Goal: Task Accomplishment & Management: Manage account settings

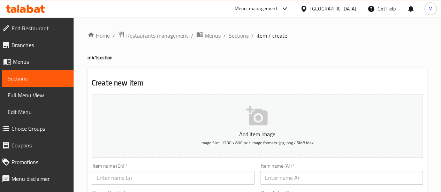
click at [240, 33] on span "Sections" at bounding box center [239, 35] width 20 height 8
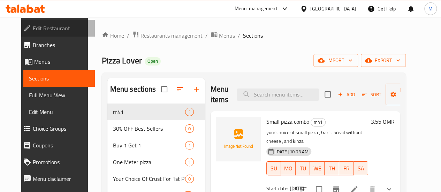
click at [56, 28] on span "Edit Restaurant" at bounding box center [61, 28] width 57 height 8
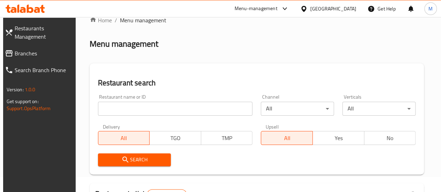
scroll to position [16, 0]
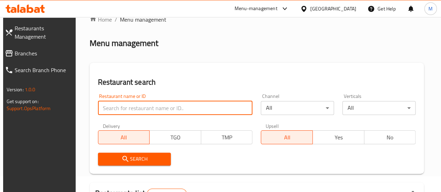
click at [144, 110] on input "search" at bounding box center [175, 108] width 155 height 14
paste input "679580"
type input "679580"
click button "Search" at bounding box center [134, 159] width 73 height 13
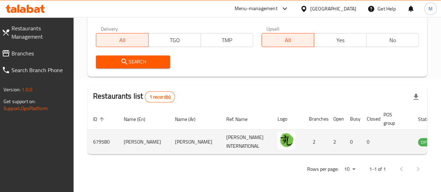
scroll to position [0, 10]
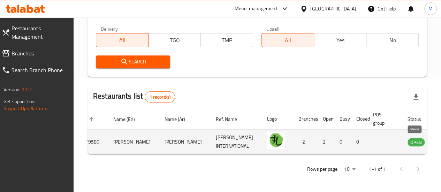
click at [441, 138] on icon "enhanced table" at bounding box center [449, 142] width 8 height 8
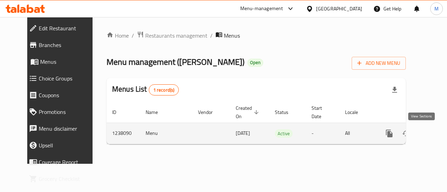
click at [435, 134] on icon "enhanced table" at bounding box center [439, 133] width 8 height 8
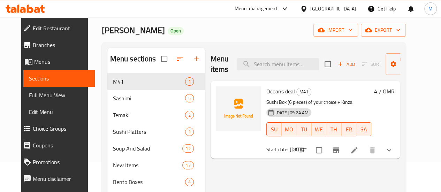
scroll to position [33, 0]
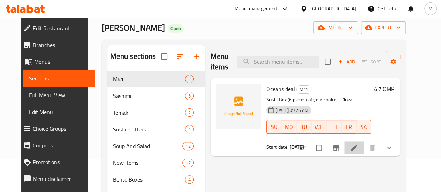
click at [364, 148] on li at bounding box center [355, 148] width 20 height 13
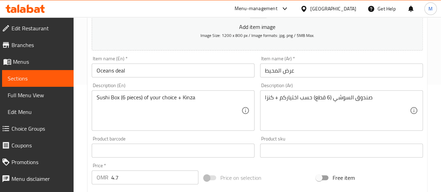
scroll to position [108, 0]
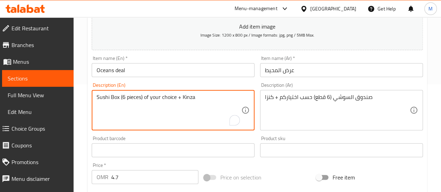
drag, startPoint x: 198, startPoint y: 96, endPoint x: 181, endPoint y: 96, distance: 17.4
type textarea "Sushi Box (6 pieces) of your choice + your choice of drink"
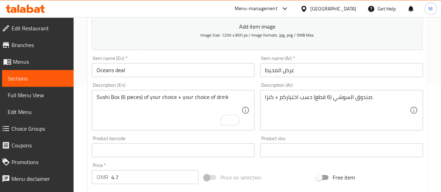
drag, startPoint x: 264, startPoint y: 97, endPoint x: 274, endPoint y: 97, distance: 10.1
click at [274, 97] on div "صندوق السوشي (6 قطع) حسب اختياركم + كنزا Description (Ar)" at bounding box center [341, 110] width 163 height 40
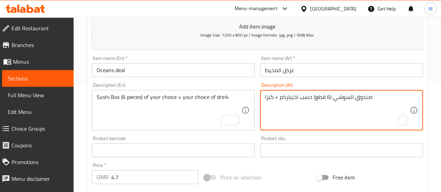
drag, startPoint x: 274, startPoint y: 97, endPoint x: 262, endPoint y: 97, distance: 11.9
click at [262, 97] on div "صندوق السوشي (6 قطع) حسب اختياركم + كنزا Description (Ar)" at bounding box center [341, 110] width 163 height 40
click at [266, 96] on textarea "صندوق السوشي (6 قطع) حسب اختياركم + كنزا" at bounding box center [337, 110] width 145 height 33
drag, startPoint x: 274, startPoint y: 97, endPoint x: 266, endPoint y: 97, distance: 7.7
click at [266, 97] on textarea "صندوق السوشي (6 قطع) حسب اختياركم + كنزا" at bounding box center [337, 110] width 145 height 33
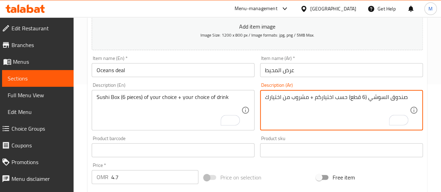
type textarea "صندوق السوشي (6 قطع) حسب اختياركم + مشروب من اختيارك"
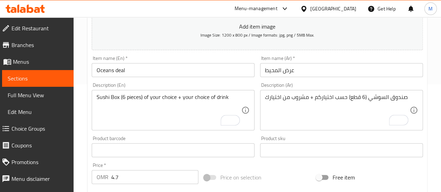
click at [173, 137] on div "Product barcode Product barcode" at bounding box center [173, 146] width 163 height 21
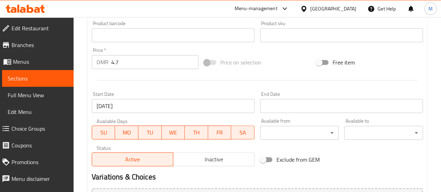
scroll to position [312, 0]
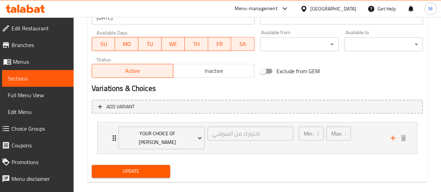
click at [150, 167] on span "Update" at bounding box center [131, 171] width 68 height 9
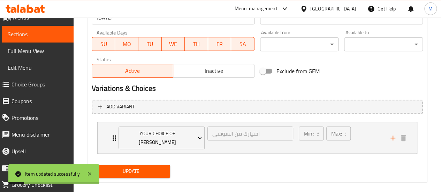
scroll to position [50, 0]
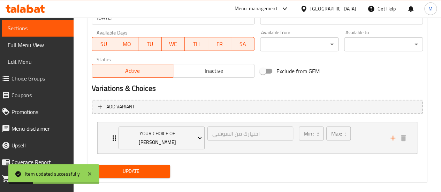
click at [31, 79] on span "Choice Groups" at bounding box center [40, 78] width 57 height 8
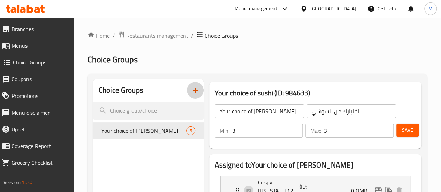
click at [191, 93] on icon "button" at bounding box center [195, 90] width 8 height 8
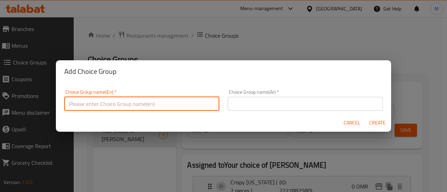
click at [156, 109] on input "text" at bounding box center [141, 104] width 155 height 14
type input "غ"
type input "Your choice of drink"
click at [278, 102] on input "text" at bounding box center [304, 104] width 155 height 14
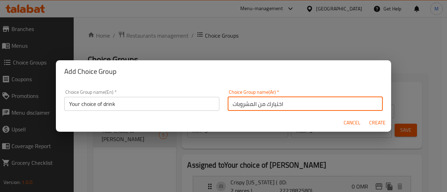
type input "اختيارك من المشروبات"
click at [374, 121] on span "Create" at bounding box center [376, 123] width 17 height 9
type input "Your choice of drink"
type input "اختيارك من المشروبات"
type input "0"
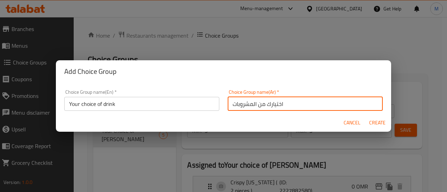
type input "0"
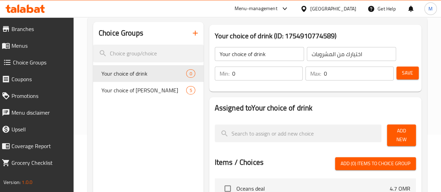
scroll to position [55, 0]
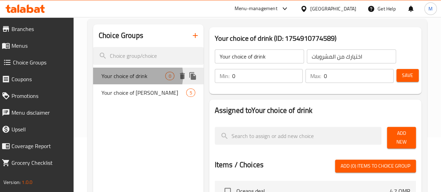
click at [136, 76] on span "Your choice of drink" at bounding box center [134, 76] width 64 height 8
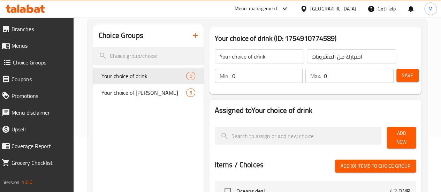
click at [232, 74] on input "0" at bounding box center [267, 76] width 71 height 14
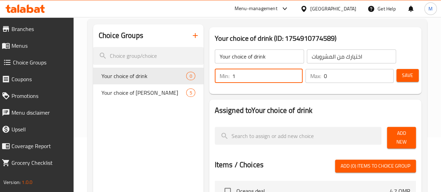
type input "1"
click at [341, 76] on input "0" at bounding box center [359, 76] width 70 height 14
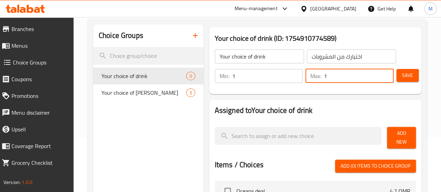
type input "1"
click at [414, 75] on button "Save" at bounding box center [408, 75] width 22 height 13
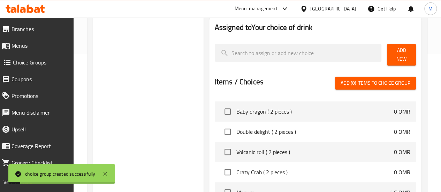
scroll to position [0, 0]
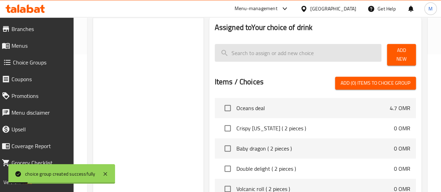
click at [246, 55] on input "search" at bounding box center [298, 53] width 167 height 18
type input "ح"
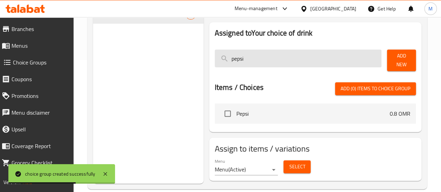
scroll to position [138, 0]
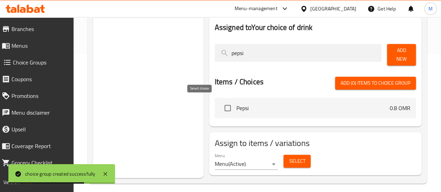
type input "pepsi"
click at [221, 101] on input "checkbox" at bounding box center [228, 108] width 15 height 15
checkbox input "true"
drag, startPoint x: 225, startPoint y: 56, endPoint x: 179, endPoint y: 52, distance: 46.6
click at [207, 52] on div "Assigned to Your choice of drink pepsi Add New Items / Choices Add (1) items to…" at bounding box center [316, 71] width 218 height 115
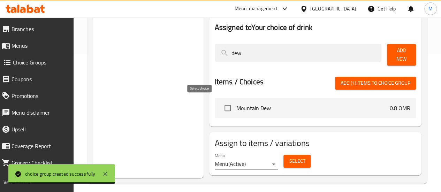
type input "dew"
click at [221, 102] on input "checkbox" at bounding box center [228, 108] width 15 height 15
checkbox input "true"
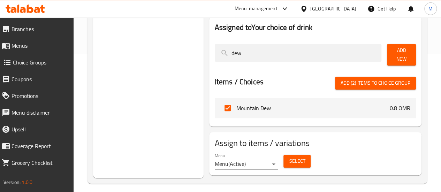
drag, startPoint x: 218, startPoint y: 54, endPoint x: 181, endPoint y: 55, distance: 37.4
click at [207, 55] on div "Assigned to Your choice of drink dew Add New Items / Choices Add (2) items to c…" at bounding box center [316, 71] width 218 height 115
type input "miri"
click at [221, 109] on input "checkbox" at bounding box center [228, 108] width 15 height 15
checkbox input "true"
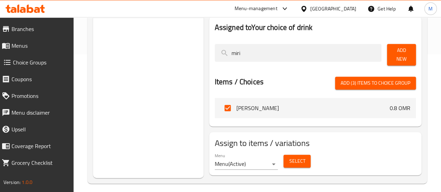
drag, startPoint x: 228, startPoint y: 55, endPoint x: 181, endPoint y: 53, distance: 46.5
click at [209, 53] on div "Assigned to Your choice of drink miri Add New Items / Choices Add (3) items to …" at bounding box center [315, 72] width 212 height 110
type input "7up"
click at [221, 104] on input "checkbox" at bounding box center [228, 108] width 15 height 15
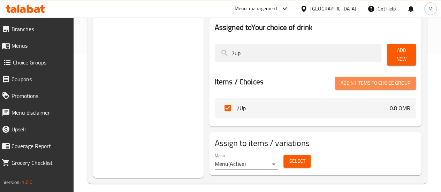
click at [371, 81] on span "Add (4) items to choice group" at bounding box center [376, 83] width 70 height 9
checkbox input "false"
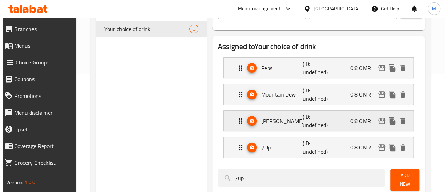
scroll to position [118, 0]
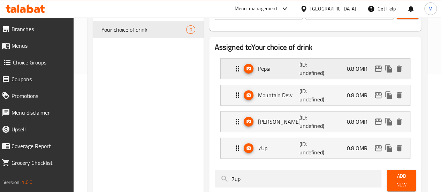
click at [349, 71] on p "0.8 OMR" at bounding box center [360, 69] width 26 height 8
click at [361, 67] on p "0.8 OMR" at bounding box center [360, 69] width 26 height 8
click at [378, 67] on icon "edit" at bounding box center [378, 69] width 8 height 8
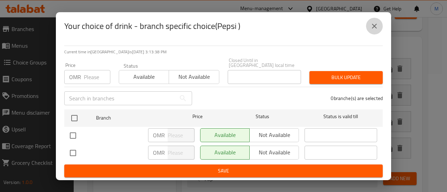
click at [372, 27] on icon "close" at bounding box center [374, 26] width 5 height 5
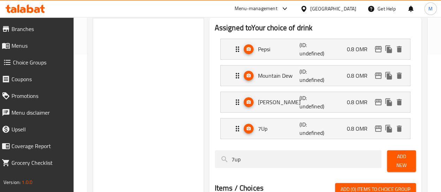
scroll to position [245, 0]
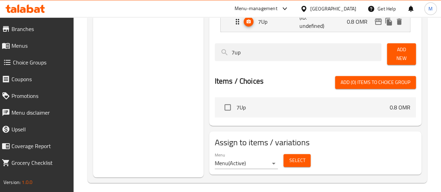
click at [237, 103] on span "7Up" at bounding box center [314, 107] width 154 height 8
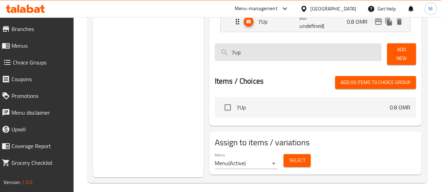
drag, startPoint x: 228, startPoint y: 51, endPoint x: 193, endPoint y: 52, distance: 34.5
click at [215, 52] on input "7up" at bounding box center [298, 52] width 167 height 18
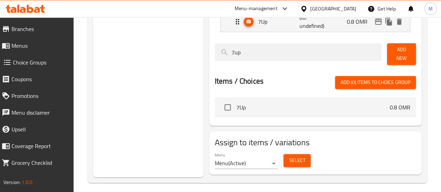
click at [289, 76] on div "Items / Choices Add (0) items to choice group" at bounding box center [315, 82] width 201 height 13
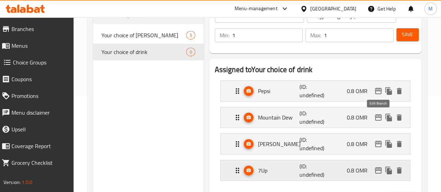
scroll to position [95, 0]
click at [402, 39] on span "Save" at bounding box center [407, 35] width 11 height 9
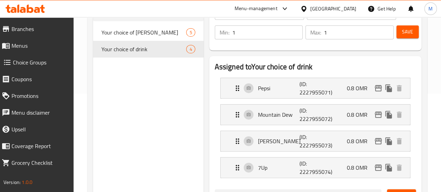
scroll to position [100, 0]
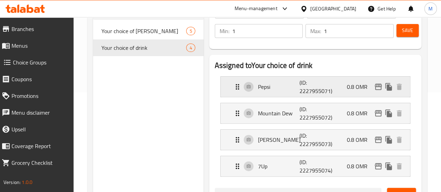
click at [358, 88] on p "0.8 OMR" at bounding box center [360, 87] width 26 height 8
click at [351, 84] on p "0.8 OMR" at bounding box center [360, 87] width 26 height 8
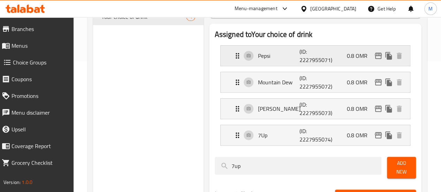
scroll to position [130, 0]
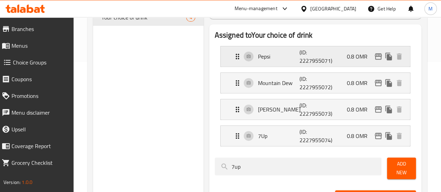
click at [233, 55] on div "Pepsi (ID: 2227955071) 0.8 OMR" at bounding box center [317, 56] width 169 height 20
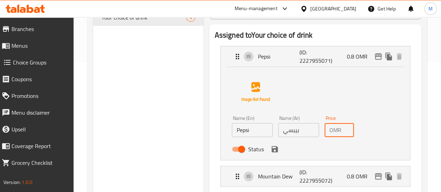
click at [344, 128] on input "0.8" at bounding box center [349, 130] width 10 height 14
click at [272, 149] on icon "save" at bounding box center [275, 149] width 6 height 6
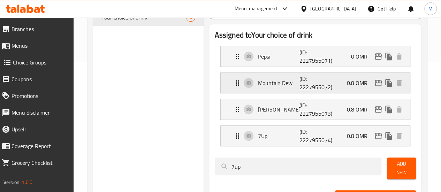
type input "0"
click at [378, 58] on icon "edit" at bounding box center [378, 56] width 8 height 8
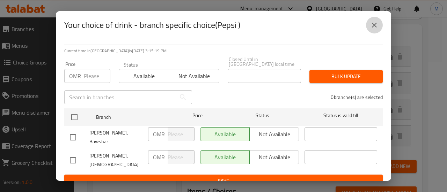
click at [374, 25] on icon "close" at bounding box center [374, 25] width 8 height 8
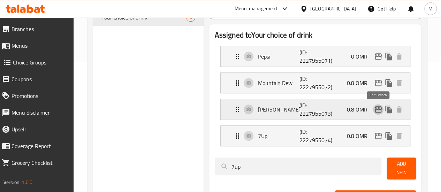
click at [379, 109] on icon "edit" at bounding box center [378, 109] width 7 height 6
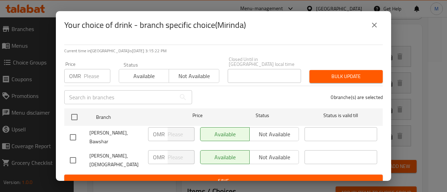
click at [377, 27] on icon "close" at bounding box center [374, 25] width 8 height 8
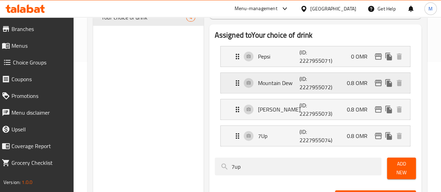
click at [276, 74] on div "Mountain Dew (ID: 2227955072) 0.8 OMR" at bounding box center [317, 83] width 169 height 20
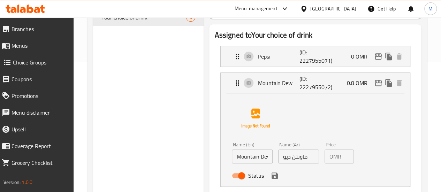
click at [330, 155] on div "OMR 0.8 Price" at bounding box center [339, 157] width 29 height 14
click at [271, 178] on icon "save" at bounding box center [275, 176] width 8 height 8
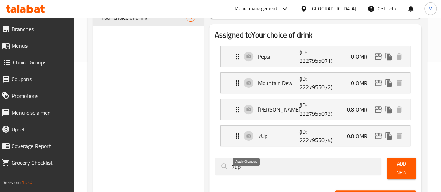
type input "0"
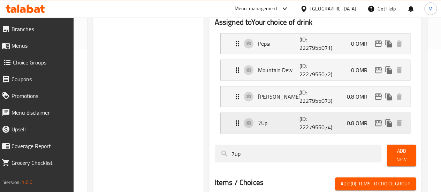
scroll to position [143, 0]
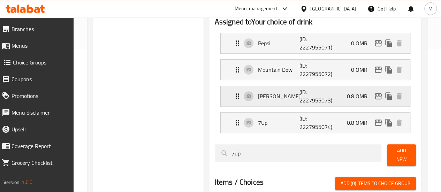
click at [330, 94] on div "Mirinda (ID: 2227955073) 0.8 OMR" at bounding box center [317, 96] width 169 height 20
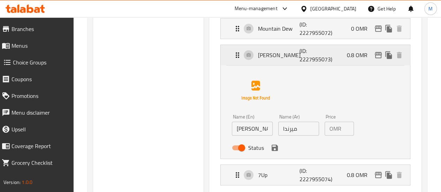
scroll to position [188, 0]
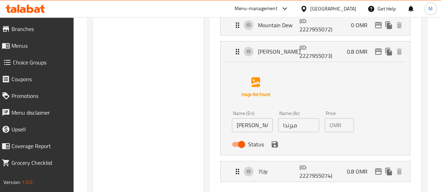
click at [344, 125] on input "0.8" at bounding box center [349, 125] width 10 height 14
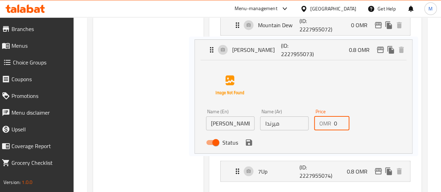
scroll to position [188, 0]
drag, startPoint x: 242, startPoint y: 149, endPoint x: 249, endPoint y: 145, distance: 7.4
click at [249, 145] on nav "Pepsi (ID: 2227955071) 0 OMR Name (En) Pepsi Name (En) Name (Ar) بيبسي Name (Ar…" at bounding box center [315, 84] width 201 height 205
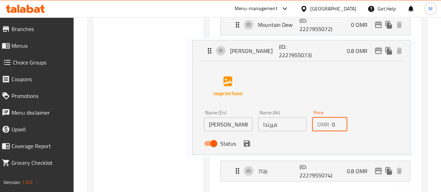
type input "0"
click at [249, 145] on nav "Pepsi (ID: 2227955071) 0 OMR Name (En) Pepsi Name (En) Name (Ar) بيبسي Name (Ar…" at bounding box center [315, 84] width 201 height 205
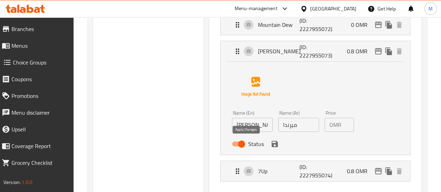
click at [271, 144] on icon "save" at bounding box center [275, 144] width 8 height 8
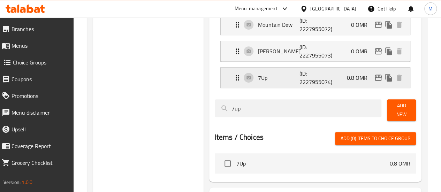
click at [333, 76] on div "7Up (ID: 2227955074) 0.8 OMR" at bounding box center [317, 78] width 169 height 20
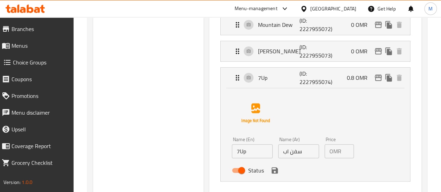
click at [344, 152] on input "0.8" at bounding box center [349, 151] width 10 height 14
click at [311, 124] on div "Name (En) 7Up Name (En) Name (Ar) سفن اب Name (Ar) Price OMR 0 Price Status" at bounding box center [315, 134] width 167 height 88
click at [271, 172] on icon "save" at bounding box center [275, 170] width 8 height 8
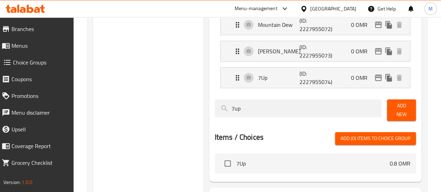
type input "0"
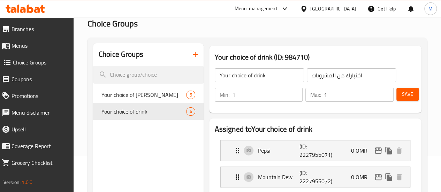
scroll to position [29, 0]
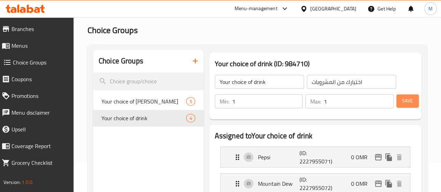
click at [408, 104] on span "Save" at bounding box center [407, 101] width 11 height 9
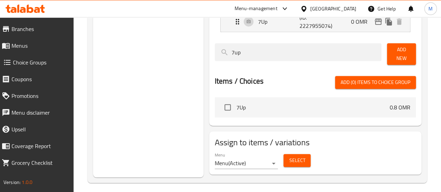
scroll to position [0, 0]
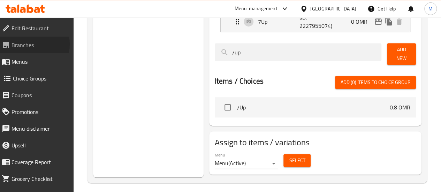
click at [26, 44] on span "Branches" at bounding box center [40, 45] width 57 height 8
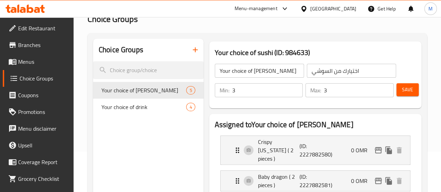
scroll to position [39, 0]
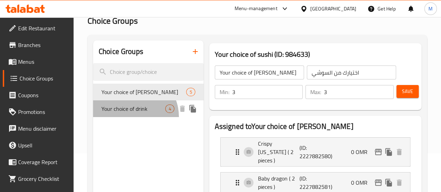
click at [132, 113] on span "Your choice of drink" at bounding box center [134, 109] width 64 height 8
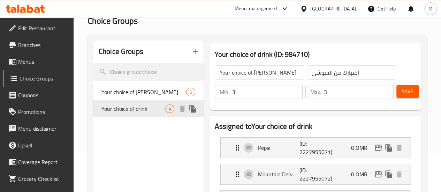
type input "Your choice of drink"
type input "اختيارك من المشروبات"
type input "1"
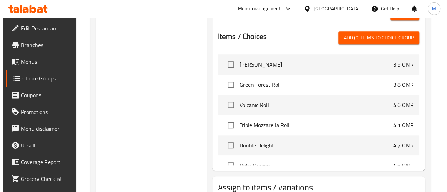
scroll to position [334, 0]
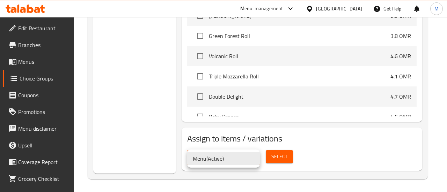
click at [286, 154] on div at bounding box center [223, 96] width 447 height 192
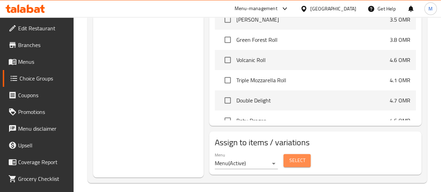
click at [289, 156] on span "Select" at bounding box center [297, 160] width 16 height 9
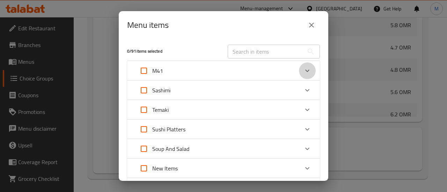
click at [303, 70] on icon "Expand" at bounding box center [307, 71] width 8 height 8
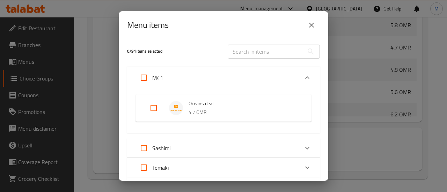
click at [156, 111] on input "Expand" at bounding box center [153, 108] width 17 height 17
checkbox input "true"
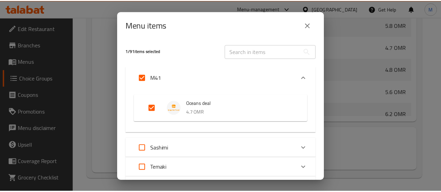
scroll to position [240, 0]
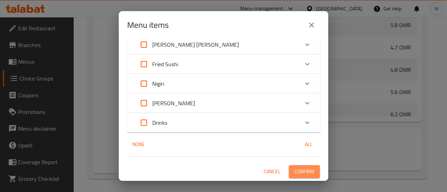
click at [295, 171] on span "Confirm" at bounding box center [304, 171] width 20 height 9
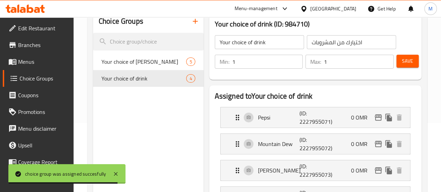
scroll to position [67, 0]
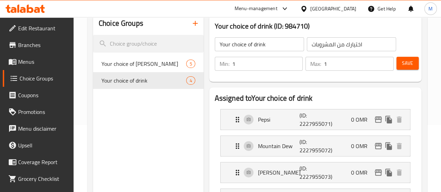
click at [27, 60] on span "Menus" at bounding box center [43, 62] width 50 height 8
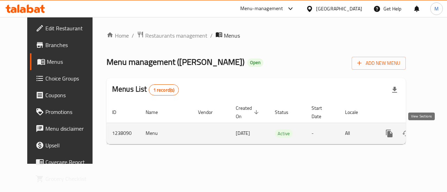
click at [436, 133] on icon "enhanced table" at bounding box center [439, 133] width 6 height 6
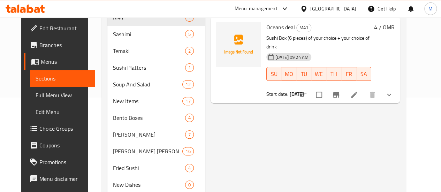
scroll to position [80, 0]
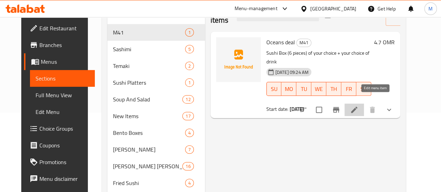
click at [359, 106] on icon at bounding box center [354, 110] width 8 height 8
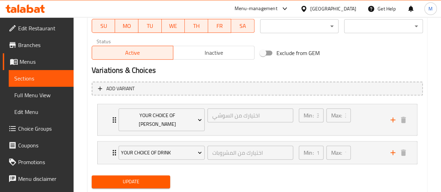
scroll to position [331, 0]
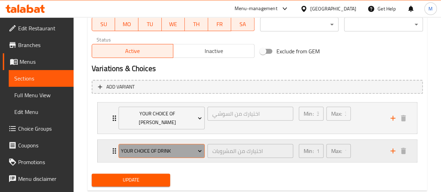
click at [200, 148] on icon "Expand" at bounding box center [199, 151] width 7 height 7
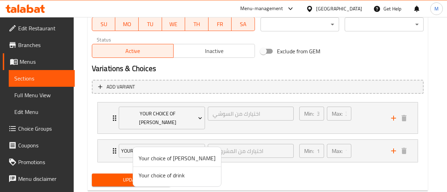
click at [213, 160] on div at bounding box center [223, 96] width 447 height 192
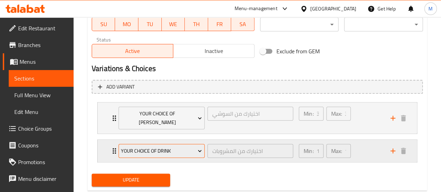
click at [196, 148] on icon "Expand" at bounding box center [199, 151] width 7 height 7
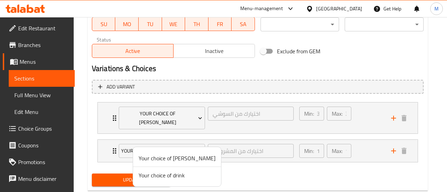
click at [191, 118] on div at bounding box center [223, 96] width 447 height 192
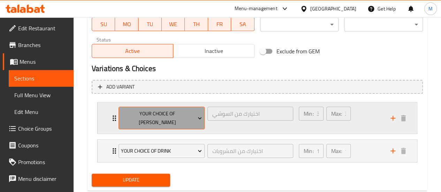
click at [196, 115] on span "Your choice of sushi" at bounding box center [161, 118] width 81 height 17
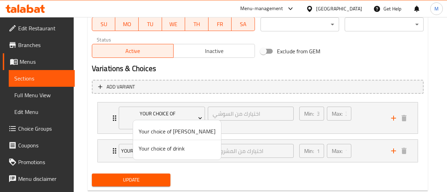
click at [198, 115] on div at bounding box center [223, 96] width 447 height 192
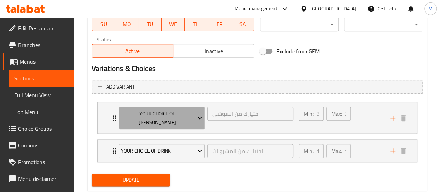
click at [198, 115] on icon "Expand" at bounding box center [199, 118] width 7 height 7
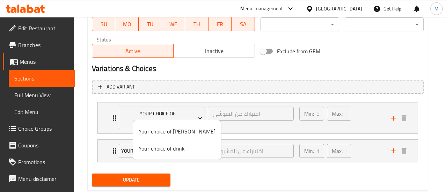
click at [198, 115] on div at bounding box center [223, 96] width 447 height 192
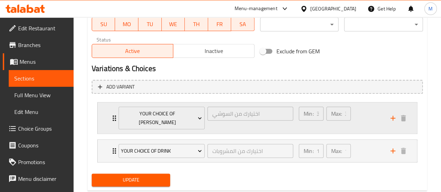
click at [379, 115] on div "Min: 3 ​ Max: 3 ​" at bounding box center [341, 118] width 92 height 31
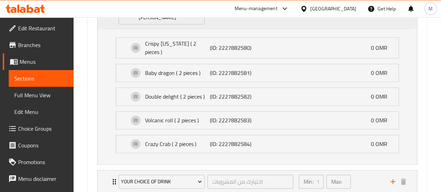
scroll to position [472, 0]
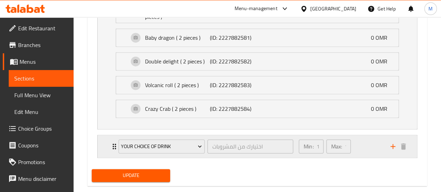
click at [365, 136] on div "Min: 1 ​ Max: 1 ​" at bounding box center [341, 146] width 92 height 22
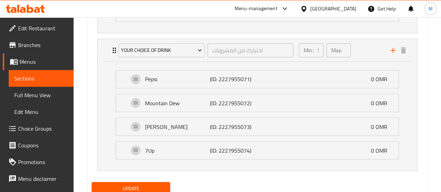
scroll to position [568, 0]
click at [196, 46] on span "Your choice of drink" at bounding box center [161, 50] width 81 height 9
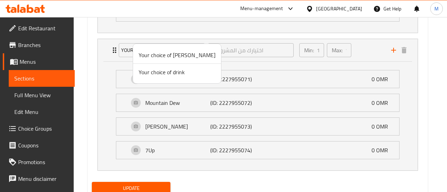
click at [378, 33] on div at bounding box center [223, 96] width 447 height 192
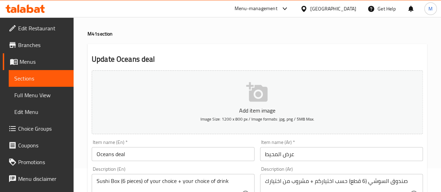
scroll to position [0, 0]
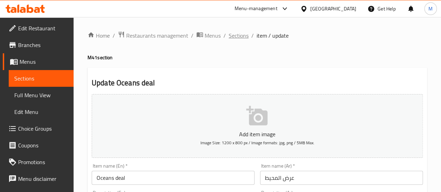
click at [240, 35] on span "Sections" at bounding box center [239, 35] width 20 height 8
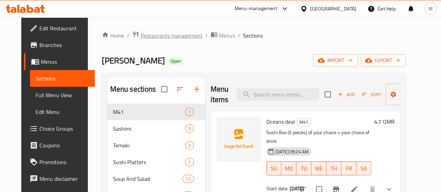
click at [157, 34] on span "Restaurants management" at bounding box center [172, 35] width 62 height 8
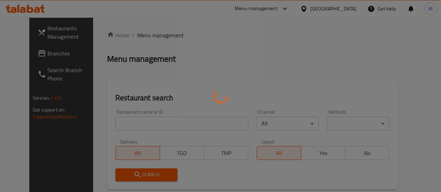
click at [129, 126] on div at bounding box center [220, 96] width 441 height 192
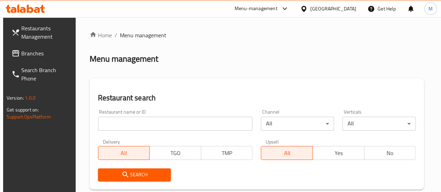
click at [119, 124] on input "search" at bounding box center [175, 124] width 155 height 14
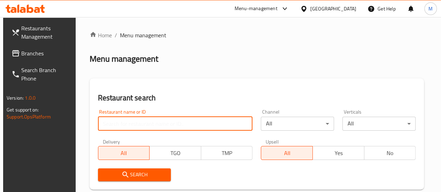
paste input "684666"
type input "684666"
click button "Search" at bounding box center [134, 175] width 73 height 13
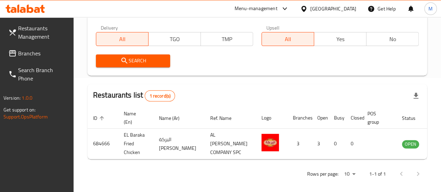
scroll to position [117, 0]
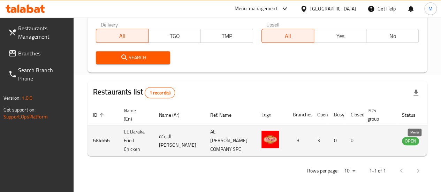
click at [439, 144] on icon "enhanced table" at bounding box center [443, 141] width 8 height 8
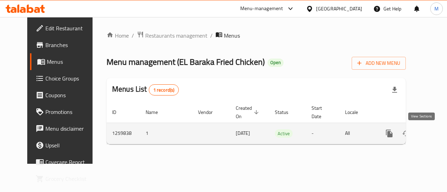
click at [435, 133] on icon "enhanced table" at bounding box center [439, 133] width 8 height 8
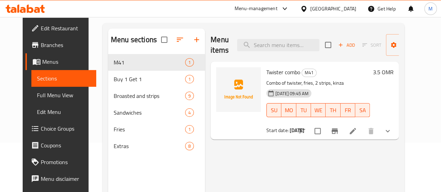
scroll to position [52, 0]
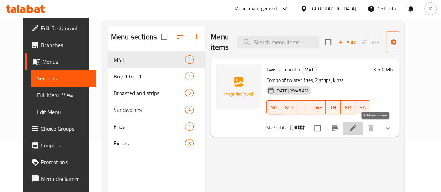
click at [357, 128] on icon at bounding box center [353, 128] width 8 height 8
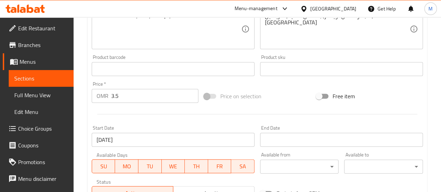
scroll to position [312, 0]
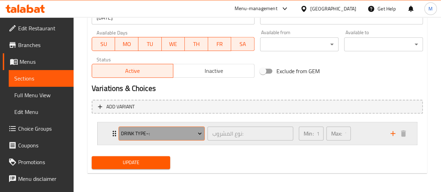
click at [180, 136] on span "Drink type~:" at bounding box center [161, 133] width 81 height 9
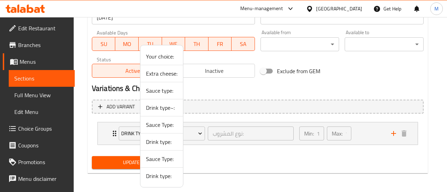
click at [223, 158] on div at bounding box center [223, 96] width 447 height 192
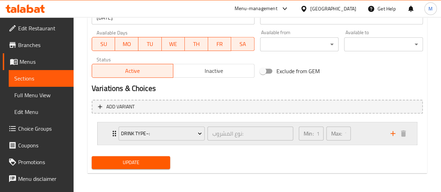
click at [367, 133] on div "Min: 1 ​ Max: 1 ​" at bounding box center [341, 133] width 92 height 22
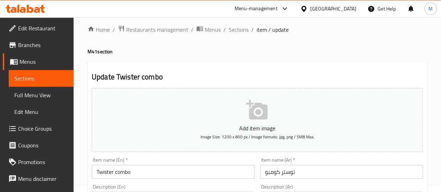
scroll to position [0, 0]
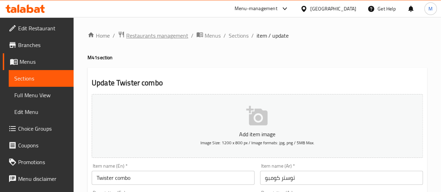
click at [177, 39] on span "Restaurants management" at bounding box center [157, 35] width 62 height 8
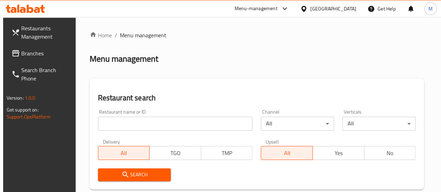
click at [135, 122] on input "search" at bounding box center [175, 124] width 155 height 14
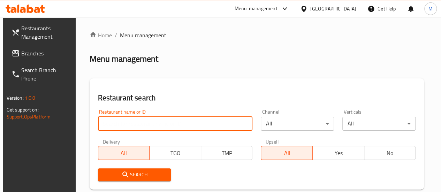
paste input "679933"
type input "679933"
click button "Search" at bounding box center [134, 175] width 73 height 13
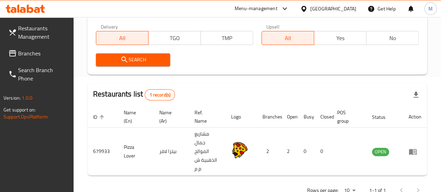
scroll to position [136, 0]
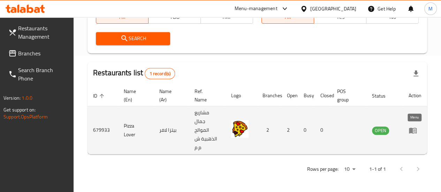
click at [410, 126] on icon "enhanced table" at bounding box center [413, 130] width 8 height 8
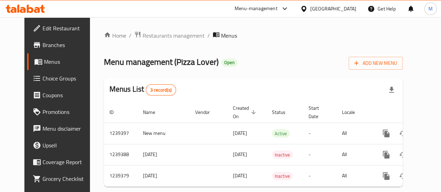
scroll to position [19, 0]
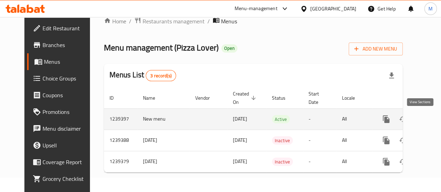
click at [433, 115] on icon "enhanced table" at bounding box center [437, 119] width 8 height 8
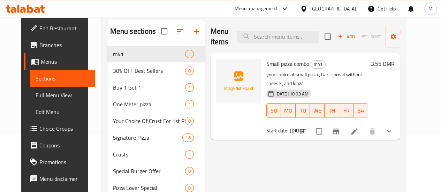
scroll to position [59, 0]
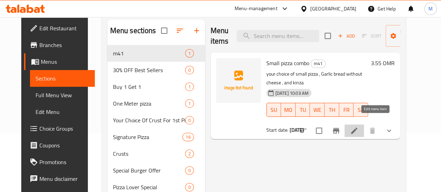
click at [359, 127] on icon at bounding box center [354, 131] width 8 height 8
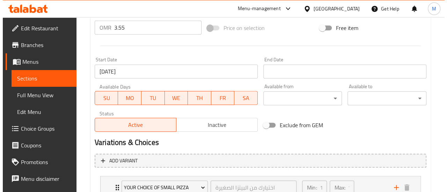
scroll to position [312, 0]
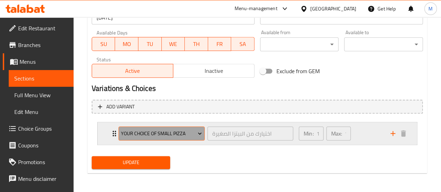
click at [182, 136] on span "Your choice of small pizza" at bounding box center [161, 133] width 81 height 9
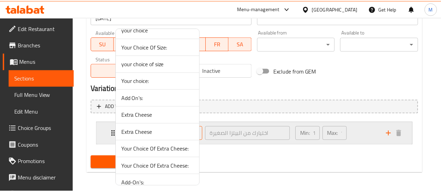
scroll to position [119, 0]
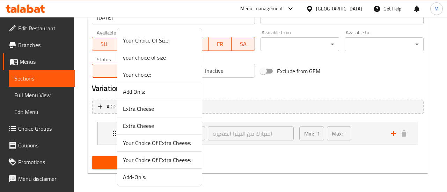
click at [254, 172] on div at bounding box center [223, 96] width 447 height 192
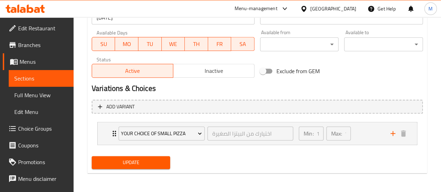
click at [35, 125] on span "Choice Groups" at bounding box center [43, 129] width 50 height 8
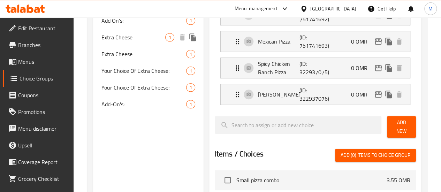
scroll to position [254, 0]
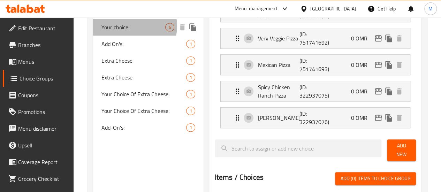
click at [132, 31] on span "Your choice:" at bounding box center [134, 27] width 64 height 8
type input "Your choice:"
type input "اختيارك:"
type input "0"
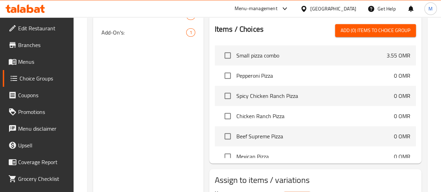
scroll to position [350, 0]
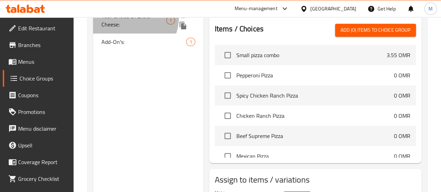
click at [132, 29] on span "Your Choice Of Extra Cheese:" at bounding box center [134, 20] width 65 height 17
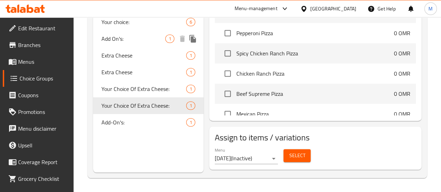
type input "Your Choice Of Extra Cheese:"
type input "إختيارك من الجبن إضافية:"
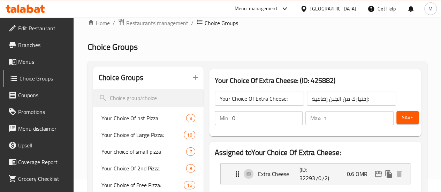
scroll to position [12, 0]
click at [191, 79] on icon "button" at bounding box center [195, 78] width 8 height 8
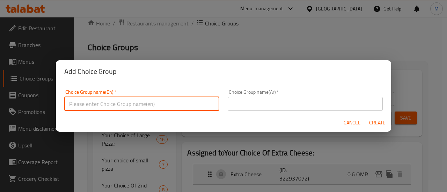
click at [166, 97] on input "text" at bounding box center [141, 104] width 155 height 14
type input "Your choice of drink"
click at [239, 110] on input "text" at bounding box center [304, 104] width 155 height 14
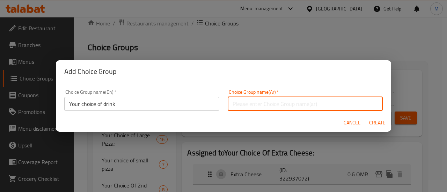
type input "اختيارك من المشروبات"
click at [382, 119] on span "Create" at bounding box center [376, 123] width 17 height 9
type input "Your choice of drink"
type input "اختيارك من المشروبات"
type input "0"
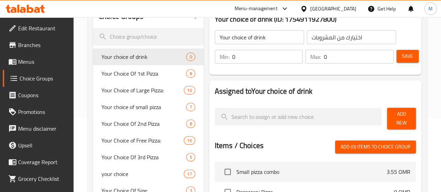
scroll to position [84, 0]
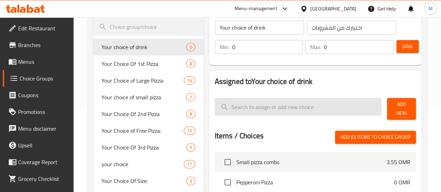
click at [250, 106] on input "search" at bounding box center [298, 107] width 167 height 18
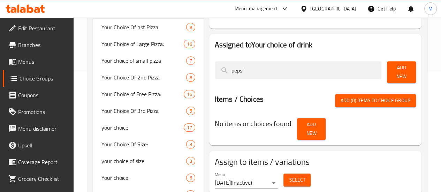
scroll to position [120, 0]
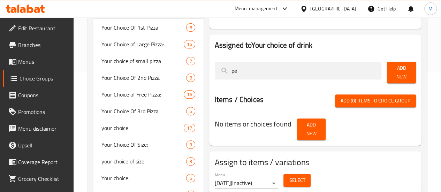
type input "p"
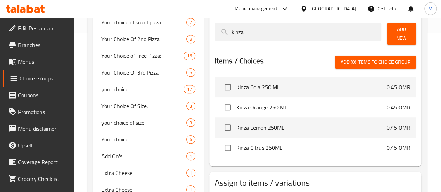
scroll to position [162, 0]
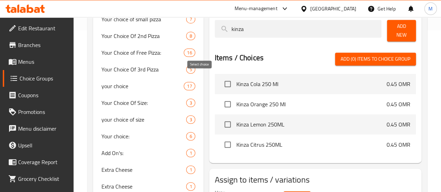
type input "kinza"
click at [221, 81] on input "checkbox" at bounding box center [228, 84] width 15 height 15
checkbox input "true"
click at [221, 99] on input "checkbox" at bounding box center [228, 104] width 15 height 15
checkbox input "true"
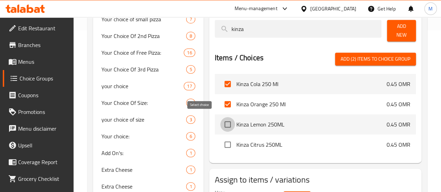
click at [221, 119] on input "checkbox" at bounding box center [228, 124] width 15 height 15
checkbox input "true"
click at [221, 144] on input "checkbox" at bounding box center [228, 144] width 15 height 15
checkbox input "true"
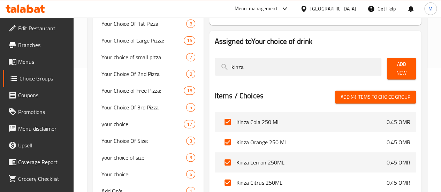
scroll to position [126, 0]
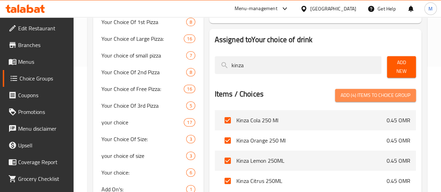
click at [363, 95] on span "Add (4) items to choice group" at bounding box center [376, 95] width 70 height 9
checkbox input "false"
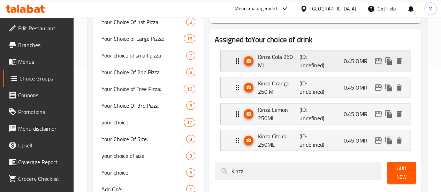
scroll to position [130, 0]
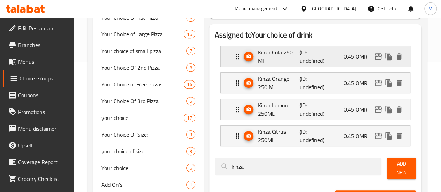
click at [221, 56] on div "Kinza Cola 250 Ml (ID: undefined) 0.45 OMR" at bounding box center [315, 56] width 189 height 20
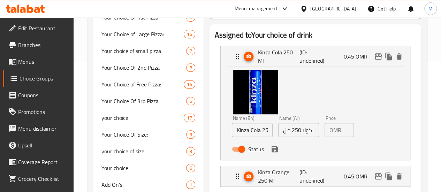
click at [344, 129] on input "0.45" at bounding box center [349, 130] width 10 height 14
click at [272, 150] on icon "save" at bounding box center [275, 149] width 6 height 6
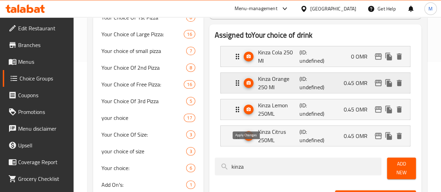
type input "0"
click at [388, 60] on icon "duplicate" at bounding box center [389, 57] width 7 height 8
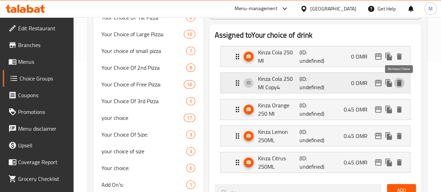
click at [401, 83] on icon "delete" at bounding box center [399, 83] width 5 height 6
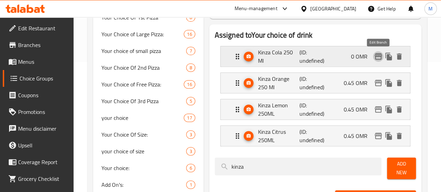
click at [378, 58] on icon "edit" at bounding box center [378, 56] width 8 height 8
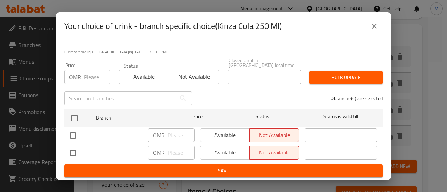
click at [375, 29] on icon "close" at bounding box center [374, 26] width 5 height 5
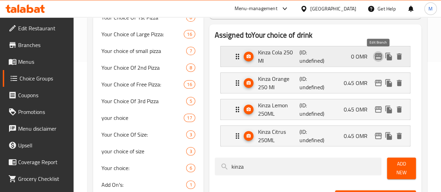
click at [379, 54] on icon "edit" at bounding box center [378, 56] width 8 height 8
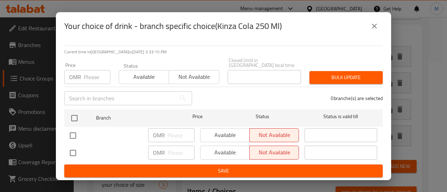
click at [373, 33] on button "close" at bounding box center [374, 26] width 17 height 17
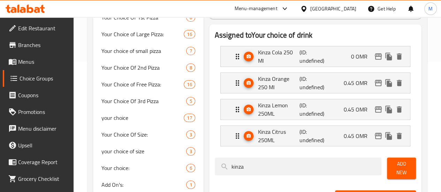
click at [373, 33] on h2 "Assigned to Your choice of drink" at bounding box center [315, 35] width 201 height 10
click at [378, 57] on icon "edit" at bounding box center [378, 56] width 8 height 8
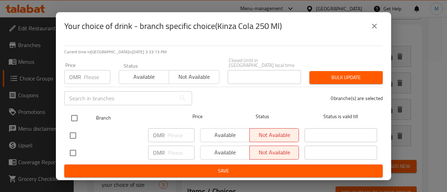
click at [77, 116] on input "checkbox" at bounding box center [74, 118] width 15 height 15
checkbox input "true"
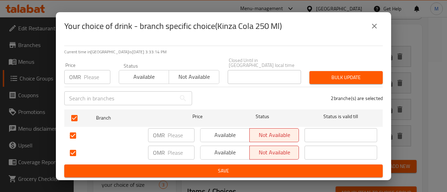
click at [149, 77] on span "Available" at bounding box center [144, 77] width 44 height 10
click at [328, 78] on span "Bulk update" at bounding box center [346, 77] width 62 height 9
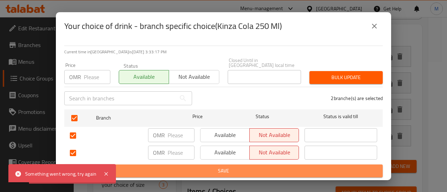
click at [236, 173] on button "Save" at bounding box center [223, 171] width 318 height 13
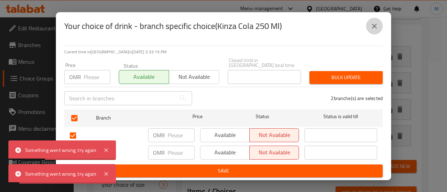
click at [373, 29] on icon "close" at bounding box center [374, 26] width 5 height 5
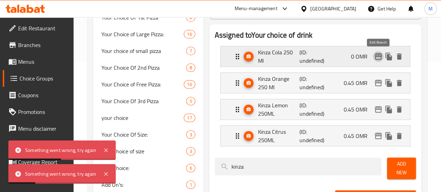
click at [377, 54] on icon "edit" at bounding box center [378, 56] width 7 height 6
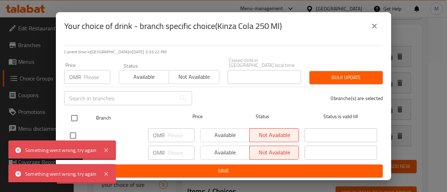
click at [70, 112] on input "checkbox" at bounding box center [74, 118] width 15 height 15
checkbox input "true"
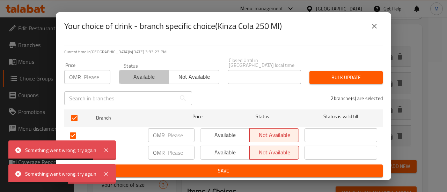
click at [145, 75] on span "Available" at bounding box center [144, 77] width 44 height 10
click at [332, 77] on span "Bulk update" at bounding box center [346, 77] width 62 height 9
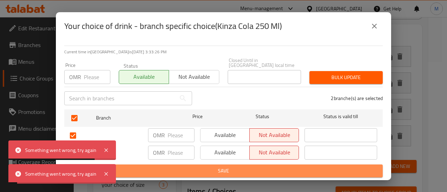
click at [227, 165] on button "Save" at bounding box center [223, 171] width 318 height 13
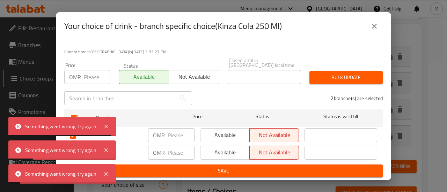
click at [231, 139] on button "Available" at bounding box center [225, 135] width 50 height 14
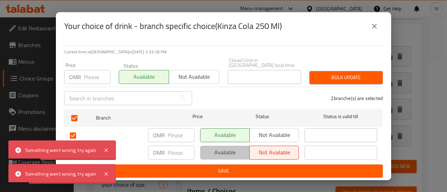
click at [231, 148] on span "Available" at bounding box center [225, 153] width 44 height 10
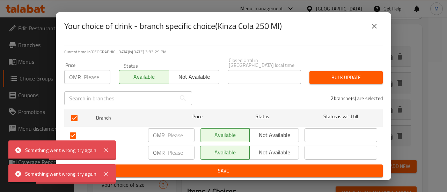
click at [228, 167] on span "Save" at bounding box center [223, 171] width 307 height 9
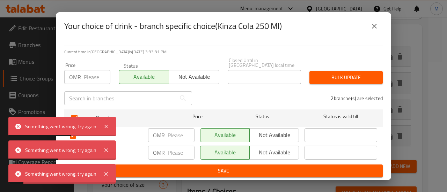
click at [353, 79] on span "Bulk update" at bounding box center [346, 77] width 62 height 9
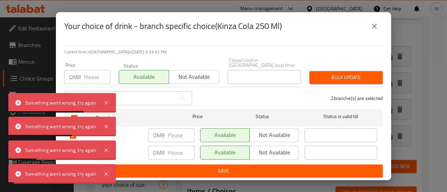
click at [375, 25] on icon "close" at bounding box center [374, 26] width 8 height 8
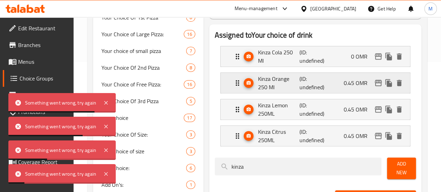
click at [307, 83] on p "(ID: undefined)" at bounding box center [314, 83] width 28 height 17
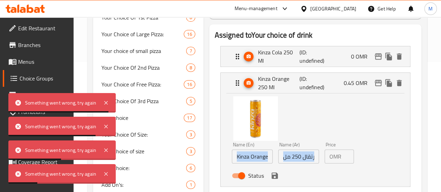
click at [344, 156] on input "0.45" at bounding box center [349, 157] width 10 height 14
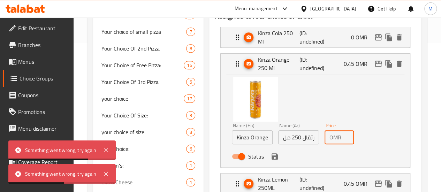
scroll to position [154, 0]
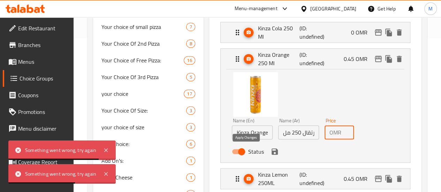
click at [271, 152] on icon "save" at bounding box center [275, 152] width 8 height 8
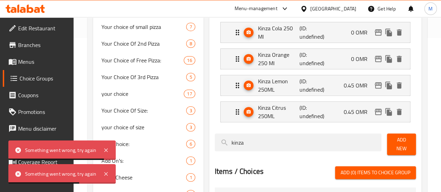
type input "0"
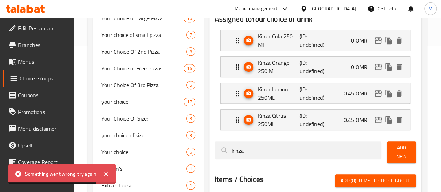
scroll to position [146, 0]
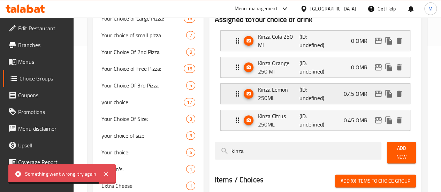
click at [315, 88] on div "Kinza Lemon 250ML (ID: undefined) 0.45 OMR" at bounding box center [317, 94] width 169 height 20
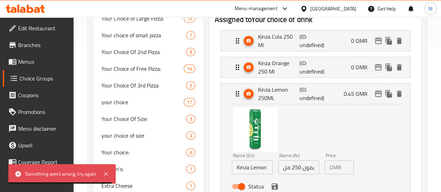
click at [330, 172] on p "OMR" at bounding box center [336, 167] width 12 height 8
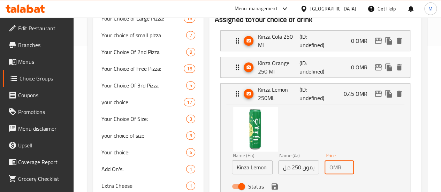
click at [344, 169] on input "0.45" at bounding box center [349, 167] width 10 height 14
click at [366, 166] on div "Name (En) Kinza Lemon 250ML Name (En) Name (Ar) كينزا ليمون 250 مل Name (Ar) Pr…" at bounding box center [315, 150] width 167 height 88
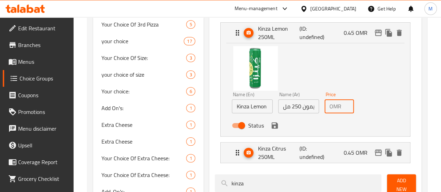
scroll to position [208, 0]
click at [272, 124] on icon "save" at bounding box center [275, 125] width 6 height 6
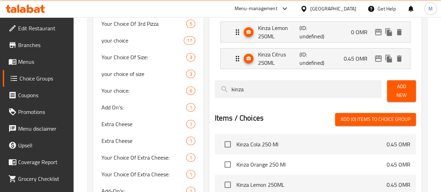
type input "0"
click at [328, 57] on div "Kinza Citrus 250ML (ID: undefined) 0.45 OMR" at bounding box center [317, 58] width 169 height 20
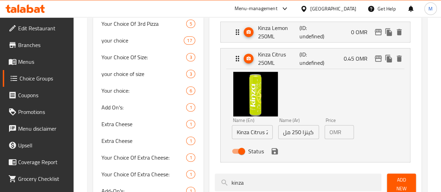
click at [331, 132] on div "OMR 0.45 Price" at bounding box center [339, 132] width 29 height 14
click at [271, 149] on icon "save" at bounding box center [275, 151] width 8 height 8
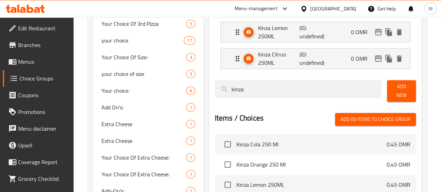
type input "0"
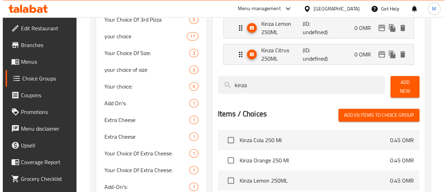
scroll to position [305, 0]
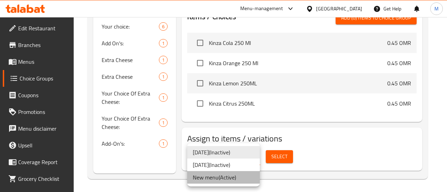
click at [236, 181] on li "New menu ( Active )" at bounding box center [223, 177] width 73 height 13
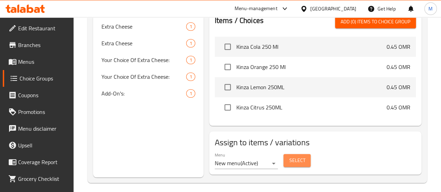
click at [289, 156] on span "Select" at bounding box center [297, 160] width 16 height 9
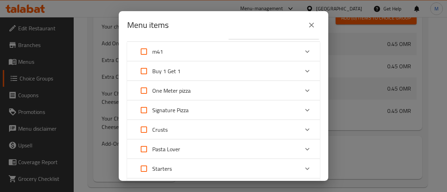
scroll to position [0, 0]
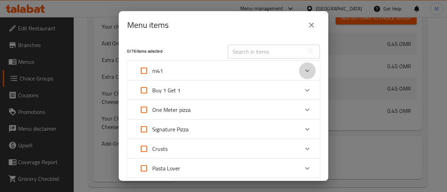
click at [303, 69] on icon "Expand" at bounding box center [307, 71] width 8 height 8
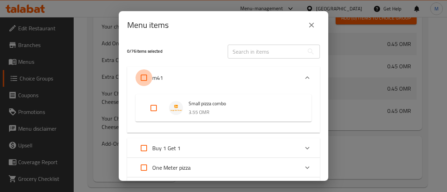
click at [145, 76] on input "Expand" at bounding box center [143, 77] width 17 height 17
checkbox input "true"
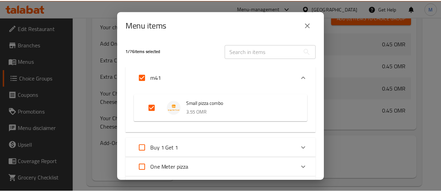
scroll to position [240, 0]
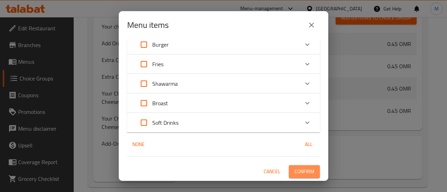
click at [311, 173] on button "Confirm" at bounding box center [304, 171] width 31 height 13
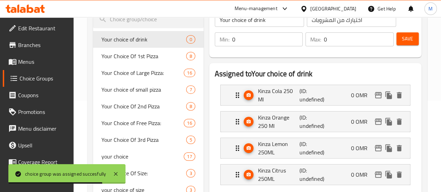
scroll to position [92, 0]
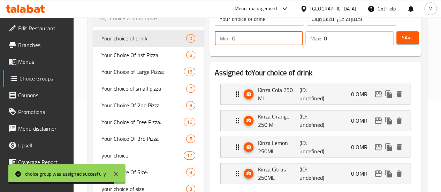
click at [232, 40] on input "0" at bounding box center [267, 38] width 71 height 14
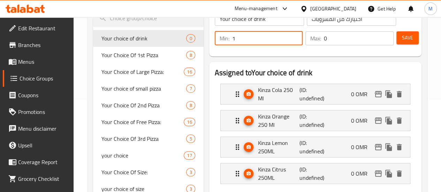
type input "1"
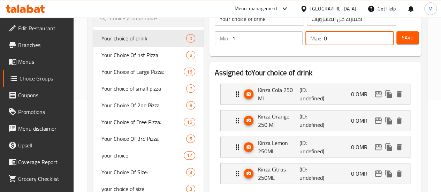
click at [333, 38] on input "0" at bounding box center [359, 38] width 70 height 14
type input "1"
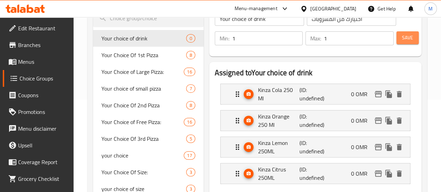
click at [399, 37] on button "Save" at bounding box center [408, 37] width 22 height 13
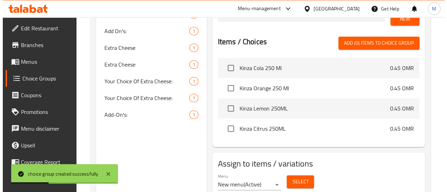
scroll to position [305, 0]
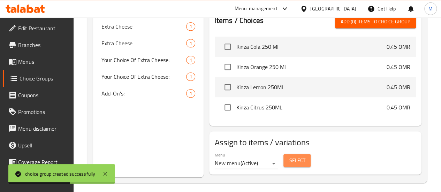
click at [284, 161] on button "Select" at bounding box center [297, 160] width 27 height 13
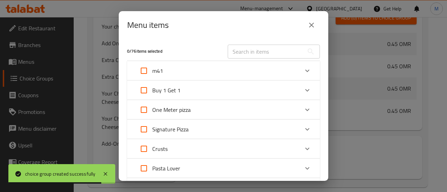
click at [255, 74] on div "m41" at bounding box center [216, 70] width 163 height 17
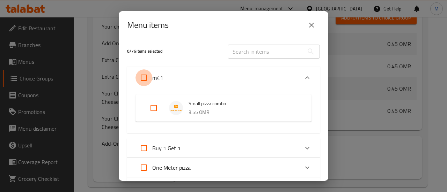
click at [142, 78] on input "Expand" at bounding box center [143, 77] width 17 height 17
checkbox input "true"
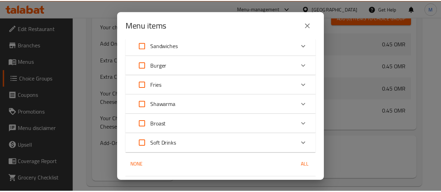
scroll to position [240, 0]
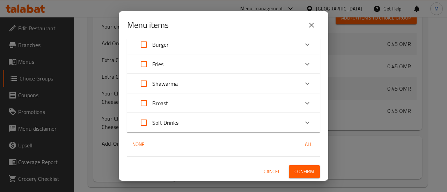
click at [300, 172] on span "Confirm" at bounding box center [304, 171] width 20 height 9
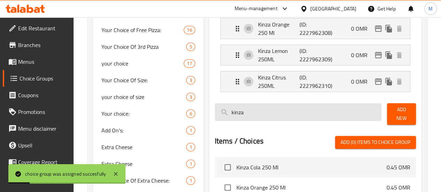
scroll to position [183, 0]
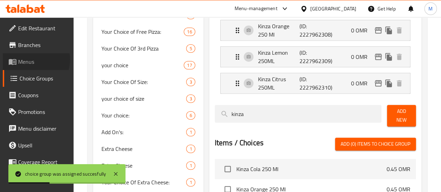
click at [32, 60] on span "Menus" at bounding box center [43, 62] width 50 height 8
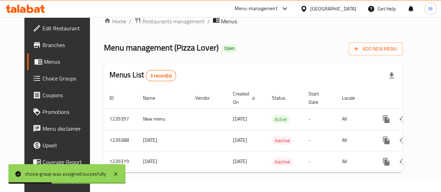
scroll to position [19, 0]
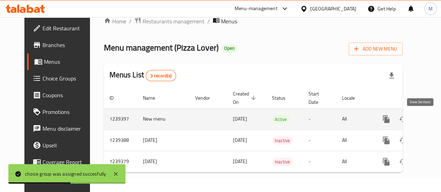
click at [433, 117] on icon "enhanced table" at bounding box center [437, 119] width 8 height 8
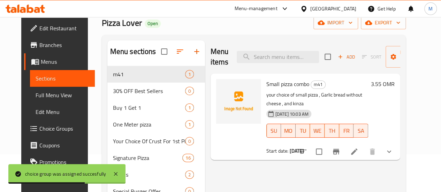
scroll to position [39, 0]
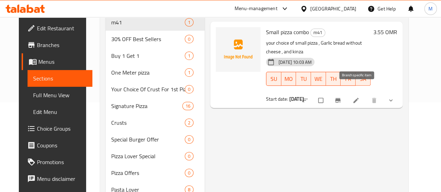
scroll to position [90, 0]
click at [360, 97] on icon at bounding box center [356, 100] width 7 height 7
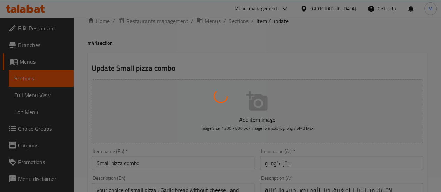
type input "اختيارك من البيتزا الصغيرة"
type input "1"
type input "اختيارك من المشروبات"
type input "1"
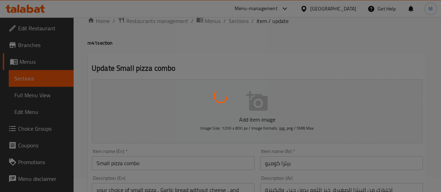
type input "1"
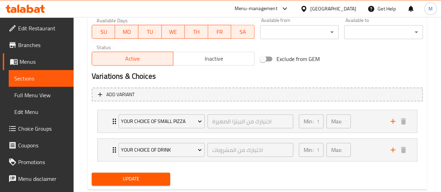
scroll to position [340, 0]
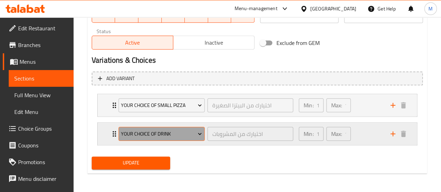
click at [195, 132] on span "Your choice of drink" at bounding box center [161, 134] width 81 height 9
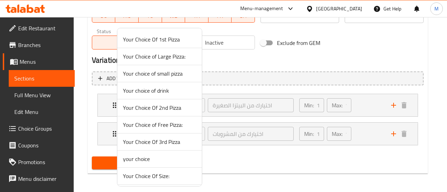
click at [366, 132] on div at bounding box center [223, 96] width 447 height 192
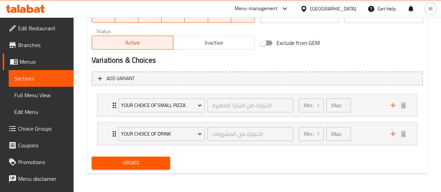
click at [366, 132] on div "Min: 1 ​ Max: 1 ​" at bounding box center [341, 134] width 92 height 22
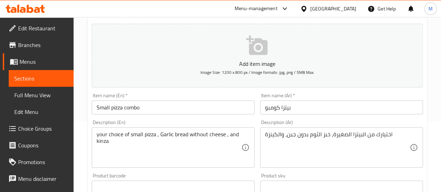
scroll to position [0, 0]
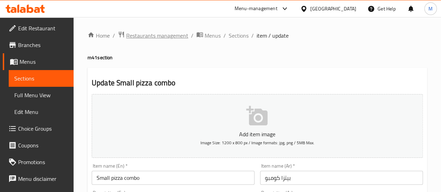
click at [160, 39] on span "Restaurants management" at bounding box center [157, 35] width 62 height 8
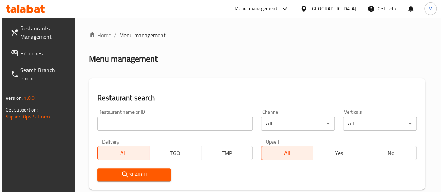
click at [132, 122] on input "search" at bounding box center [175, 124] width 156 height 14
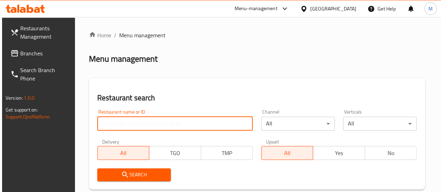
paste input "684577"
type input "684577"
click button "Search" at bounding box center [134, 175] width 74 height 13
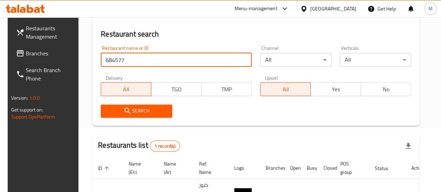
scroll to position [128, 0]
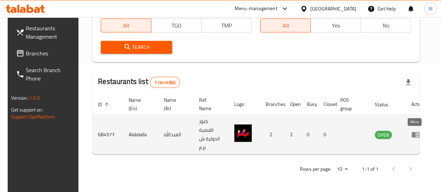
click at [413, 136] on icon "enhanced table" at bounding box center [416, 134] width 8 height 8
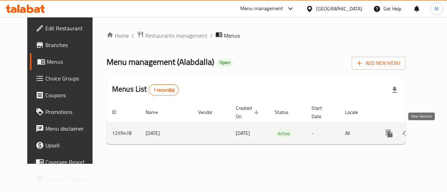
click at [435, 133] on icon "enhanced table" at bounding box center [439, 133] width 8 height 8
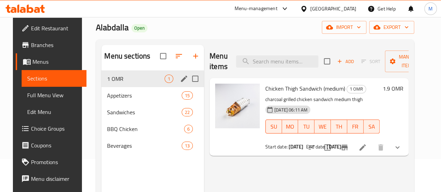
scroll to position [34, 0]
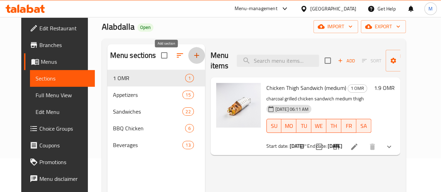
click at [194, 58] on icon "button" at bounding box center [196, 55] width 5 height 5
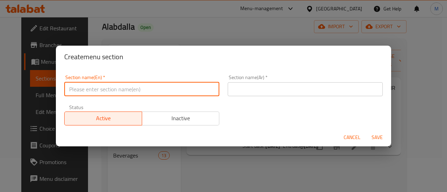
click at [140, 89] on input "text" at bounding box center [141, 89] width 155 height 14
type input "m41"
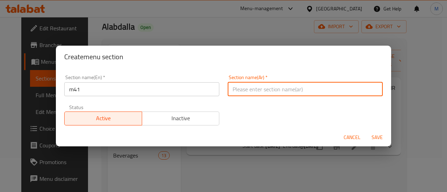
click at [269, 88] on input "text" at bounding box center [304, 89] width 155 height 14
type input "م41"
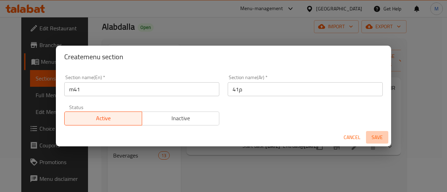
click at [380, 137] on span "Save" at bounding box center [376, 137] width 17 height 9
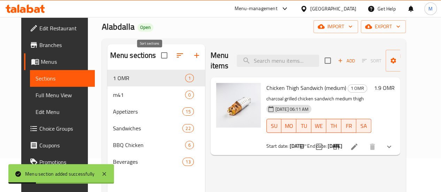
click at [177, 58] on icon "button" at bounding box center [180, 55] width 6 height 4
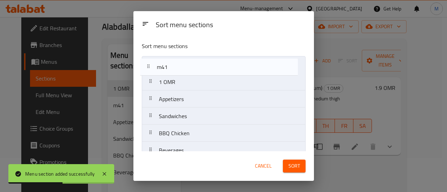
drag, startPoint x: 151, startPoint y: 81, endPoint x: 149, endPoint y: 59, distance: 22.1
click at [149, 59] on nav "1 OMR m41 Appetizers Sandwiches BBQ Chicken Beverages" at bounding box center [224, 107] width 164 height 103
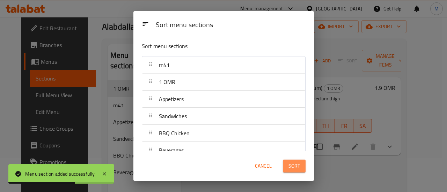
click at [301, 165] on button "Sort" at bounding box center [294, 166] width 23 height 13
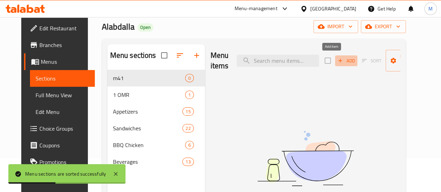
click at [337, 61] on span "Add" at bounding box center [346, 61] width 19 height 8
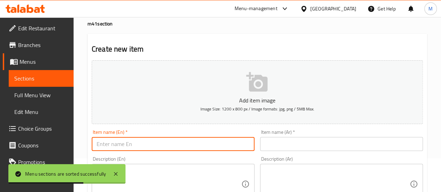
click at [175, 141] on input "text" at bounding box center [173, 144] width 163 height 14
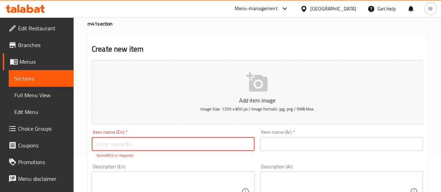
paste input "chicken sandwich breast"
click at [98, 143] on input "chicken sandwich breast" at bounding box center [173, 144] width 163 height 14
click at [172, 143] on input "ؤhicken sandwich breast" at bounding box center [173, 144] width 163 height 14
click at [99, 144] on input "ؤhicken sandwich breast" at bounding box center [173, 144] width 163 height 14
click at [184, 141] on input "Chicken sandwich breast" at bounding box center [173, 144] width 163 height 14
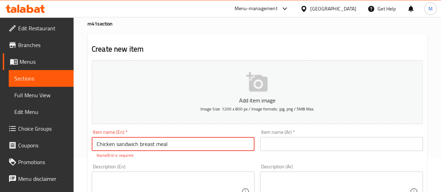
click at [296, 146] on input "text" at bounding box center [341, 144] width 163 height 14
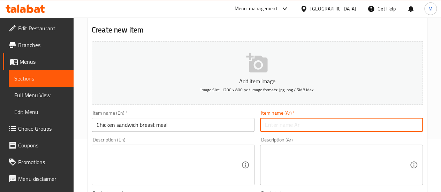
scroll to position [54, 0]
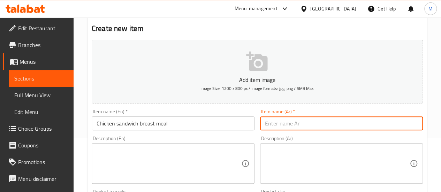
click at [143, 120] on input "Chicken sandwich breast meal" at bounding box center [173, 124] width 163 height 14
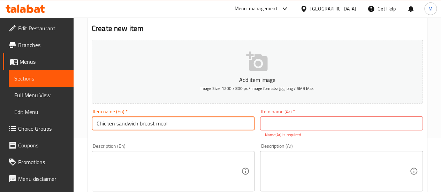
click at [189, 121] on input "Chicken sandwich breast meal" at bounding box center [173, 124] width 163 height 14
type input "Chicken sandwich breast combo"
click at [308, 117] on input "text" at bounding box center [341, 124] width 163 height 14
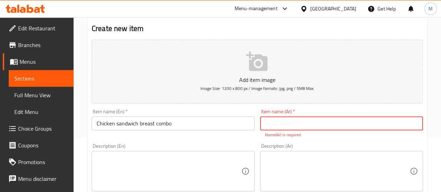
paste input "مجموعة ساندوتش صدور الدجاج"
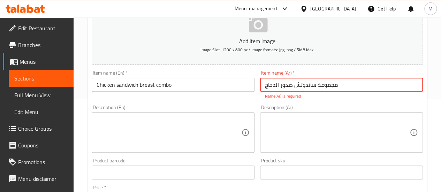
scroll to position [95, 0]
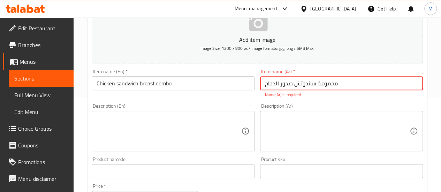
type input "مجموعة ساندوتش صدور الدجاج"
click at [147, 131] on textarea at bounding box center [169, 131] width 145 height 33
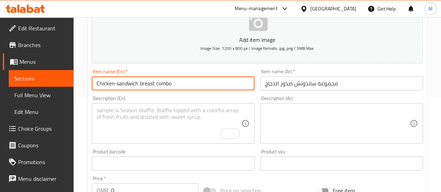
drag, startPoint x: 173, startPoint y: 84, endPoint x: 88, endPoint y: 79, distance: 85.3
click at [88, 79] on div "Create new item Add item image Image Size: 1200 x 800 px / Image formats: jpg, …" at bounding box center [258, 176] width 340 height 406
click at [122, 117] on textarea "To enrich screen reader interactions, please activate Accessibility in Grammarl…" at bounding box center [169, 123] width 145 height 33
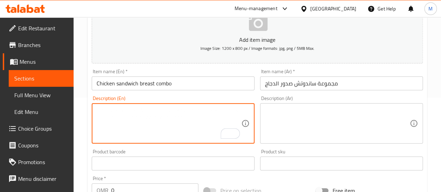
paste textarea "Chicken sandwich breast combo"
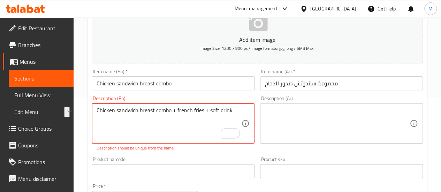
type textarea "Chicken sandwich breast combo + french fries + soft drink"
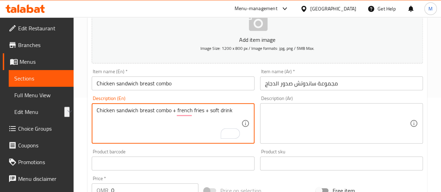
click at [303, 116] on textarea at bounding box center [337, 123] width 145 height 33
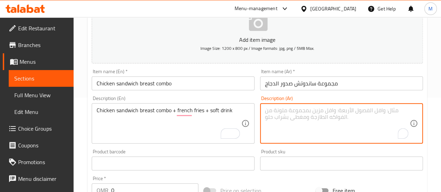
paste textarea "ساندويتش صدر دجاج كومبو + بطاطس مقلية + مشروب غازي"
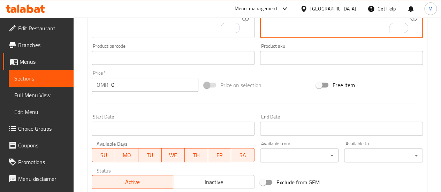
scroll to position [202, 0]
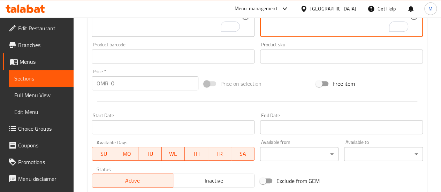
type textarea "ساندويتش صدر دجاج كومبو + بطاطس مقلية + مشروب غازي"
click at [121, 83] on input "0" at bounding box center [154, 83] width 87 height 14
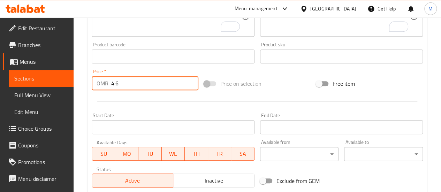
type input "4.6"
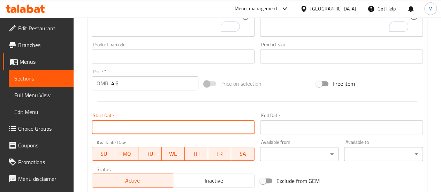
click at [131, 127] on input "Start Date" at bounding box center [173, 127] width 163 height 14
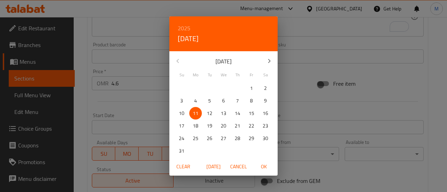
click at [223, 114] on p "13" at bounding box center [224, 113] width 6 height 9
click at [262, 166] on span "OK" at bounding box center [263, 167] width 17 height 9
type input "[DATE]"
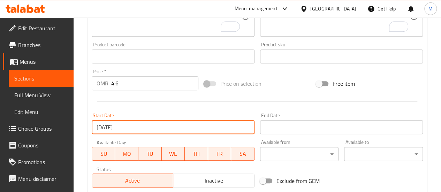
click at [304, 105] on div at bounding box center [257, 101] width 337 height 17
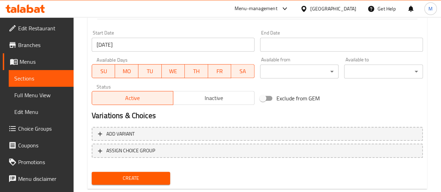
scroll to position [300, 0]
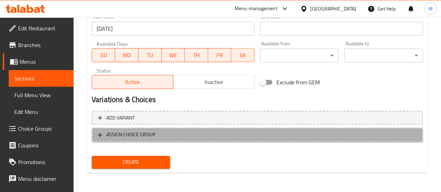
click at [161, 134] on span "ASSIGN CHOICE GROUP" at bounding box center [257, 134] width 319 height 9
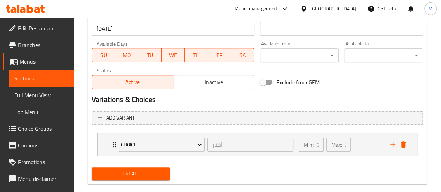
scroll to position [312, 0]
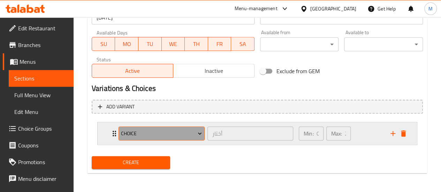
click at [173, 127] on button "choice" at bounding box center [162, 134] width 86 height 14
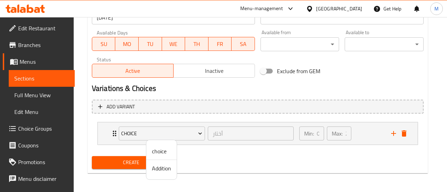
click at [228, 162] on div at bounding box center [223, 96] width 447 height 192
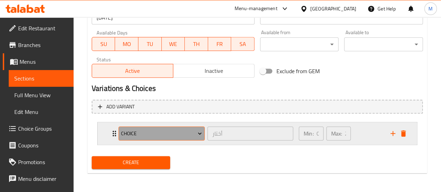
click at [161, 133] on span "choice" at bounding box center [161, 133] width 81 height 9
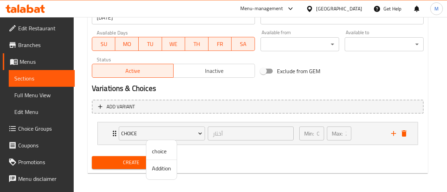
click at [165, 168] on span "Addition" at bounding box center [161, 168] width 19 height 8
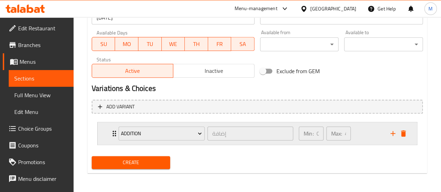
click at [368, 132] on div "Min: 0 ​ Max: 4 ​" at bounding box center [341, 133] width 92 height 22
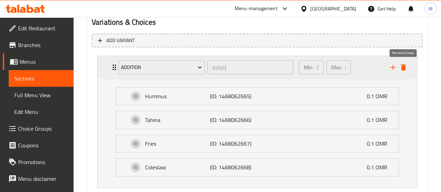
click at [403, 67] on icon "delete" at bounding box center [403, 67] width 5 height 6
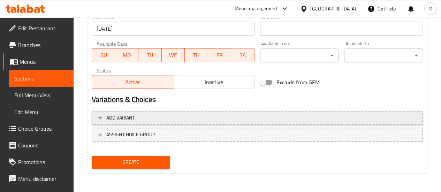
scroll to position [263, 0]
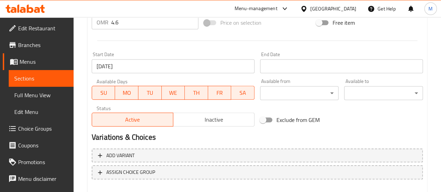
click at [37, 132] on span "Choice Groups" at bounding box center [43, 129] width 50 height 8
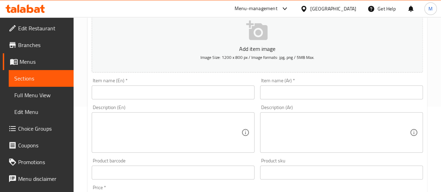
scroll to position [86, 0]
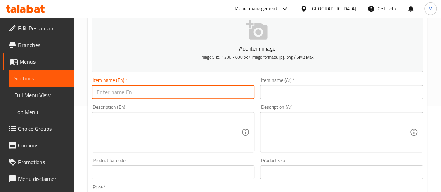
click at [143, 91] on input "text" at bounding box center [173, 92] width 163 height 14
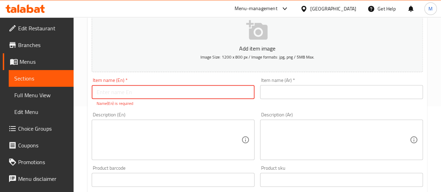
paste input "chicken sandwich breast"
type input "Chicken sandwich breast combo"
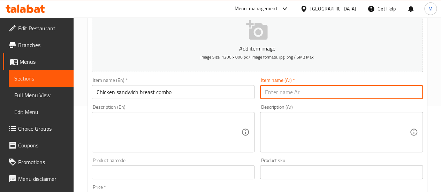
click at [305, 94] on input "text" at bounding box center [341, 92] width 163 height 14
type input "/"
type input "م"
type input "مجموعة ساندوتش صدور الدجاج"
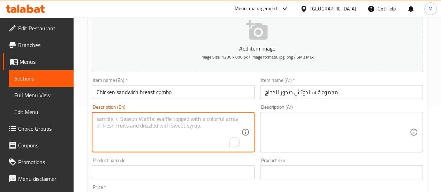
click at [131, 133] on textarea "To enrich screen reader interactions, please activate Accessibility in Grammarl…" at bounding box center [169, 132] width 145 height 33
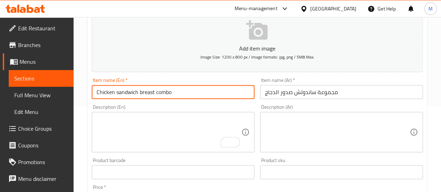
click at [179, 98] on input "Chicken sandwich breast combo" at bounding box center [173, 92] width 163 height 14
click at [162, 126] on textarea "To enrich screen reader interactions, please activate Accessibility in Grammarl…" at bounding box center [169, 132] width 145 height 33
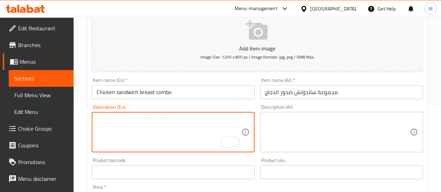
paste textarea "Chicken sandwich breast combo"
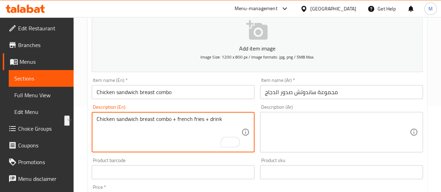
type textarea "Chicken sandwich breast combo + french fries + drink"
click at [308, 122] on textarea at bounding box center [337, 132] width 145 height 33
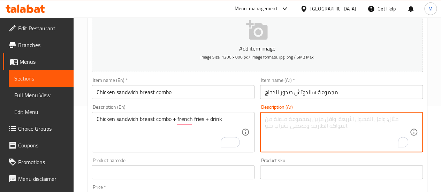
paste textarea "ساندويتش صدر دجاج كومبو + بطاطس مقلية + مشروب غازي"
type textarea "ساندويتش صدر دجاج كومبو + بطاطس مقلية + مشروب غازي"
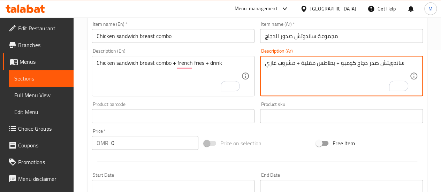
scroll to position [145, 0]
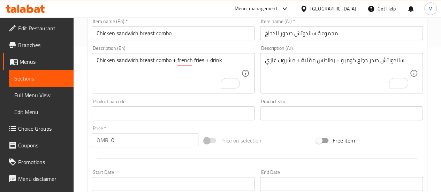
click at [115, 150] on div at bounding box center [257, 158] width 337 height 17
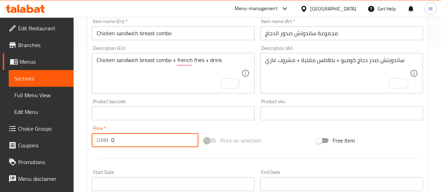
click at [125, 141] on input "0" at bounding box center [154, 140] width 87 height 14
type input "4.6"
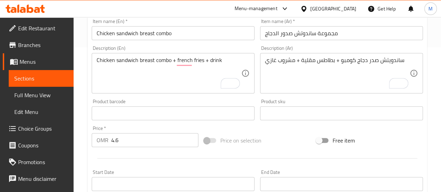
click at [154, 155] on div at bounding box center [257, 158] width 337 height 17
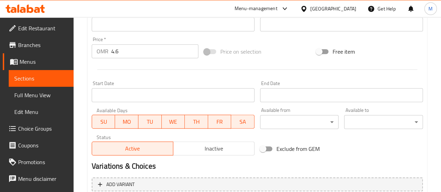
scroll to position [300, 0]
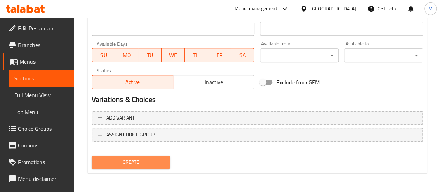
click at [136, 161] on span "Create" at bounding box center [131, 162] width 68 height 9
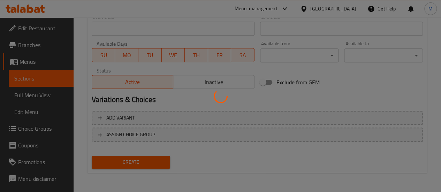
type input "0"
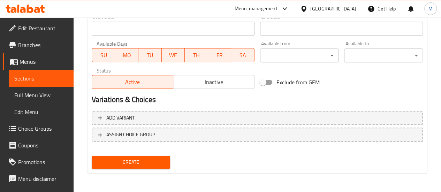
click at [35, 140] on link "Coupons" at bounding box center [38, 145] width 71 height 17
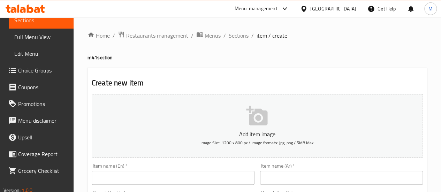
scroll to position [66, 0]
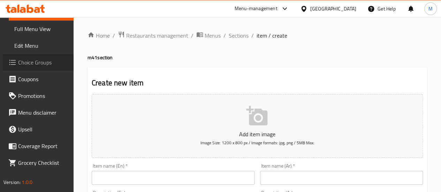
click at [44, 62] on span "Choice Groups" at bounding box center [43, 62] width 50 height 8
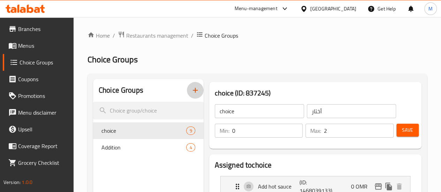
click at [193, 91] on icon "button" at bounding box center [195, 90] width 5 height 5
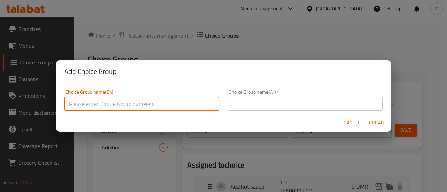
click at [159, 105] on input "text" at bounding box center [141, 104] width 155 height 14
type input "Your choice of drink"
click at [273, 102] on input "text" at bounding box center [304, 104] width 155 height 14
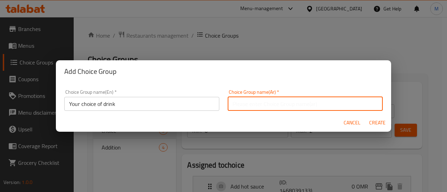
type input "اختيارك من المشروبات"
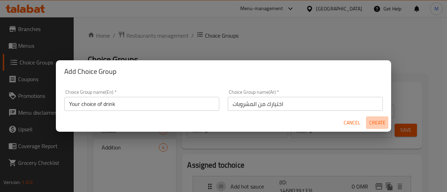
click at [377, 125] on span "Create" at bounding box center [376, 123] width 17 height 9
type input "Your choice of drink"
type input "اختيارك من المشروبات"
type input "0"
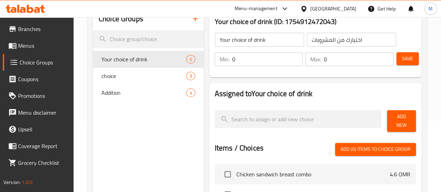
scroll to position [72, 0]
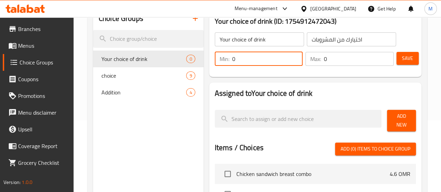
click at [232, 56] on input "0" at bounding box center [267, 59] width 71 height 14
type input "1"
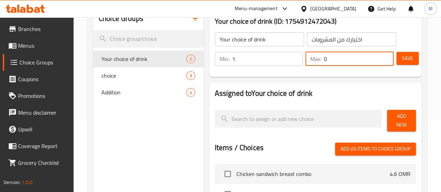
click at [326, 62] on input "0" at bounding box center [359, 59] width 70 height 14
type input "1"
click at [337, 85] on div "Assigned to Your choice of drink Add New Items / Choices Add (0) items to choic…" at bounding box center [315, 183] width 212 height 200
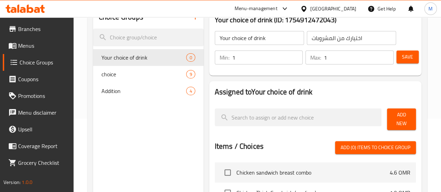
scroll to position [70, 0]
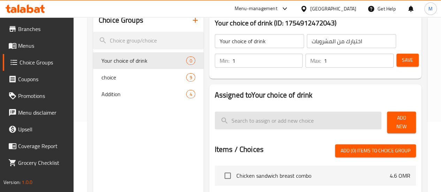
click at [238, 126] on input "search" at bounding box center [298, 121] width 167 height 18
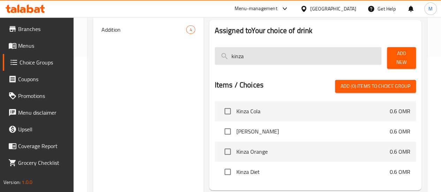
scroll to position [135, 0]
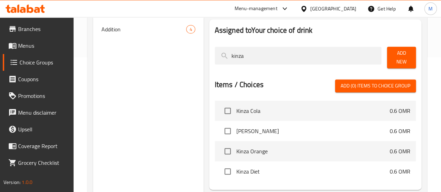
type input "kinza"
click at [221, 105] on input "checkbox" at bounding box center [228, 111] width 15 height 15
checkbox input "true"
click at [221, 128] on input "checkbox" at bounding box center [228, 131] width 15 height 15
checkbox input "true"
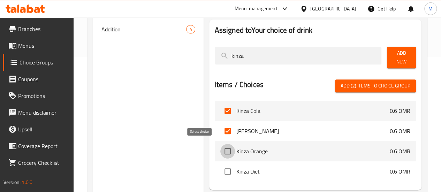
click at [221, 147] on input "checkbox" at bounding box center [228, 151] width 15 height 15
checkbox input "true"
click at [221, 168] on input "checkbox" at bounding box center [228, 171] width 15 height 15
checkbox input "true"
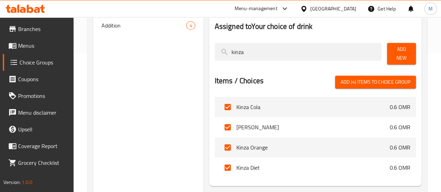
scroll to position [139, 0]
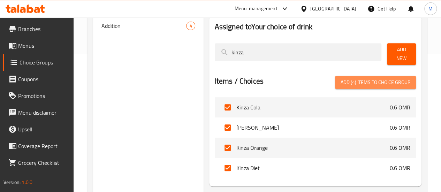
click at [361, 80] on span "Add (4) items to choice group" at bounding box center [376, 82] width 70 height 9
checkbox input "false"
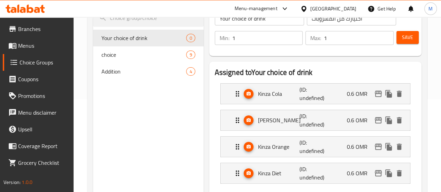
scroll to position [94, 0]
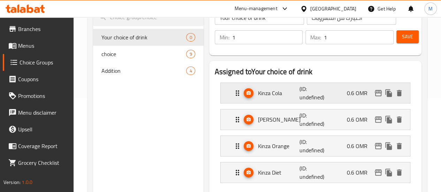
click at [308, 90] on p "(ID: undefined)" at bounding box center [314, 93] width 28 height 17
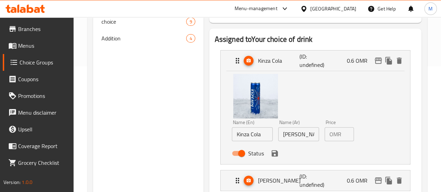
scroll to position [126, 0]
click at [344, 135] on input "0.6" at bounding box center [349, 134] width 10 height 14
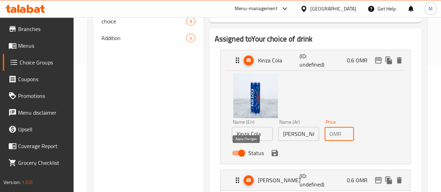
click at [272, 155] on icon "save" at bounding box center [275, 153] width 6 height 6
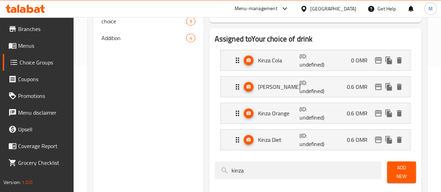
type input "0"
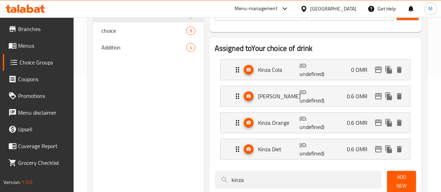
scroll to position [117, 0]
click at [318, 97] on div "[PERSON_NAME] (ID: undefined) 0.6 OMR" at bounding box center [317, 97] width 169 height 20
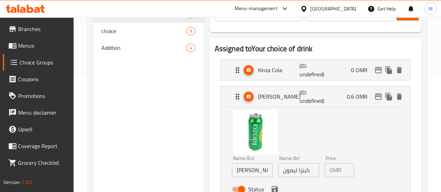
click at [344, 169] on input "0.6" at bounding box center [349, 170] width 10 height 14
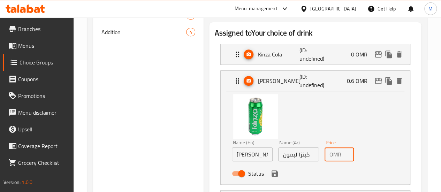
scroll to position [134, 0]
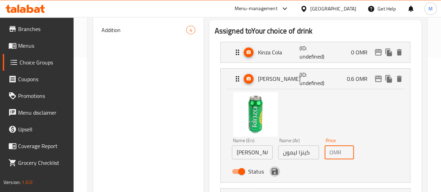
click at [272, 172] on icon "save" at bounding box center [275, 172] width 6 height 6
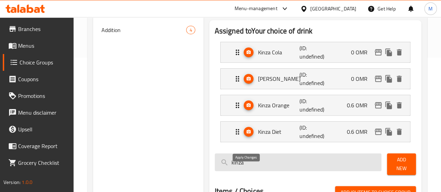
type input "0"
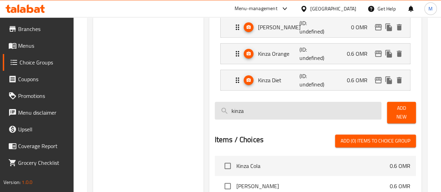
scroll to position [188, 0]
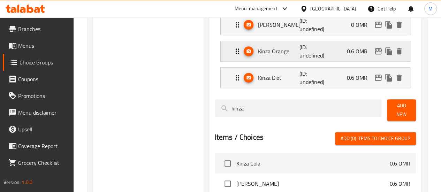
click at [338, 50] on div "Kinza Orange (ID: undefined) 0.6 OMR" at bounding box center [317, 51] width 169 height 20
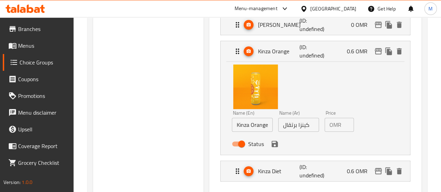
click at [330, 127] on div "OMR 0.6 Price" at bounding box center [339, 125] width 29 height 14
click at [272, 147] on icon "save" at bounding box center [275, 144] width 6 height 6
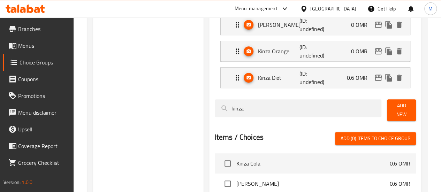
type input "0"
click at [327, 83] on div "Kinza Diet (ID: undefined) 0.6 OMR" at bounding box center [317, 78] width 169 height 20
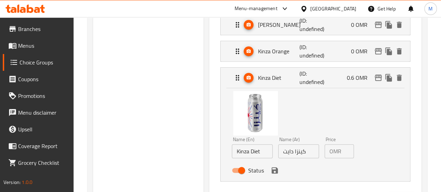
click at [331, 151] on div "OMR 0.6 Price" at bounding box center [339, 151] width 29 height 14
click at [271, 170] on icon "save" at bounding box center [275, 170] width 8 height 8
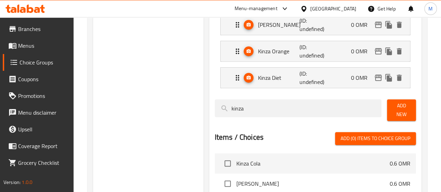
type input "0"
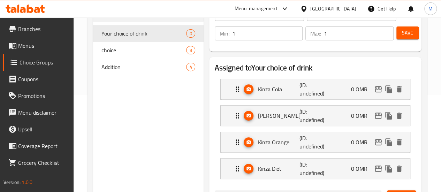
scroll to position [97, 0]
click at [406, 41] on div "Save" at bounding box center [403, 33] width 17 height 17
click at [405, 35] on span "Save" at bounding box center [407, 33] width 11 height 9
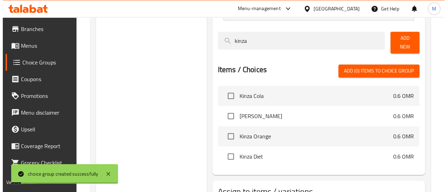
scroll to position [305, 0]
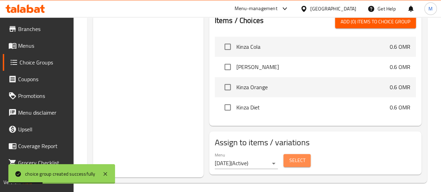
click at [289, 159] on span "Select" at bounding box center [297, 160] width 16 height 9
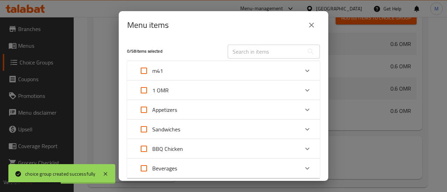
click at [144, 71] on input "Expand" at bounding box center [143, 70] width 17 height 17
checkbox input "true"
click at [310, 69] on div "m41" at bounding box center [223, 71] width 193 height 20
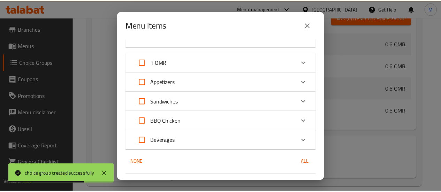
scroll to position [104, 0]
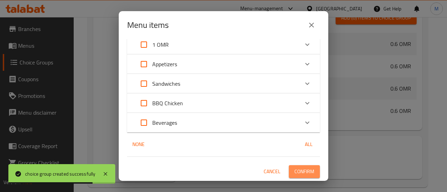
click at [305, 175] on span "Confirm" at bounding box center [304, 171] width 20 height 9
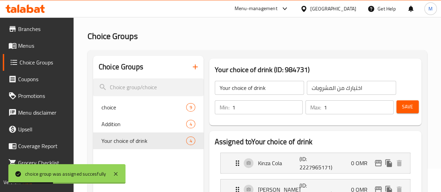
scroll to position [22, 0]
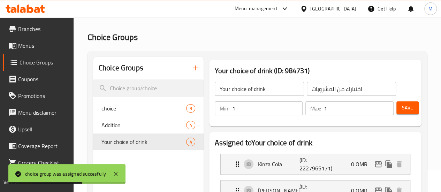
click at [32, 47] on span "Menus" at bounding box center [43, 46] width 50 height 8
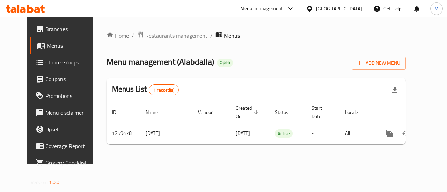
click at [145, 32] on span "Restaurants management" at bounding box center [176, 35] width 62 height 8
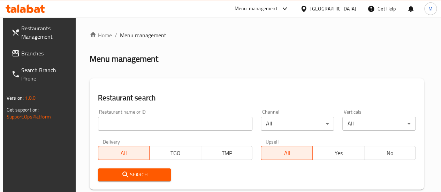
click at [117, 124] on input "search" at bounding box center [175, 124] width 155 height 14
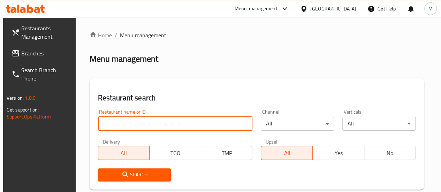
paste input "686219"
type input "686219"
click button "Search" at bounding box center [134, 175] width 73 height 13
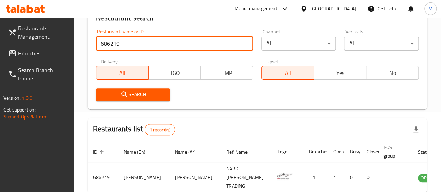
scroll to position [79, 0]
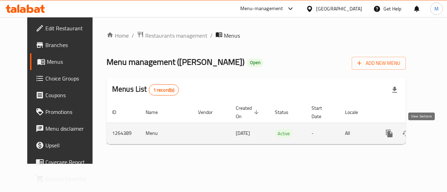
click at [431, 132] on link "enhanced table" at bounding box center [439, 133] width 17 height 17
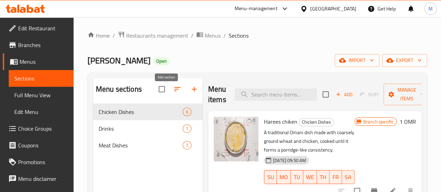
click at [190, 93] on icon "button" at bounding box center [194, 89] width 8 height 8
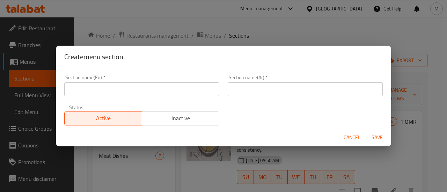
click at [153, 96] on div "Section name(En)   * Section name(En) *" at bounding box center [141, 86] width 163 height 30
click at [149, 92] on input "text" at bounding box center [141, 89] width 155 height 14
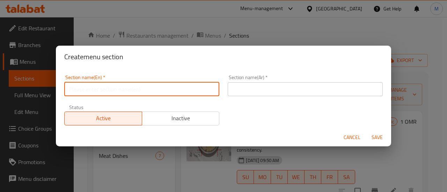
type input "m41"
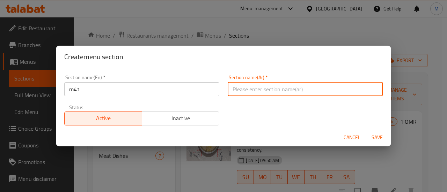
click at [247, 87] on input "text" at bounding box center [304, 89] width 155 height 14
type input "م41"
click at [376, 136] on span "Save" at bounding box center [376, 137] width 17 height 9
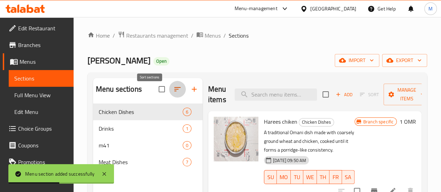
click at [169, 90] on button "button" at bounding box center [177, 89] width 17 height 17
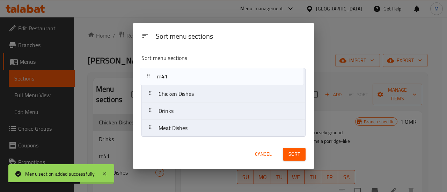
drag, startPoint x: 151, startPoint y: 112, endPoint x: 150, endPoint y: 74, distance: 38.1
click at [150, 74] on nav "Chicken Dishes Drinks m41 Meat Dishes" at bounding box center [223, 102] width 164 height 69
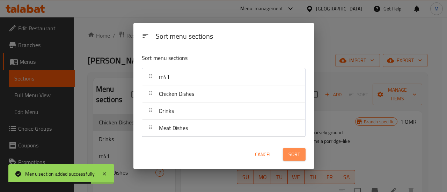
click at [294, 151] on span "Sort" at bounding box center [294, 154] width 12 height 9
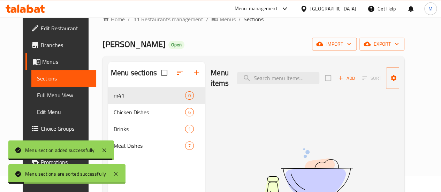
scroll to position [17, 0]
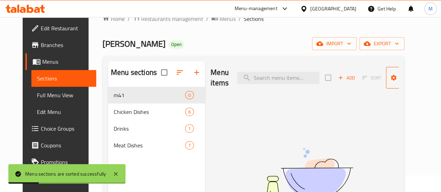
click at [395, 84] on span "Manage items" at bounding box center [410, 77] width 36 height 17
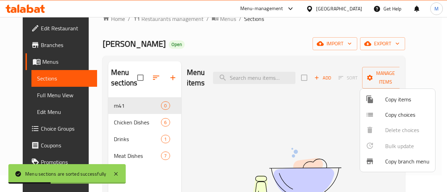
click at [333, 83] on div at bounding box center [223, 96] width 447 height 192
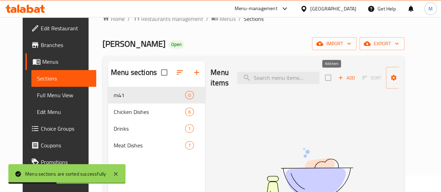
click at [337, 81] on span "Add" at bounding box center [346, 78] width 19 height 8
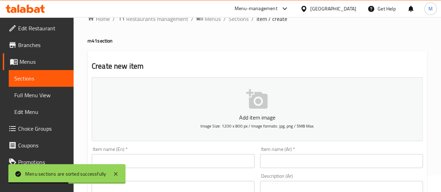
click at [163, 149] on div "Item name (En)   * Item name (En) *" at bounding box center [173, 157] width 163 height 21
click at [162, 151] on div "Item name (En)   * Item name (En) *" at bounding box center [173, 157] width 163 height 21
click at [163, 154] on div "Item name (En)   * Item name (En) *" at bounding box center [173, 157] width 163 height 21
click at [169, 159] on input "text" at bounding box center [173, 161] width 163 height 14
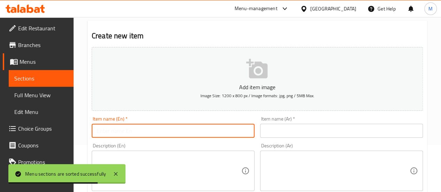
scroll to position [54, 0]
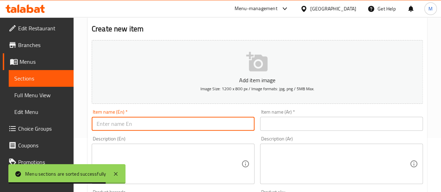
paste input "Chicken Qabuli"
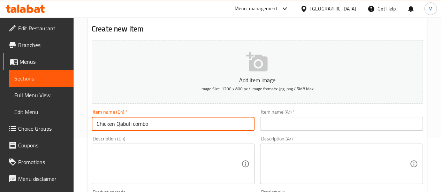
type input "Chicken Qabuli combo"
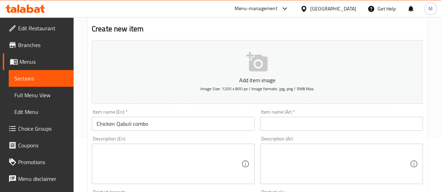
click at [276, 131] on div "Item name (Ar)   * Item name (Ar) *" at bounding box center [341, 120] width 169 height 27
click at [126, 122] on input "Chicken Qabuli combo" at bounding box center [173, 124] width 163 height 14
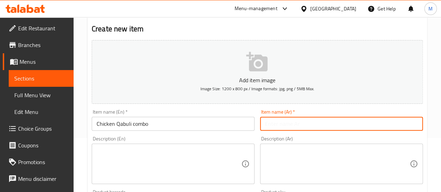
click at [291, 121] on input "text" at bounding box center [341, 124] width 163 height 14
paste input "وجبة دجاج قبولي"
type input "وجبة دجاج قبولي"
click at [182, 165] on textarea at bounding box center [169, 164] width 145 height 33
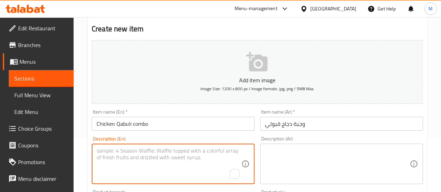
click at [122, 122] on input "Chicken Qabuli combo" at bounding box center [173, 124] width 163 height 14
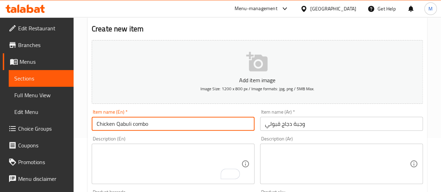
click at [134, 158] on textarea "To enrich screen reader interactions, please activate Accessibility in Grammarl…" at bounding box center [169, 164] width 145 height 33
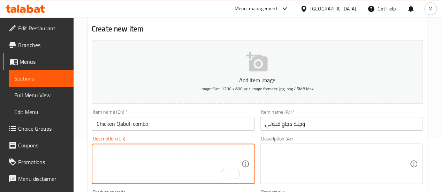
paste textarea "Chicken Qabuli combo"
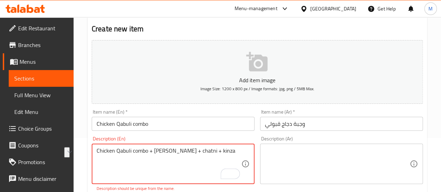
type textarea "Chicken Qabuli combo + [PERSON_NAME] + chatni + kinza"
click at [306, 164] on textarea at bounding box center [337, 164] width 145 height 33
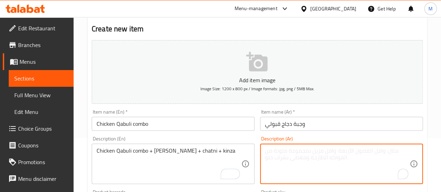
paste textarea "كومبو دجاج قبولي + روب + شاتني + كينزا"
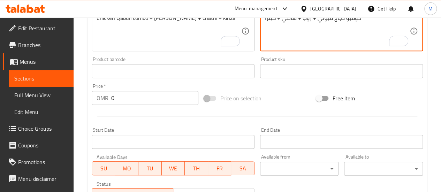
scroll to position [187, 0]
type textarea "كومبو دجاج قبولي + روب + شاتني + كينزا"
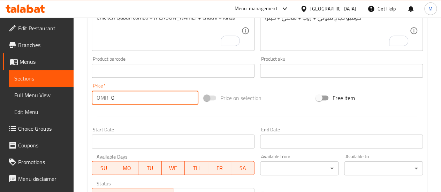
click at [135, 98] on input "0" at bounding box center [154, 98] width 87 height 14
type input "3.3"
click at [172, 126] on div "Start Date Start Date" at bounding box center [173, 138] width 169 height 27
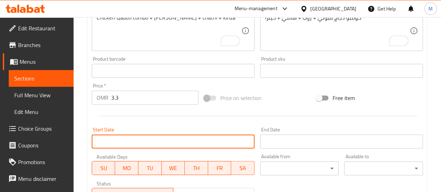
click at [175, 138] on input "Start Date" at bounding box center [173, 142] width 163 height 14
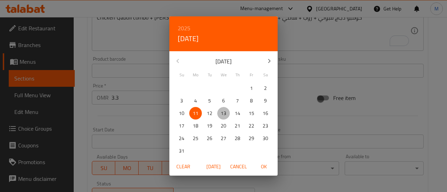
click at [227, 112] on span "13" at bounding box center [223, 113] width 13 height 9
click at [262, 164] on span "OK" at bounding box center [263, 167] width 17 height 9
type input "[DATE]"
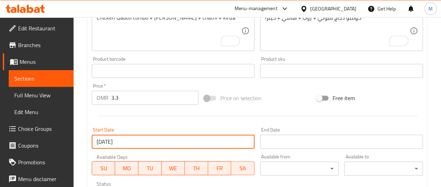
click at [240, 125] on div "Start Date 13-08-2025 Start Date" at bounding box center [173, 138] width 169 height 27
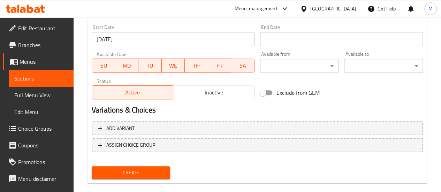
scroll to position [300, 0]
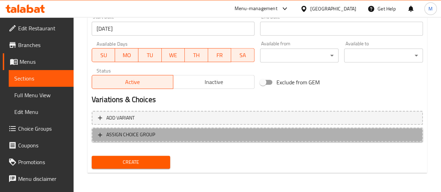
click at [172, 131] on span "ASSIGN CHOICE GROUP" at bounding box center [257, 134] width 319 height 9
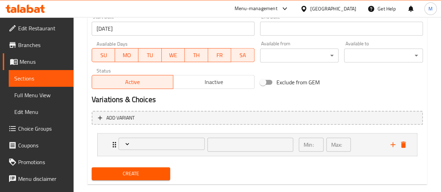
scroll to position [312, 0]
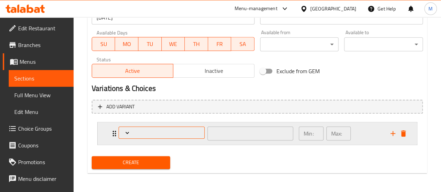
click at [166, 129] on span "Expand" at bounding box center [161, 132] width 81 height 7
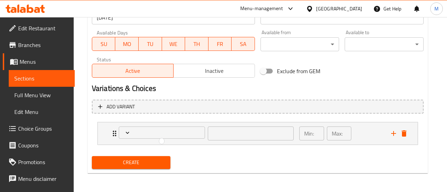
click at [137, 160] on div at bounding box center [223, 96] width 447 height 192
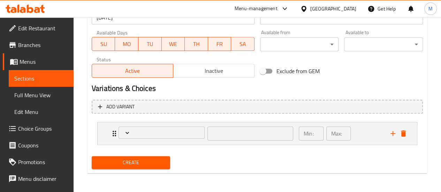
click at [145, 163] on span "Create" at bounding box center [131, 162] width 68 height 9
click at [137, 160] on span "Create" at bounding box center [131, 163] width 68 height 9
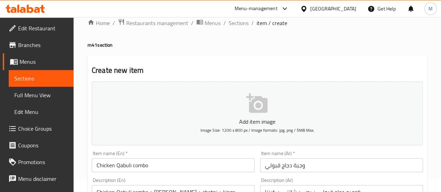
scroll to position [0, 0]
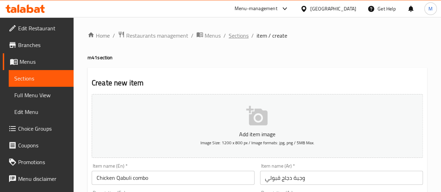
click at [235, 38] on span "Sections" at bounding box center [239, 35] width 20 height 8
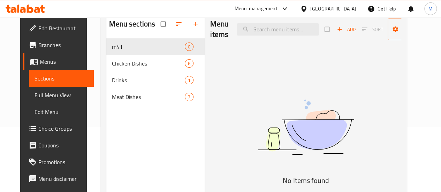
scroll to position [64, 0]
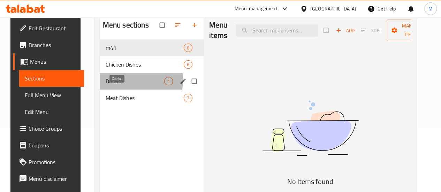
click at [124, 85] on span "Drinks" at bounding box center [135, 81] width 59 height 8
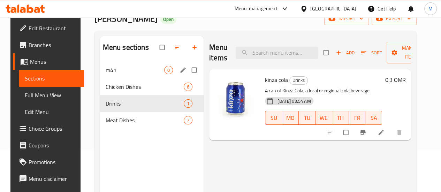
scroll to position [35, 0]
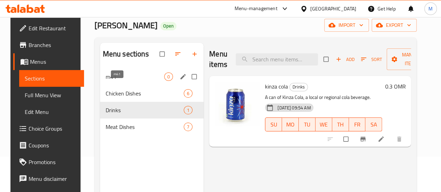
click at [117, 81] on span "m41" at bounding box center [135, 77] width 59 height 8
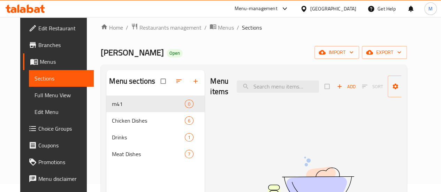
scroll to position [8, 0]
click at [337, 87] on span "Add" at bounding box center [346, 87] width 19 height 8
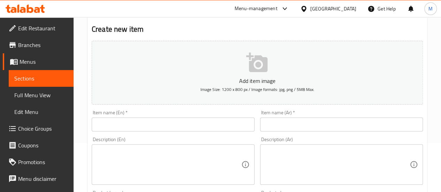
scroll to position [56, 0]
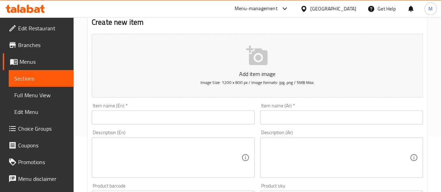
click at [135, 120] on input "text" at bounding box center [173, 118] width 163 height 14
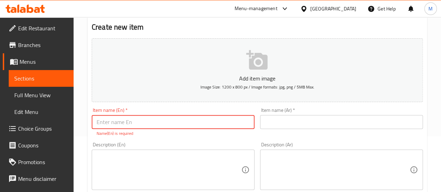
click at [133, 152] on div "Description (En)" at bounding box center [173, 170] width 163 height 40
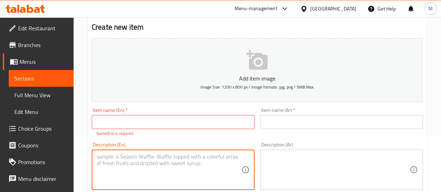
paste textarea "Chicken Qabuli combo + roub + chatni + kinza"
drag, startPoint x: 131, startPoint y: 157, endPoint x: 81, endPoint y: 157, distance: 50.2
click div "Home / Restaurants management / Menus / Sections / item / create m41 section Cr…"
type textarea "Chicken Qabuli combo + roub + chatni + kinza"
click input "text"
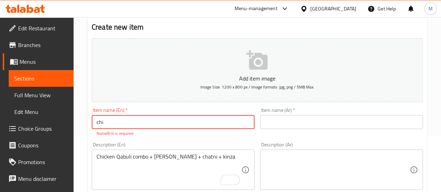
type input "Chicken Qabuli combo"
click input "text"
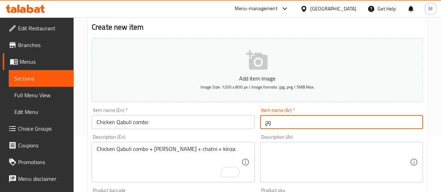
type input "وجبة دجاج قبولي"
click textarea
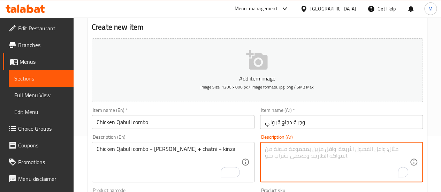
paste textarea "كومبو دجاج قبولي + روب + شاتني + كينزا"
type textarea "كومبو دجاج قبولي + روب + شاتني + كينزا"
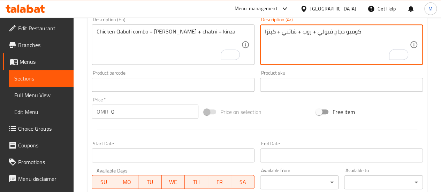
scroll to position [174, 0]
click input "0"
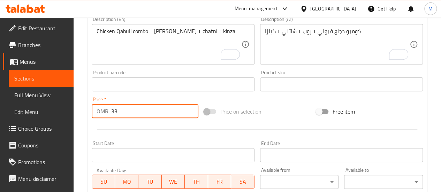
type input "3"
type input "3.3"
click div
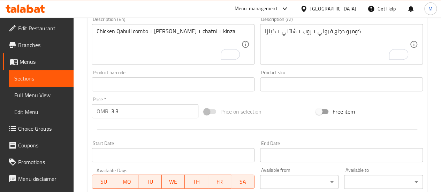
click input "Start Date"
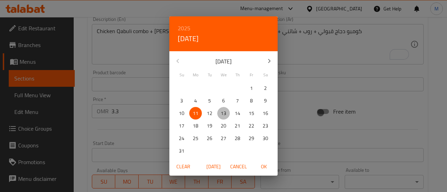
click p "13"
click span "OK"
type input "[DATE]"
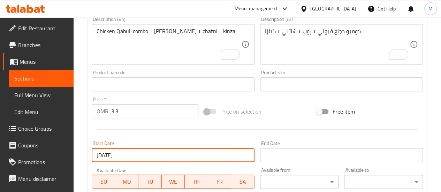
click div
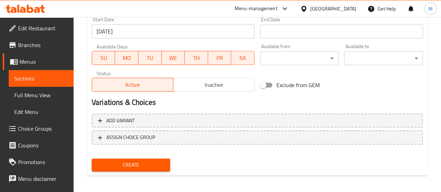
scroll to position [300, 0]
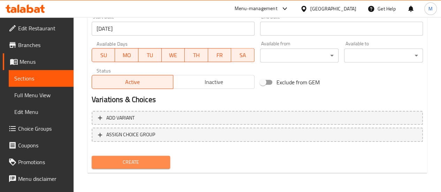
click span "Create"
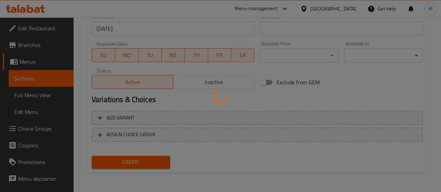
type input "0"
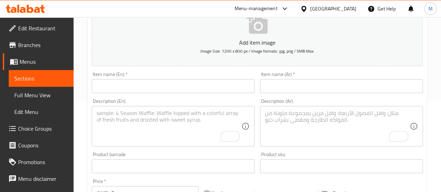
scroll to position [0, 0]
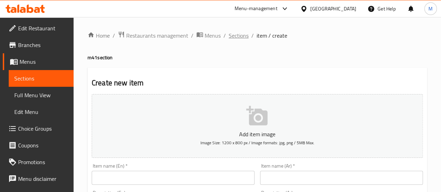
click span "Sections"
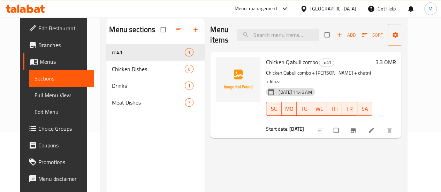
scroll to position [66, 0]
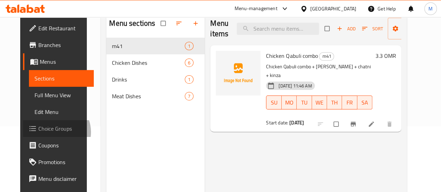
click at [38, 132] on span "Choice Groups" at bounding box center [63, 129] width 50 height 8
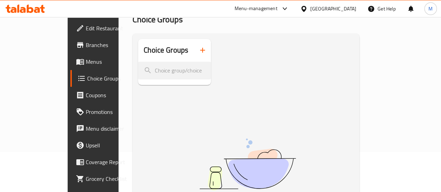
scroll to position [44, 0]
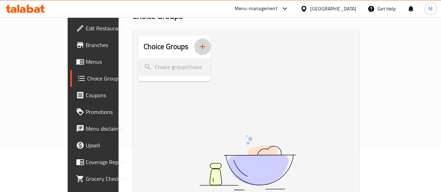
click at [199, 48] on icon "button" at bounding box center [203, 47] width 8 height 8
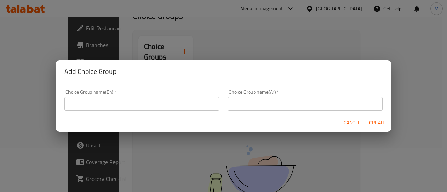
click at [114, 106] on input "text" at bounding box center [141, 104] width 155 height 14
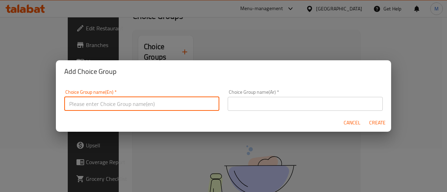
type input "Your choice of drink"
click at [313, 102] on input "text" at bounding box center [304, 104] width 155 height 14
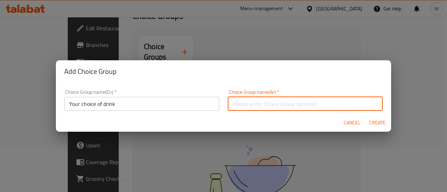
type input "اختيارك من المشروبات"
click at [378, 119] on span "Create" at bounding box center [376, 123] width 17 height 9
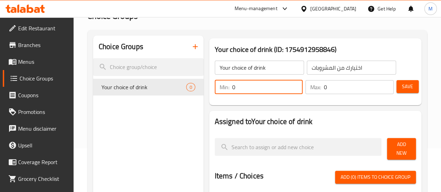
click at [250, 83] on input "0" at bounding box center [267, 87] width 71 height 14
type input "1"
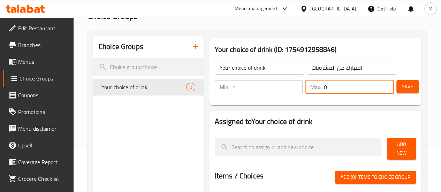
click at [324, 89] on input "0" at bounding box center [359, 87] width 70 height 14
type input "1"
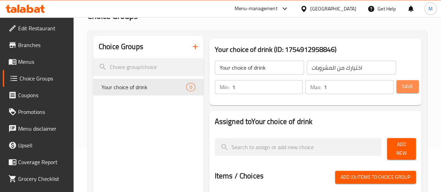
click at [406, 91] on span "Save" at bounding box center [407, 86] width 11 height 9
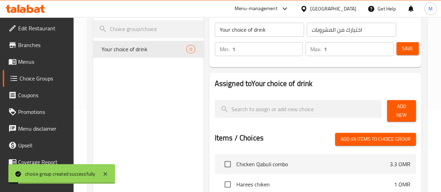
scroll to position [82, 0]
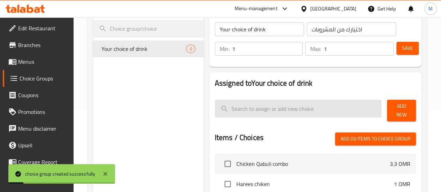
click at [247, 111] on input "search" at bounding box center [298, 109] width 167 height 18
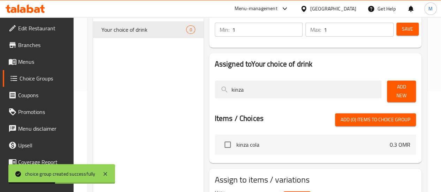
scroll to position [102, 0]
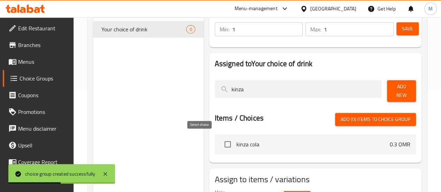
type input "kinza"
click at [221, 139] on input "checkbox" at bounding box center [228, 144] width 15 height 15
checkbox input "true"
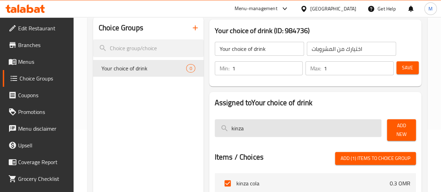
scroll to position [65, 0]
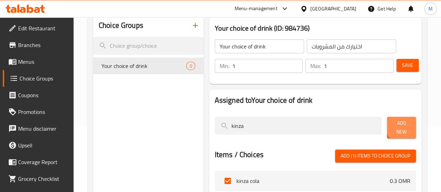
click at [406, 127] on span "Add New" at bounding box center [402, 127] width 18 height 17
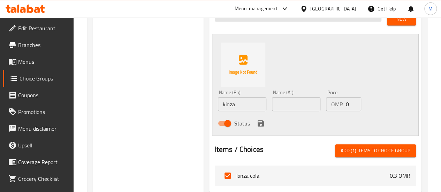
scroll to position [178, 0]
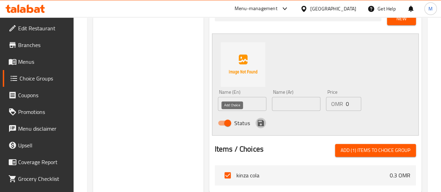
click at [258, 120] on icon "save" at bounding box center [261, 123] width 6 height 6
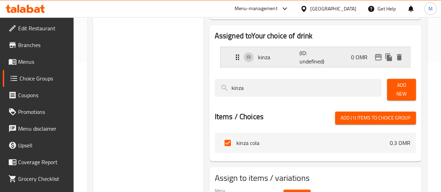
scroll to position [131, 0]
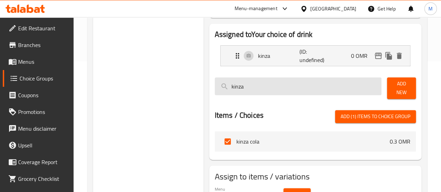
click at [256, 85] on input "kinza" at bounding box center [298, 86] width 167 height 18
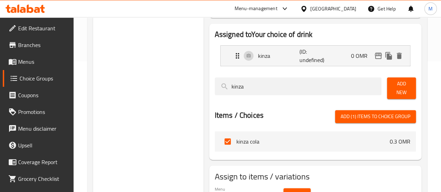
click at [255, 137] on span "kinza cola" at bounding box center [314, 141] width 154 height 8
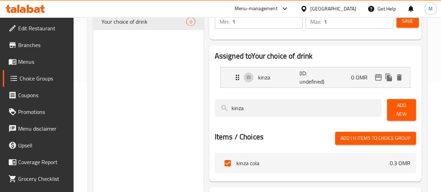
scroll to position [108, 0]
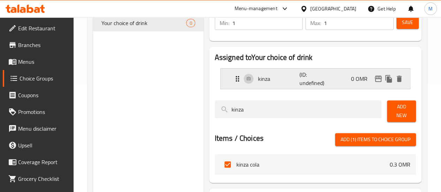
click at [305, 80] on p "(ID: undefined)" at bounding box center [314, 78] width 28 height 17
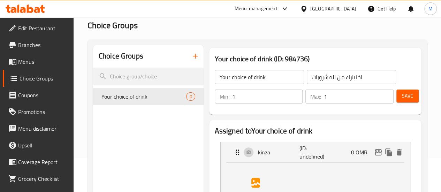
scroll to position [19, 0]
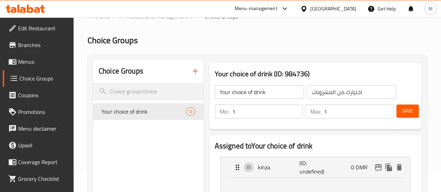
click at [410, 114] on span "Save" at bounding box center [407, 111] width 11 height 9
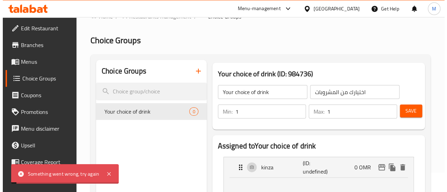
scroll to position [259, 0]
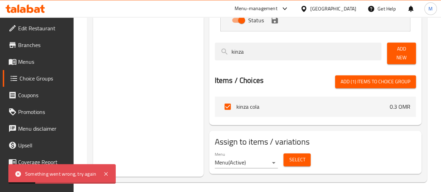
click at [284, 157] on button "Select" at bounding box center [297, 160] width 27 height 13
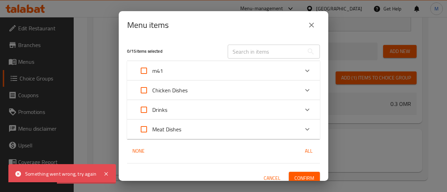
click at [189, 72] on div "m41" at bounding box center [216, 70] width 163 height 17
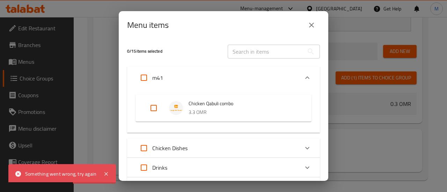
click at [139, 76] on input "Expand" at bounding box center [143, 77] width 17 height 17
checkbox input "true"
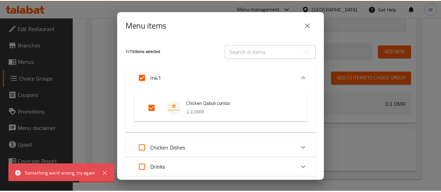
scroll to position [65, 0]
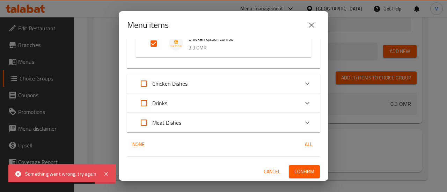
click at [296, 169] on span "Confirm" at bounding box center [304, 171] width 20 height 9
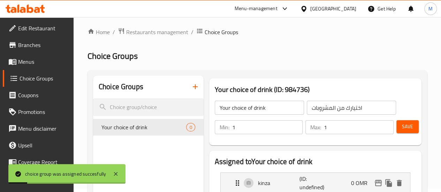
scroll to position [0, 0]
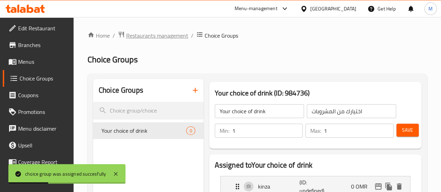
click at [157, 36] on span "Restaurants management" at bounding box center [157, 35] width 62 height 8
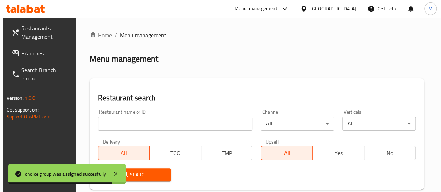
click at [127, 128] on input "search" at bounding box center [175, 124] width 155 height 14
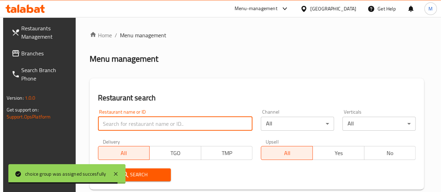
paste input "679125"
type input "679125"
click button "Search" at bounding box center [134, 175] width 73 height 13
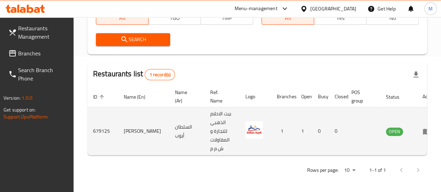
scroll to position [136, 0]
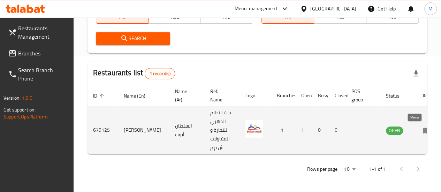
click at [427, 132] on icon "enhanced table" at bounding box center [428, 130] width 2 height 3
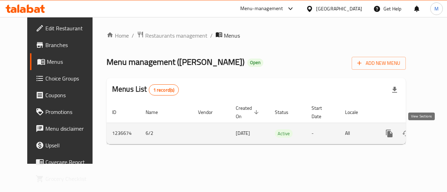
click at [435, 135] on icon "enhanced table" at bounding box center [439, 133] width 8 height 8
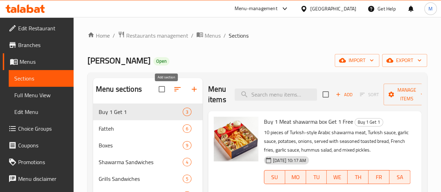
click at [190, 91] on icon "button" at bounding box center [194, 89] width 8 height 8
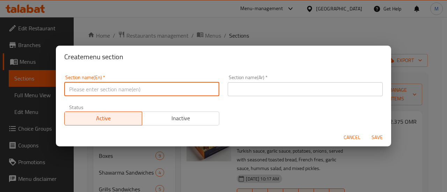
click at [139, 88] on input "text" at bounding box center [141, 89] width 155 height 14
type input "m41"
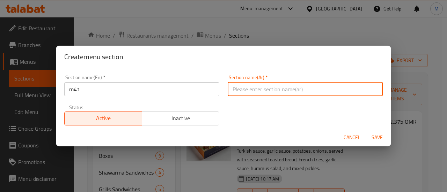
click at [257, 87] on input "text" at bounding box center [304, 89] width 155 height 14
type input "م41"
click at [377, 136] on span "Save" at bounding box center [376, 137] width 17 height 9
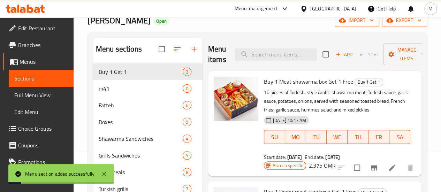
scroll to position [41, 0]
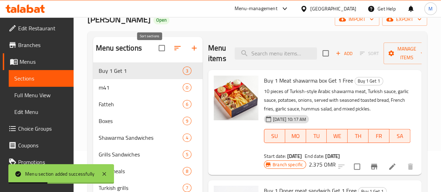
click at [173, 51] on icon "button" at bounding box center [177, 48] width 8 height 8
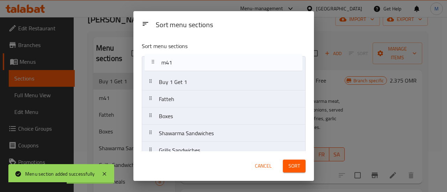
drag, startPoint x: 151, startPoint y: 82, endPoint x: 154, endPoint y: 59, distance: 22.5
click at [154, 59] on nav "Buy 1 Get 1 m41 Fatteh Boxes Shawarma Sandwiches Grills Sandwiches New meals Tu…" at bounding box center [224, 193] width 164 height 274
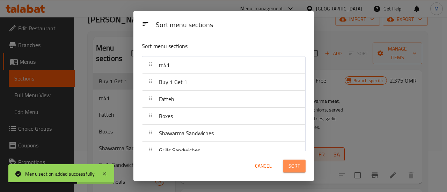
click at [288, 166] on span "Sort" at bounding box center [294, 166] width 12 height 9
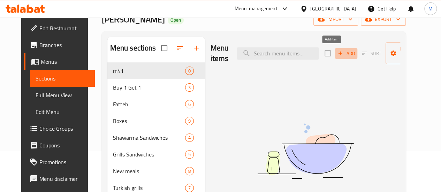
click at [337, 50] on span "Add" at bounding box center [346, 54] width 19 height 8
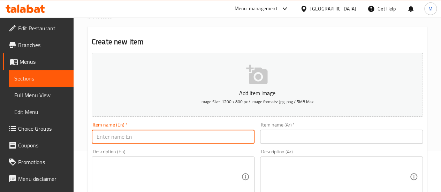
click at [118, 138] on input "text" at bounding box center [173, 137] width 163 height 14
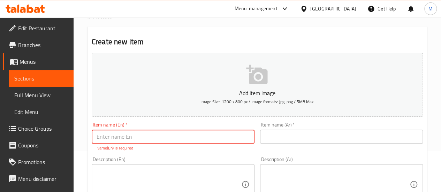
paste input "chicken shawarma fatteh"
click at [100, 137] on input "chicken shawarma fatteh" at bounding box center [173, 137] width 163 height 14
click at [173, 136] on input "Chicken shawarma fatteh" at bounding box center [173, 137] width 163 height 14
type input "Chicken shawarma fatteh combo"
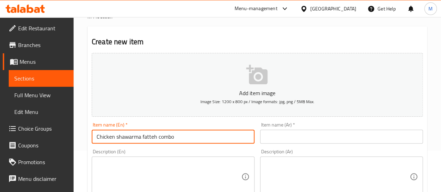
click at [299, 132] on input "text" at bounding box center [341, 137] width 163 height 14
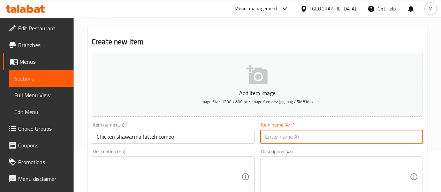
paste input "فتة شاورما دجاج كومبو"
type input "فتة شاورما دجاج كومبو"
click at [134, 145] on div "Item name (En)   * Chicken shawarma fatteh combo Item name (En) *" at bounding box center [173, 133] width 169 height 27
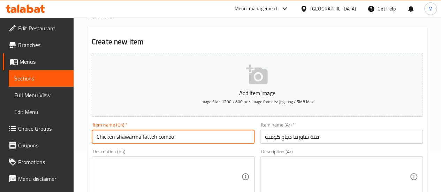
click at [130, 137] on input "Chicken shawarma fatteh combo" at bounding box center [173, 137] width 163 height 14
click at [142, 171] on textarea at bounding box center [169, 176] width 145 height 33
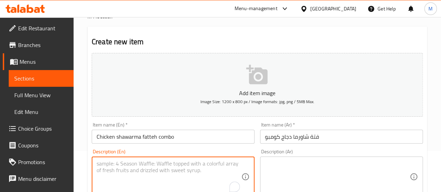
paste textarea "Chicken shawarma fatteh combo"
drag, startPoint x: 158, startPoint y: 166, endPoint x: 206, endPoint y: 166, distance: 47.8
click at [206, 166] on textarea "Chicken shawarma fatteh combo" at bounding box center [169, 176] width 145 height 33
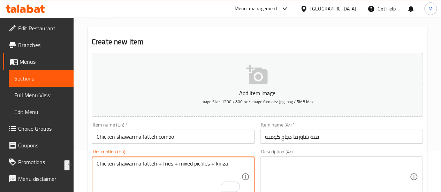
type textarea "Chicken shawarma fatteh + fries + mixed pickles + kinza"
click at [288, 166] on textarea at bounding box center [337, 176] width 145 height 33
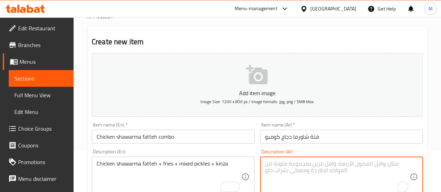
paste textarea "فتة شاورما دجاج + بطاطس مقلية + مخلل مشكل + كنزة"
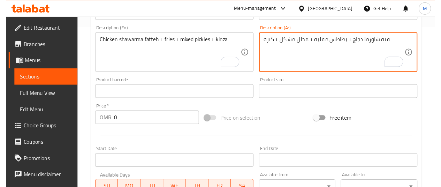
scroll to position [172, 0]
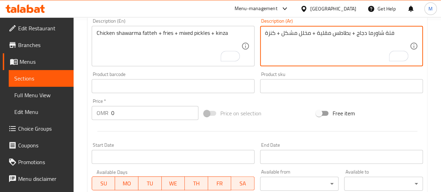
type textarea "فتة شاورما دجاج + بطاطس مقلية + مخلل مشكل + كنزة"
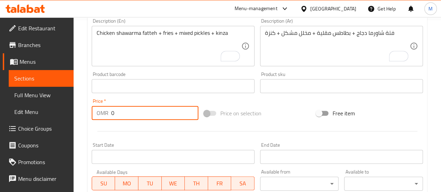
drag, startPoint x: 130, startPoint y: 112, endPoint x: 99, endPoint y: 113, distance: 31.8
click at [99, 113] on div "OMR 0 Price *" at bounding box center [145, 113] width 107 height 14
paste input "3.775"
type input "3.775"
click at [105, 157] on input "Start Date" at bounding box center [173, 157] width 163 height 14
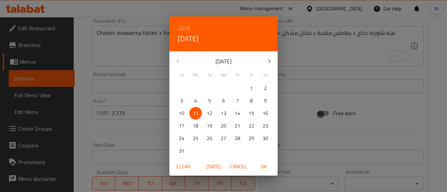
click at [221, 114] on p "13" at bounding box center [224, 113] width 6 height 9
click at [264, 169] on span "OK" at bounding box center [263, 167] width 17 height 9
type input "[DATE]"
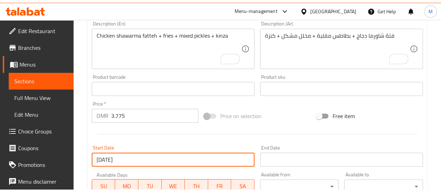
scroll to position [200, 0]
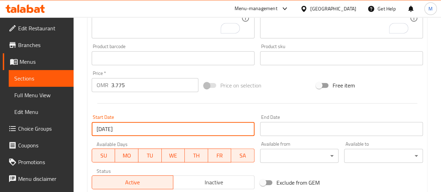
click at [216, 105] on div at bounding box center [257, 103] width 337 height 17
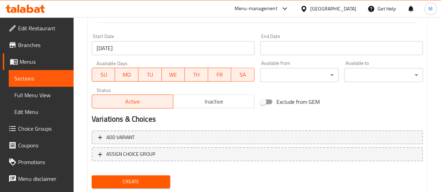
scroll to position [298, 0]
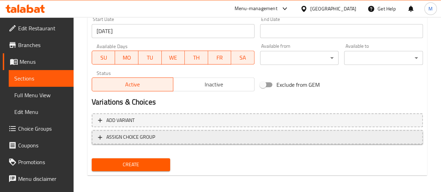
click at [145, 136] on span "ASSIGN CHOICE GROUP" at bounding box center [130, 137] width 49 height 9
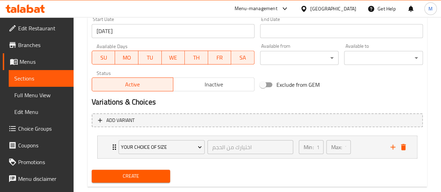
scroll to position [312, 0]
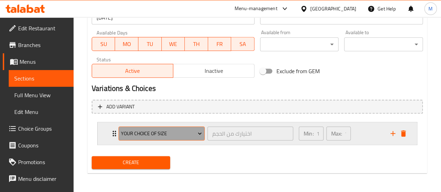
click at [173, 130] on span "Your Choice Of Size" at bounding box center [161, 133] width 81 height 9
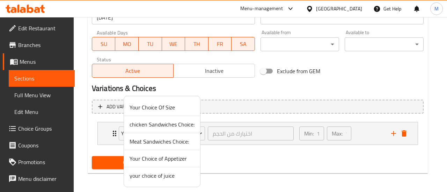
click at [163, 178] on span "your choice of juice" at bounding box center [161, 176] width 65 height 8
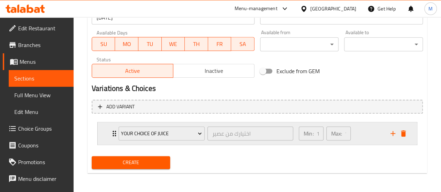
click at [357, 129] on div "Min: 1 ​ Max: 1 ​" at bounding box center [341, 133] width 92 height 22
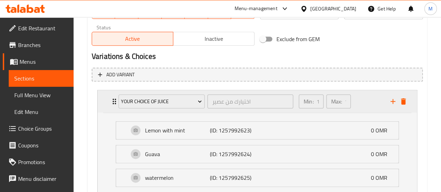
click at [405, 100] on icon "delete" at bounding box center [403, 101] width 5 height 6
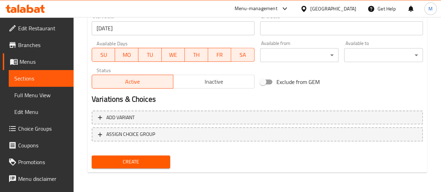
scroll to position [300, 0]
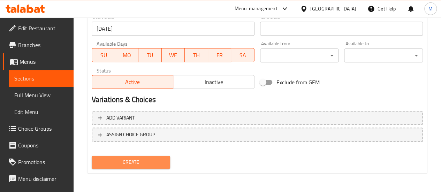
click at [141, 160] on span "Create" at bounding box center [131, 162] width 68 height 9
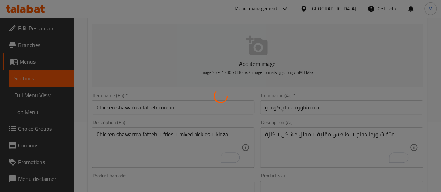
type input "0"
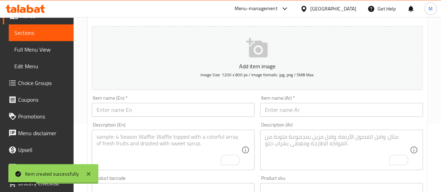
scroll to position [50, 0]
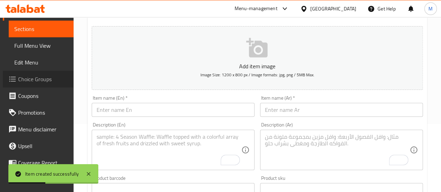
click at [40, 82] on span "Choice Groups" at bounding box center [43, 79] width 50 height 8
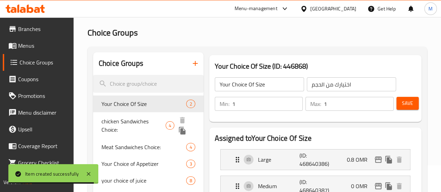
scroll to position [26, 0]
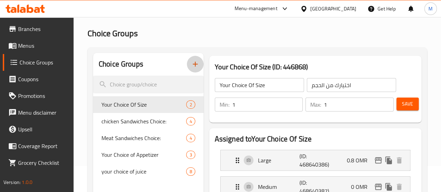
click at [191, 68] on icon "button" at bounding box center [195, 64] width 8 height 8
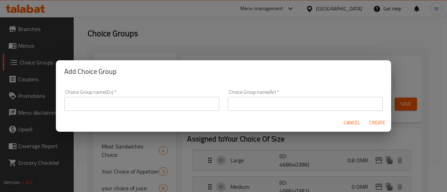
click at [174, 106] on input "text" at bounding box center [141, 104] width 155 height 14
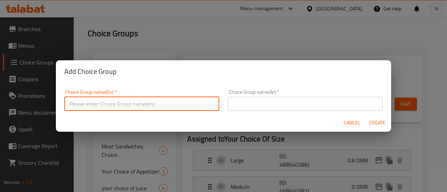
type input "Your choice of drink"
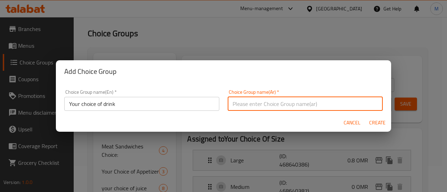
click at [269, 103] on input "text" at bounding box center [304, 104] width 155 height 14
type input "اختيارك من المشروبات"
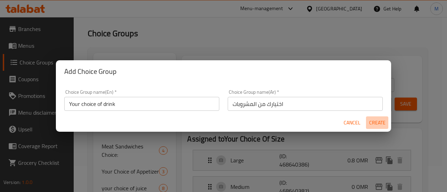
click at [367, 120] on button "Create" at bounding box center [377, 123] width 22 height 13
type input "Your choice of drink"
type input "اختيارك من المشروبات"
type input "0"
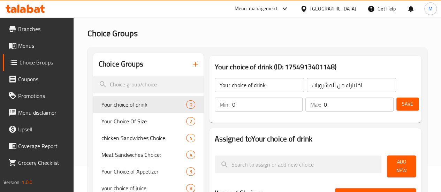
scroll to position [37, 0]
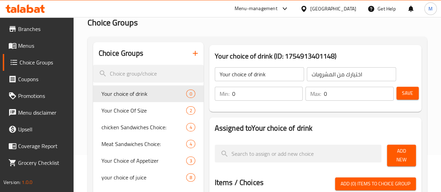
click at [241, 98] on input "0" at bounding box center [267, 94] width 71 height 14
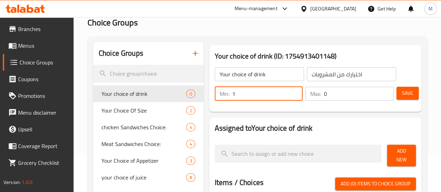
type input "1"
click at [329, 92] on input "0" at bounding box center [359, 94] width 70 height 14
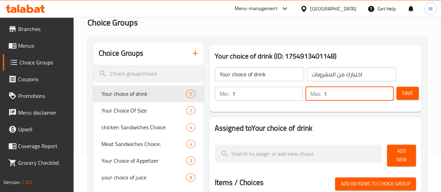
type input "1"
click at [406, 91] on span "Save" at bounding box center [407, 93] width 11 height 9
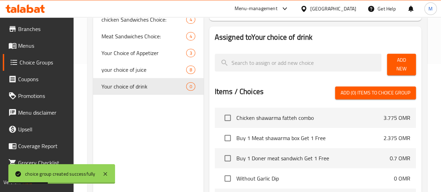
scroll to position [128, 0]
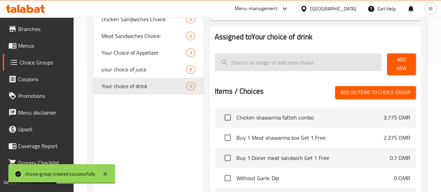
click at [237, 62] on input "search" at bounding box center [298, 62] width 167 height 18
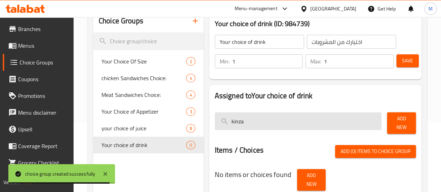
scroll to position [69, 0]
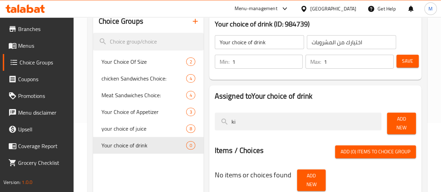
type input "k"
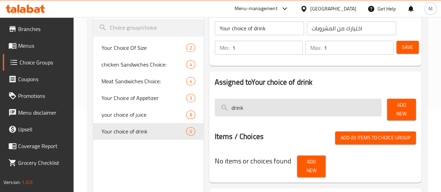
scroll to position [132, 0]
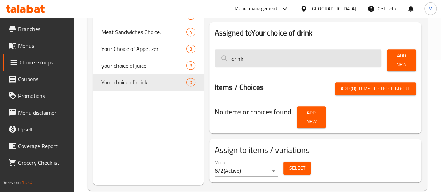
drag, startPoint x: 222, startPoint y: 65, endPoint x: 188, endPoint y: 60, distance: 33.4
click at [215, 60] on input "drink" at bounding box center [298, 59] width 167 height 18
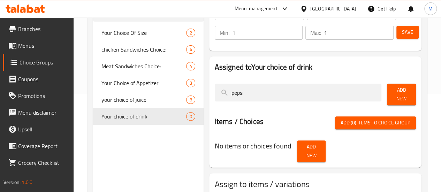
scroll to position [97, 0]
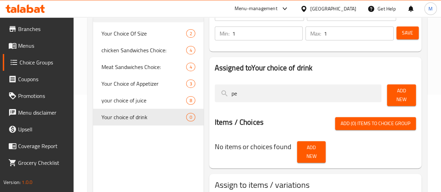
type input "p"
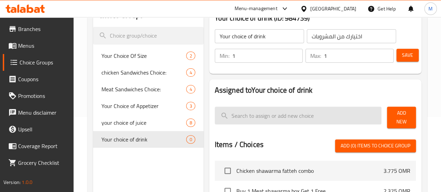
scroll to position [69, 0]
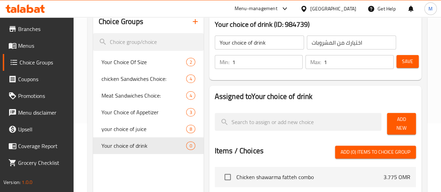
click at [395, 122] on span "Add New" at bounding box center [402, 123] width 18 height 17
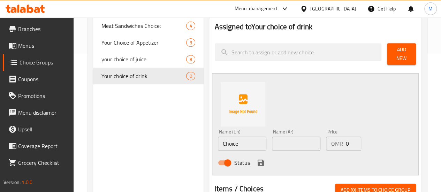
scroll to position [140, 0]
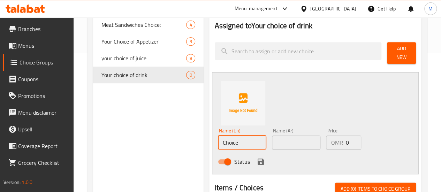
drag, startPoint x: 217, startPoint y: 138, endPoint x: 159, endPoint y: 133, distance: 57.8
click at [159, 133] on div "Choice Groups Your Choice Of Size 2 chicken Sandwiches Choice: 4 Meat Sandwiche…" at bounding box center [258, 157] width 331 height 434
click at [219, 136] on input "kinza" at bounding box center [242, 143] width 48 height 14
type input "Kinza cola"
click at [272, 139] on input "text" at bounding box center [296, 143] width 48 height 14
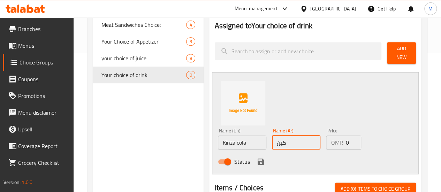
type input "كينزا كولا"
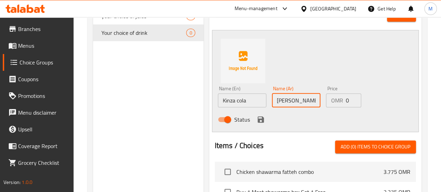
scroll to position [182, 0]
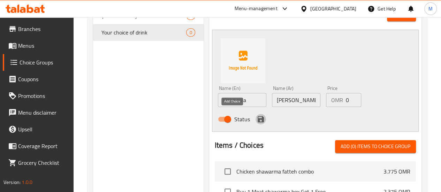
click at [258, 116] on icon "save" at bounding box center [261, 119] width 6 height 6
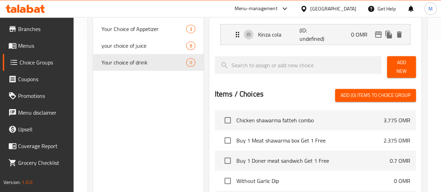
scroll to position [122, 0]
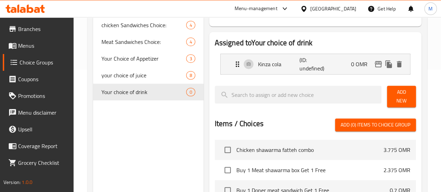
click at [398, 97] on span "Add New" at bounding box center [402, 96] width 18 height 17
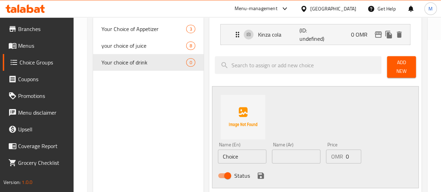
scroll to position [152, 0]
drag, startPoint x: 215, startPoint y: 149, endPoint x: 174, endPoint y: 141, distance: 41.6
click at [174, 141] on div "Choice Groups Your Choice Of Size 2 chicken Sandwiches Choice: 4 Meat Sandwiche…" at bounding box center [258, 157] width 331 height 461
type input "ن"
type input "Kinza orange"
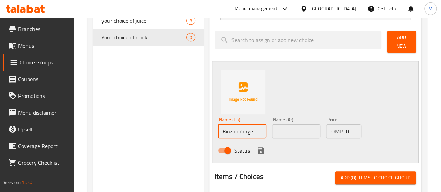
scroll to position [178, 0]
click at [289, 130] on input "text" at bounding box center [296, 131] width 48 height 14
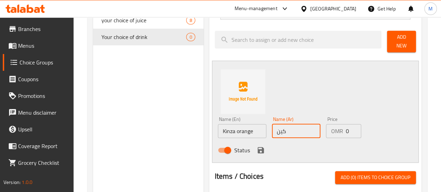
type input "كينزا برتقال"
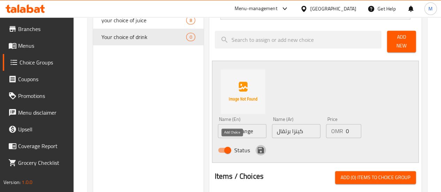
click at [258, 147] on icon "save" at bounding box center [261, 150] width 6 height 6
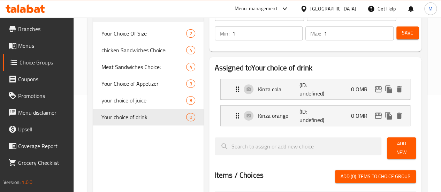
scroll to position [91, 0]
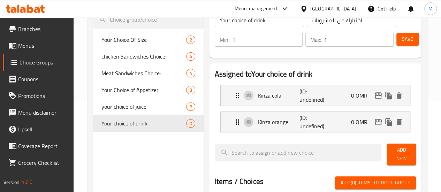
click at [399, 150] on span "Add New" at bounding box center [402, 154] width 18 height 17
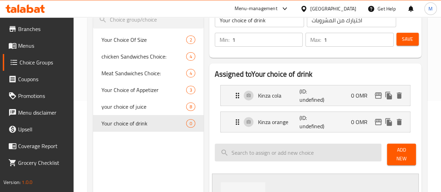
click at [249, 153] on input "search" at bounding box center [298, 153] width 167 height 18
type input "ن"
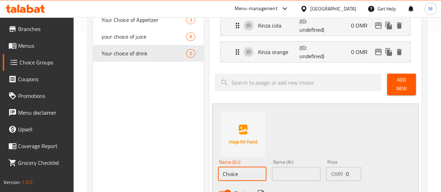
drag, startPoint x: 222, startPoint y: 170, endPoint x: 169, endPoint y: 169, distance: 52.7
click at [169, 169] on div "Choice Groups Your Choice Of Size 2 chicken Sandwiches Choice: 4 Meat Sandwiche…" at bounding box center [258, 161] width 331 height 487
type input "ن"
type input "Kinza lemon"
click at [272, 170] on input "text" at bounding box center [296, 174] width 48 height 14
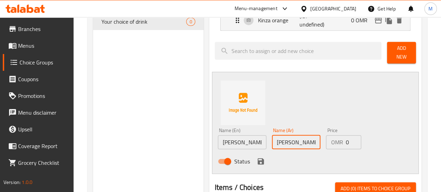
scroll to position [195, 0]
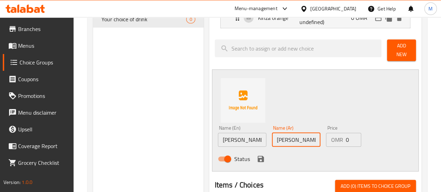
click at [276, 137] on input "كيزا ليمون" at bounding box center [296, 140] width 48 height 14
type input "كينزا ليمون"
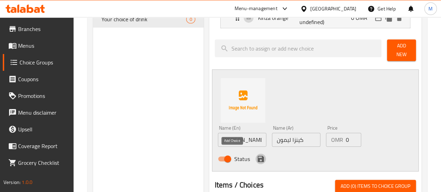
click at [257, 155] on icon "save" at bounding box center [261, 159] width 8 height 8
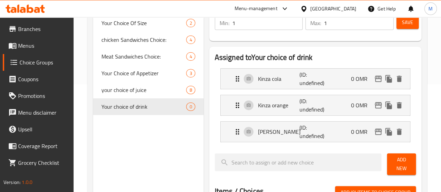
scroll to position [107, 0]
click at [393, 163] on span "Add New" at bounding box center [402, 164] width 18 height 17
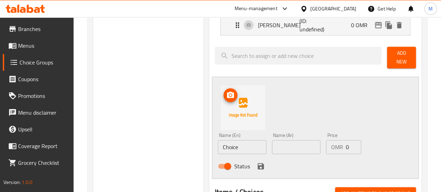
scroll to position [215, 0]
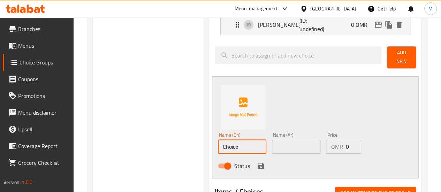
drag, startPoint x: 212, startPoint y: 143, endPoint x: 172, endPoint y: 141, distance: 40.2
click at [172, 141] on div "Choice Groups Your Choice Of Size 2 chicken Sandwiches Choice: 4 Meat Sandwiche…" at bounding box center [258, 121] width 331 height 514
type input "ن"
type input "Kinza cola diet"
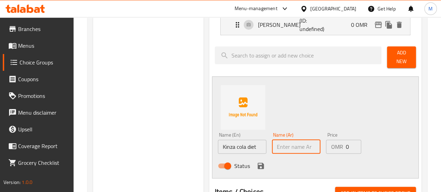
click at [278, 142] on input "text" at bounding box center [296, 147] width 48 height 14
click at [272, 143] on input "text" at bounding box center [296, 147] width 48 height 14
type input "كينزا كولا دايت"
click at [226, 159] on div "Status" at bounding box center [296, 166] width 163 height 19
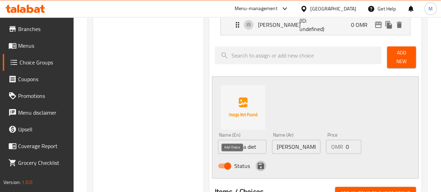
click at [258, 163] on icon "save" at bounding box center [261, 166] width 6 height 6
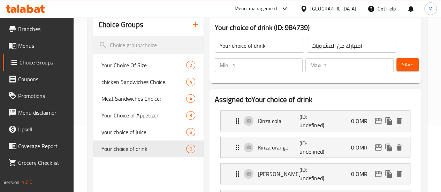
scroll to position [65, 0]
click at [408, 67] on span "Save" at bounding box center [407, 65] width 11 height 9
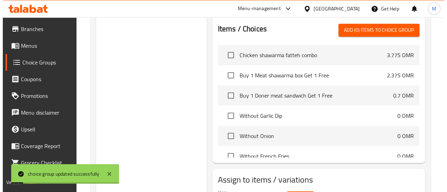
scroll to position [334, 0]
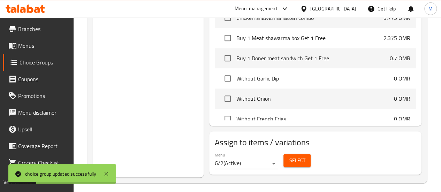
click at [289, 158] on span "Select" at bounding box center [297, 160] width 16 height 9
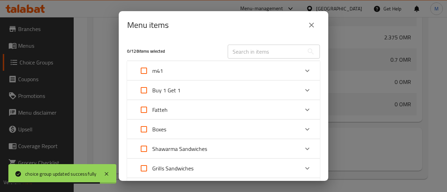
click at [189, 66] on div "m41" at bounding box center [216, 70] width 163 height 17
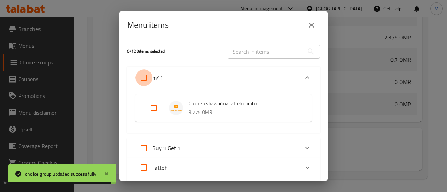
click at [142, 76] on input "Expand" at bounding box center [143, 77] width 17 height 17
checkbox input "true"
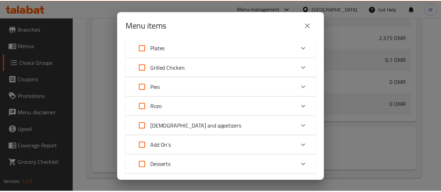
scroll to position [299, 0]
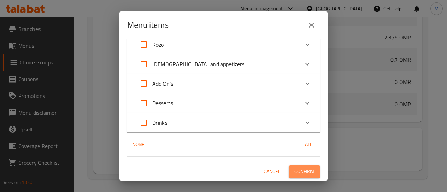
click at [304, 171] on span "Confirm" at bounding box center [304, 171] width 20 height 9
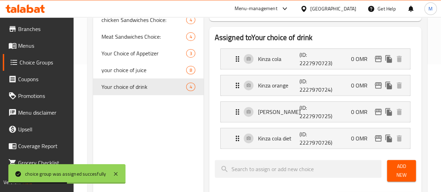
scroll to position [126, 0]
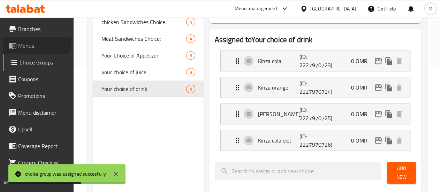
click at [33, 42] on span "Menus" at bounding box center [43, 46] width 50 height 8
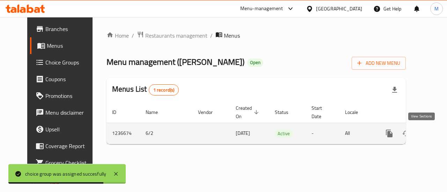
click at [436, 134] on icon "enhanced table" at bounding box center [439, 133] width 6 height 6
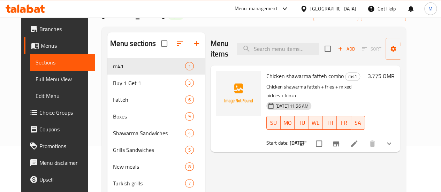
scroll to position [51, 0]
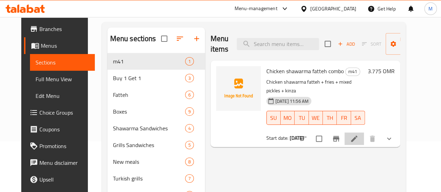
click at [364, 133] on li at bounding box center [355, 139] width 20 height 13
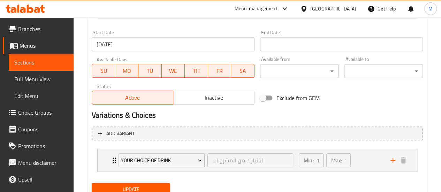
scroll to position [312, 0]
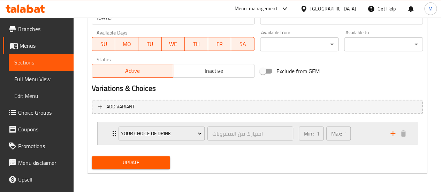
click at [359, 131] on div "Min: 1 ​ Max: 1 ​" at bounding box center [341, 133] width 92 height 22
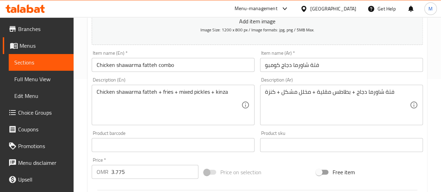
scroll to position [0, 0]
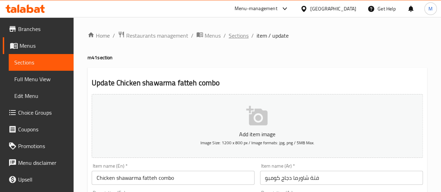
click at [235, 35] on span "Sections" at bounding box center [239, 35] width 20 height 8
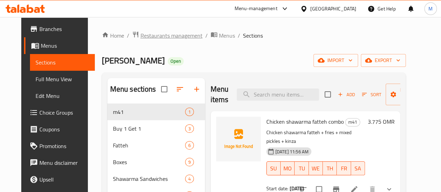
click at [157, 37] on span "Restaurants management" at bounding box center [172, 35] width 62 height 8
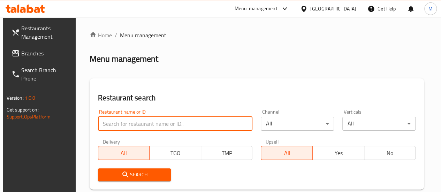
click at [129, 120] on input "search" at bounding box center [175, 124] width 155 height 14
paste input "760272"
type input "760272"
click button "Search" at bounding box center [134, 175] width 73 height 13
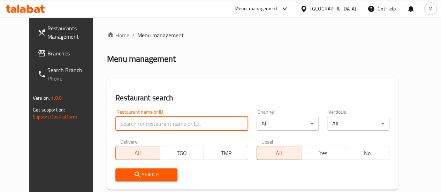
paste input "760272"
type input "760272"
click button "Search" at bounding box center [146, 175] width 62 height 13
drag, startPoint x: 125, startPoint y: 123, endPoint x: 73, endPoint y: 122, distance: 52.4
click at [73, 122] on div "Restaurants Management Branches Search Branch Phone Version: 1.0.0 Get support …" at bounding box center [220, 155] width 383 height 276
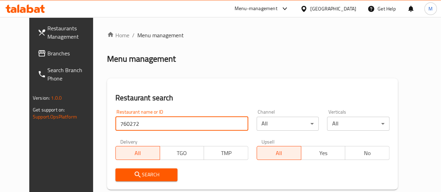
click button "Search" at bounding box center [146, 175] width 62 height 13
click at [202, 94] on h2 "Restaurant search" at bounding box center [252, 98] width 274 height 10
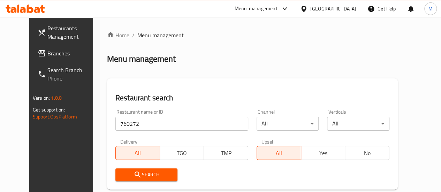
click at [129, 120] on input "760272" at bounding box center [181, 124] width 133 height 14
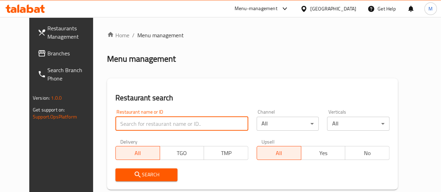
paste input "Healthy Hut"
type input "Healthy Hut"
click button "Search" at bounding box center [146, 175] width 62 height 13
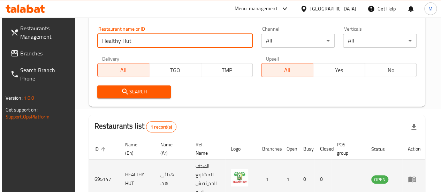
scroll to position [128, 0]
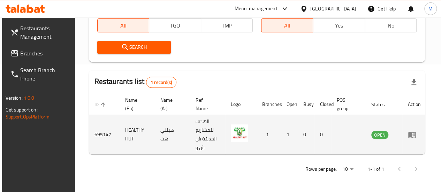
click at [110, 131] on td "695147" at bounding box center [104, 134] width 31 height 39
drag, startPoint x: 110, startPoint y: 135, endPoint x: 94, endPoint y: 134, distance: 16.1
click at [94, 134] on td "695147" at bounding box center [104, 134] width 31 height 39
copy td "695147"
click at [417, 135] on icon "enhanced table" at bounding box center [412, 134] width 8 height 8
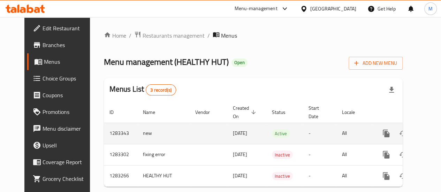
scroll to position [0, 7]
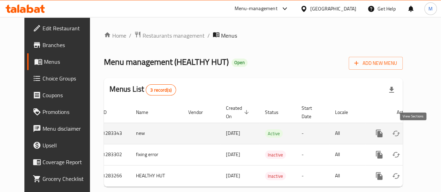
click at [426, 135] on icon "enhanced table" at bounding box center [430, 133] width 8 height 8
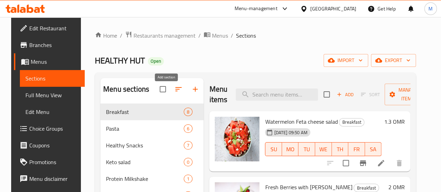
click at [191, 90] on icon "button" at bounding box center [195, 89] width 8 height 8
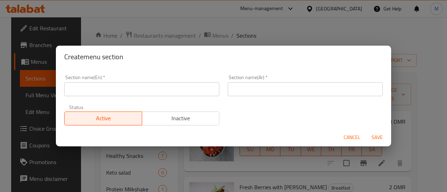
click at [151, 90] on input "text" at bounding box center [141, 89] width 155 height 14
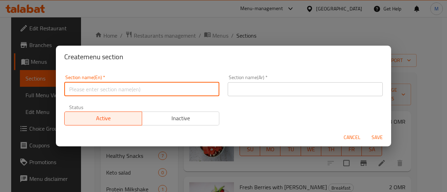
type input "m41"
click at [248, 92] on input "text" at bounding box center [304, 89] width 155 height 14
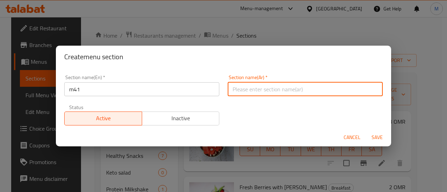
type input "م41"
click at [378, 137] on span "Save" at bounding box center [376, 137] width 17 height 9
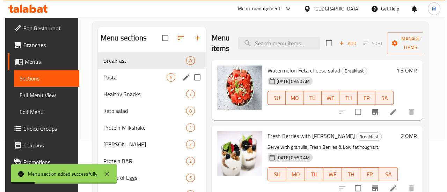
scroll to position [52, 0]
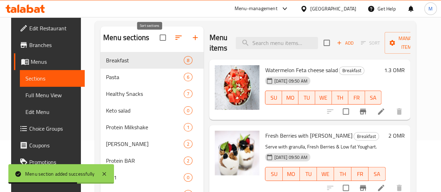
click at [174, 42] on icon "button" at bounding box center [178, 37] width 8 height 8
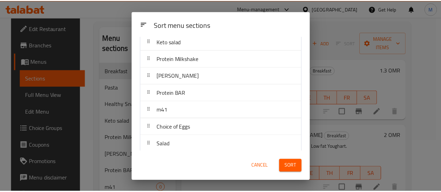
scroll to position [0, 0]
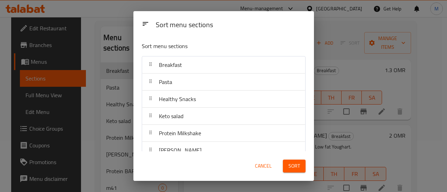
click at [261, 166] on span "Cancel" at bounding box center [263, 166] width 17 height 9
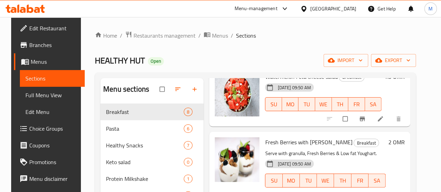
scroll to position [45, 0]
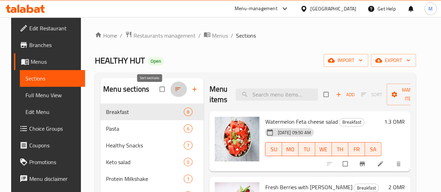
click at [174, 93] on icon "button" at bounding box center [177, 89] width 7 height 7
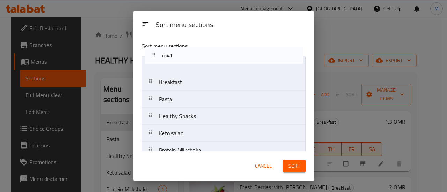
drag, startPoint x: 153, startPoint y: 145, endPoint x: 156, endPoint y: 44, distance: 100.5
click at [156, 44] on div "Sort menu sections Breakfast Pasta Healthy Snacks Keto salad Protein Milkshake …" at bounding box center [223, 93] width 180 height 115
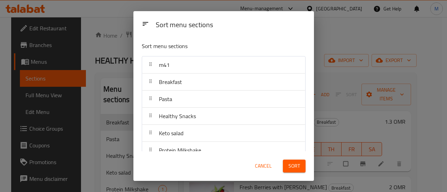
click at [301, 167] on button "Sort" at bounding box center [294, 166] width 23 height 13
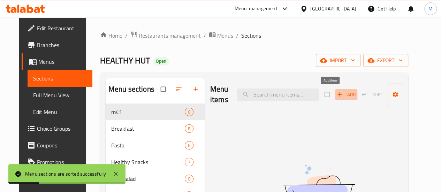
click at [337, 95] on span "Add" at bounding box center [346, 95] width 19 height 8
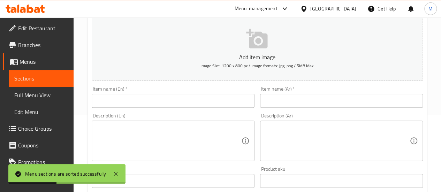
scroll to position [78, 0]
click at [113, 104] on input "text" at bounding box center [173, 100] width 163 height 14
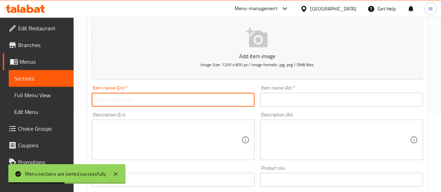
paste input "Watermelon feta cheese salad"
type input "Watermelon feta cheese salad combo"
click at [114, 124] on textarea at bounding box center [169, 140] width 145 height 33
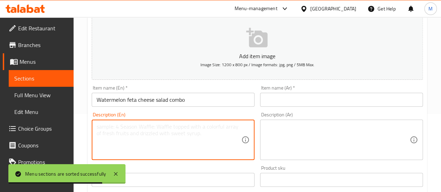
paste textarea "Watermelon feta cheese salad"
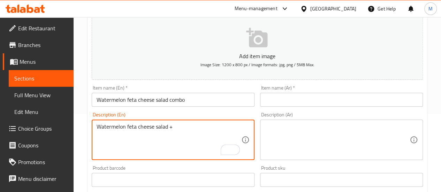
type textarea "Watermelon feta cheese salad +"
click at [148, 97] on input "Watermelon feta cheese salad combo" at bounding box center [173, 100] width 163 height 14
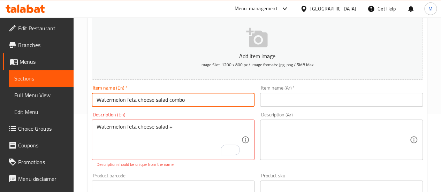
click at [282, 97] on input "text" at bounding box center [341, 100] width 163 height 14
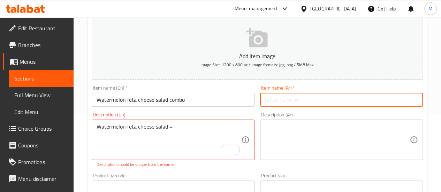
paste input "سلطة البطيخ مع جبنة الفيتا"
type input "سلطة البطيخ مع جبنة الفيتا"
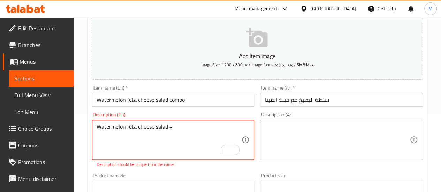
paste textarea "fresh berries with gronola yoghurt"
type textarea "Watermelon feta cheese salad + fresh berries with gronola yoghurt + water"
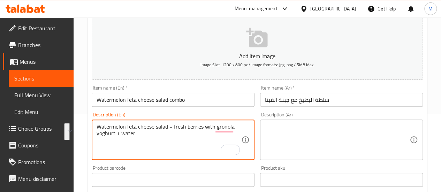
click at [290, 135] on textarea at bounding box center [337, 140] width 145 height 33
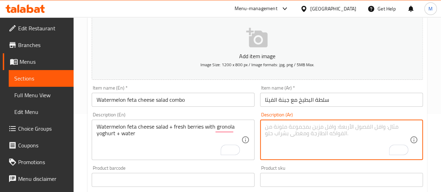
paste textarea "سلطة البطيخ مع جبنة الفيتا + التوت الطازج مع زبادي الجرونولا + الماء"
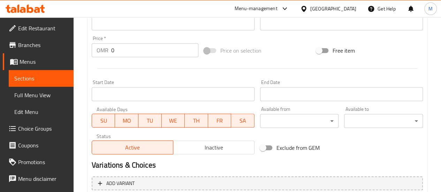
scroll to position [235, 0]
type textarea "سلطة البطيخ مع جبنة الفيتا + التوت الطازج مع زبادي الجرونولا + الماء"
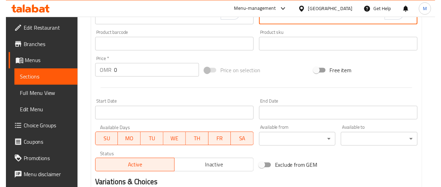
scroll to position [209, 0]
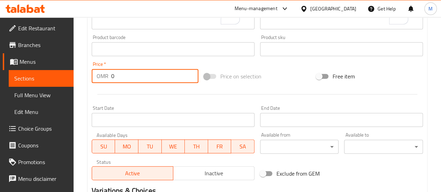
click at [128, 73] on input "0" at bounding box center [154, 76] width 87 height 14
type input "3.5"
click at [160, 102] on div at bounding box center [257, 94] width 337 height 17
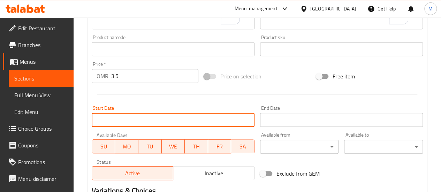
click at [162, 118] on input "Start Date" at bounding box center [173, 120] width 163 height 14
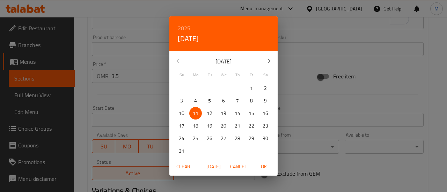
click at [220, 117] on span "13" at bounding box center [223, 113] width 13 height 9
click at [264, 168] on span "OK" at bounding box center [263, 167] width 17 height 9
type input "[DATE]"
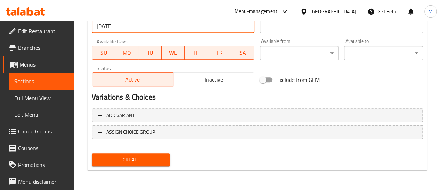
scroll to position [300, 0]
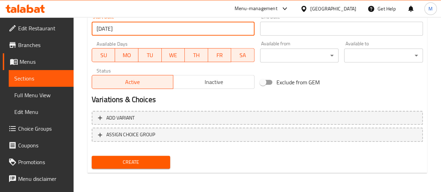
click at [135, 160] on span "Create" at bounding box center [131, 162] width 68 height 9
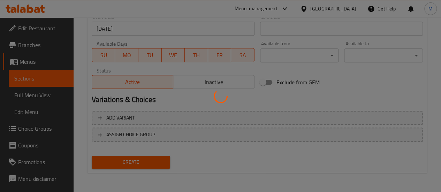
type input "0"
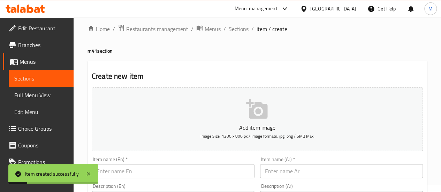
scroll to position [0, 0]
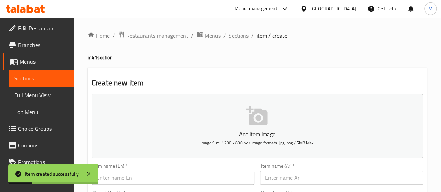
click at [236, 36] on span "Sections" at bounding box center [239, 35] width 20 height 8
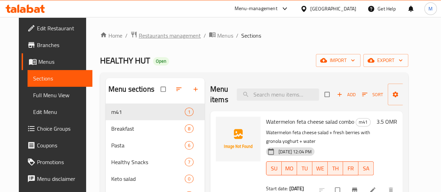
click at [165, 36] on span "Restaurants management" at bounding box center [170, 35] width 62 height 8
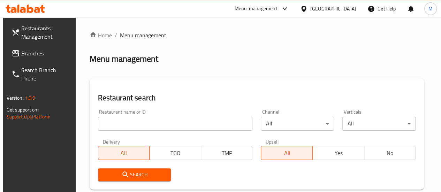
click at [134, 123] on input "search" at bounding box center [175, 124] width 155 height 14
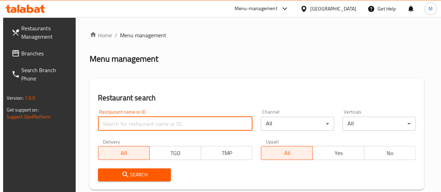
paste input "678841"
type input "678841"
click button "Search" at bounding box center [134, 175] width 73 height 13
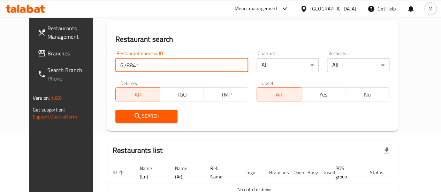
scroll to position [55, 0]
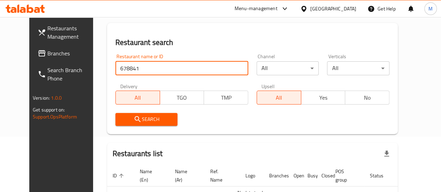
click button "Search" at bounding box center [146, 119] width 62 height 13
click at [162, 68] on input "678841" at bounding box center [181, 68] width 133 height 14
paste input "KAIA MUSCAT"
type input "KAIA MUSCAT"
click button "Search" at bounding box center [146, 119] width 62 height 13
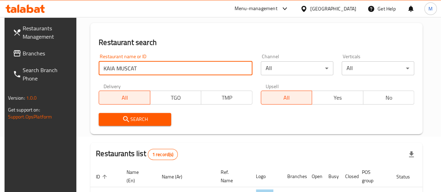
scroll to position [113, 0]
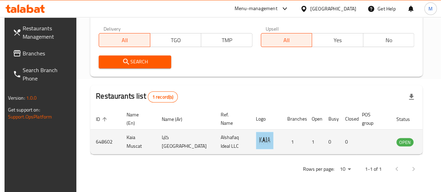
click at [433, 142] on icon "enhanced table" at bounding box center [437, 142] width 8 height 8
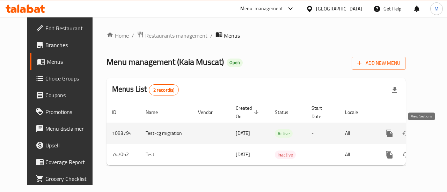
click at [435, 132] on icon "enhanced table" at bounding box center [439, 133] width 8 height 8
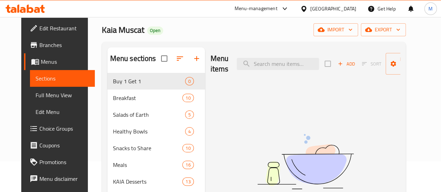
scroll to position [31, 0]
click at [193, 62] on icon "button" at bounding box center [197, 58] width 8 height 8
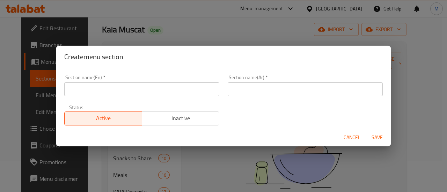
click at [160, 92] on input "text" at bounding box center [141, 89] width 155 height 14
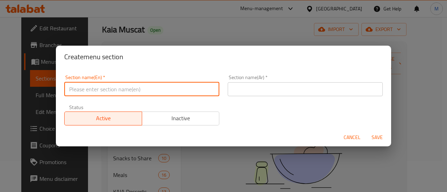
type input "m41"
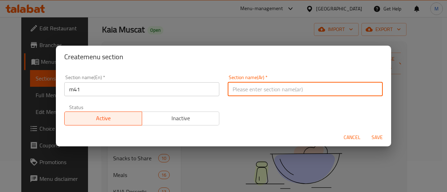
click at [254, 91] on input "text" at bounding box center [304, 89] width 155 height 14
type input "م41"
click at [378, 138] on span "Save" at bounding box center [376, 137] width 17 height 9
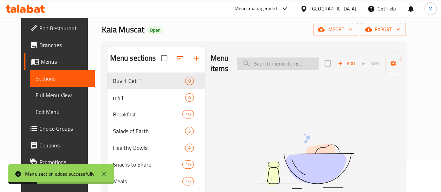
click at [255, 64] on input "search" at bounding box center [278, 64] width 82 height 12
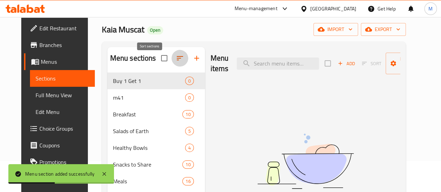
click at [176, 62] on icon "button" at bounding box center [180, 58] width 8 height 8
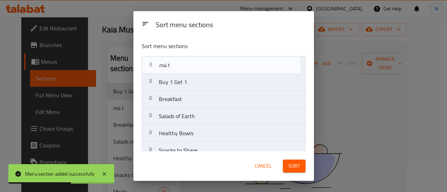
drag, startPoint x: 152, startPoint y: 82, endPoint x: 153, endPoint y: 64, distance: 18.5
click at [153, 64] on nav "Buy 1 Get 1 m41 Breakfast Salads of Earth Healthy Bowls Snacks to Share Meals K…" at bounding box center [224, 150] width 164 height 189
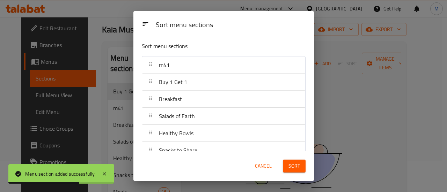
click at [289, 169] on span "Sort" at bounding box center [294, 166] width 12 height 9
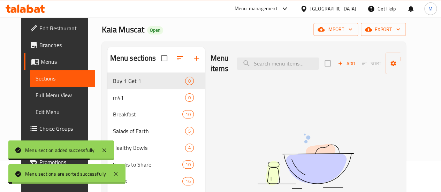
click at [358, 99] on div "Menu items Add Sort Manage items No Items found" at bounding box center [302, 153] width 195 height 212
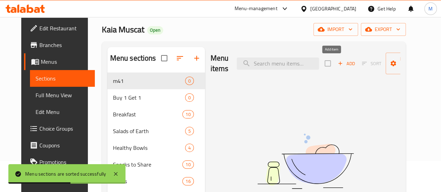
click at [337, 62] on span "Add" at bounding box center [346, 64] width 19 height 8
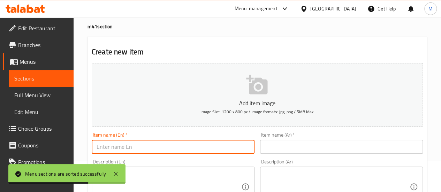
click at [130, 145] on input "text" at bounding box center [173, 147] width 163 height 14
paste input "scramble Croissant="
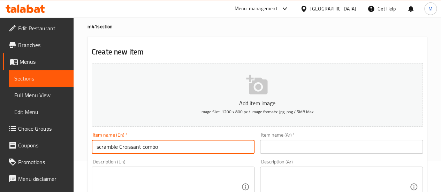
click at [98, 146] on input "scramble Croissant combo" at bounding box center [173, 147] width 163 height 14
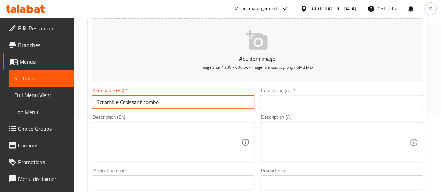
scroll to position [76, 0]
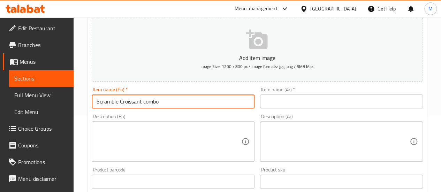
type input "Scramble Croissant combo"
click at [292, 101] on input "text" at bounding box center [341, 102] width 163 height 14
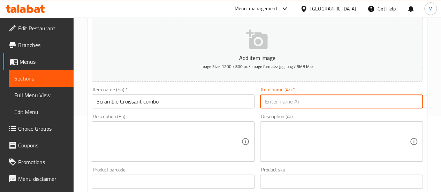
click at [137, 97] on input "Scramble Croissant combo" at bounding box center [173, 102] width 163 height 14
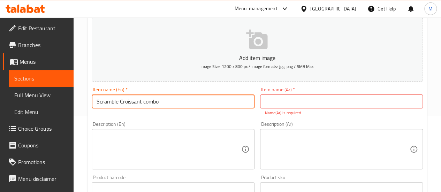
click at [130, 142] on textarea at bounding box center [169, 149] width 145 height 33
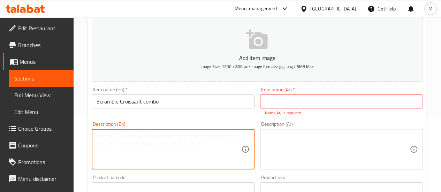
paste textarea "Scramble Croissant combo"
type textarea "Scramble Croissant combo + fries + water"
click at [279, 137] on textarea at bounding box center [337, 149] width 145 height 33
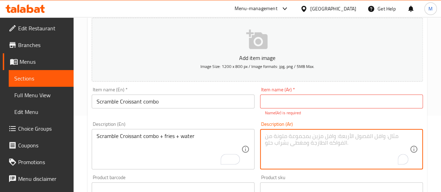
paste textarea "كرواسون مخفوق + بطاطس مقلية + ماء"
type textarea "كرواسون مخفوق + بطاطس مقلية + ماء"
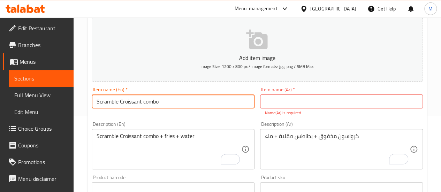
click at [142, 102] on input "Scramble Croissant combo" at bounding box center [173, 102] width 163 height 14
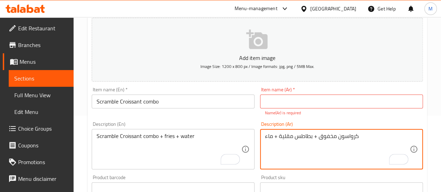
drag, startPoint x: 318, startPoint y: 136, endPoint x: 335, endPoint y: 138, distance: 16.9
click at [330, 134] on textarea "كرواسون مخفوق + بطاطس مقلية + ماء" at bounding box center [337, 149] width 145 height 33
drag, startPoint x: 318, startPoint y: 137, endPoint x: 372, endPoint y: 141, distance: 53.8
click at [372, 141] on textarea "كرواسون مخفوق + بطاطس مقلية + ماء" at bounding box center [337, 149] width 145 height 33
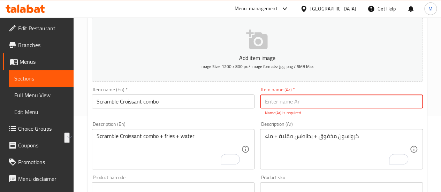
click at [330, 103] on input "text" at bounding box center [341, 102] width 163 height 14
paste input "كرواسون مخفوق"
type input "كرواسون مخفوق كومبو"
click at [227, 84] on div "Item name (En)   * Scramble Croissant combo Item name (En) *" at bounding box center [173, 101] width 169 height 35
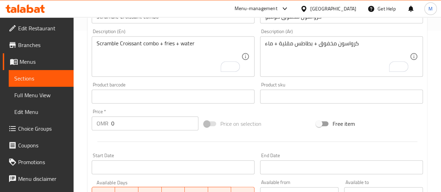
scroll to position [162, 0]
click at [131, 122] on input "0" at bounding box center [154, 123] width 87 height 14
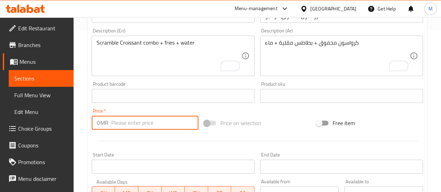
type input "7"
type input "7.1"
click at [140, 140] on div at bounding box center [257, 141] width 337 height 17
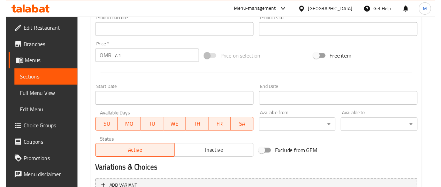
scroll to position [229, 0]
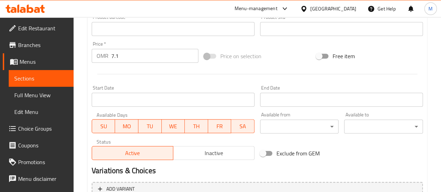
click at [128, 98] on input "Start Date" at bounding box center [173, 100] width 163 height 14
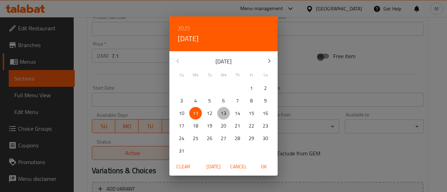
click at [224, 117] on p "13" at bounding box center [224, 113] width 6 height 9
click at [260, 169] on span "OK" at bounding box center [263, 167] width 17 height 9
type input "[DATE]"
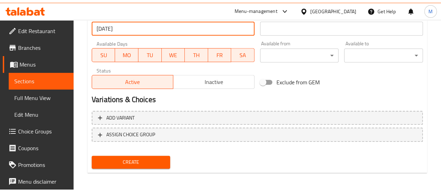
scroll to position [300, 0]
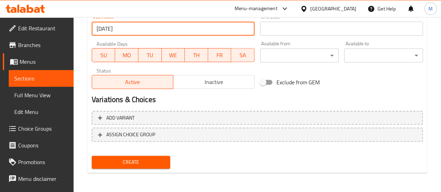
click at [137, 159] on span "Create" at bounding box center [131, 162] width 68 height 9
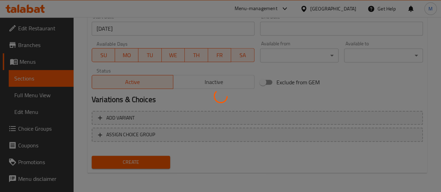
type input "0"
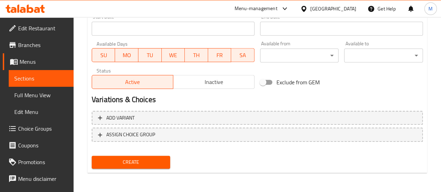
scroll to position [0, 0]
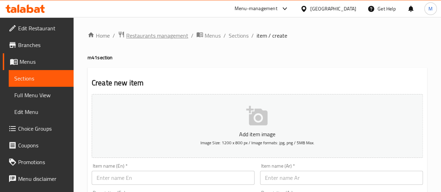
click at [143, 37] on span "Restaurants management" at bounding box center [157, 35] width 62 height 8
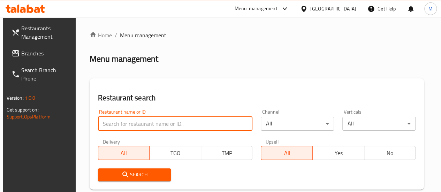
click at [128, 120] on input "search" at bounding box center [175, 124] width 155 height 14
paste input "684577"
type input "684577"
click button "Search" at bounding box center [134, 175] width 73 height 13
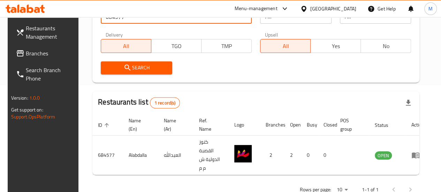
scroll to position [128, 0]
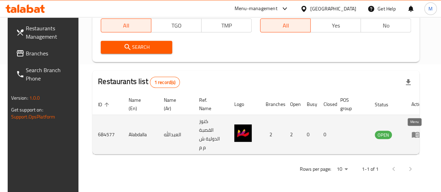
click at [412, 135] on icon "enhanced table" at bounding box center [416, 135] width 8 height 6
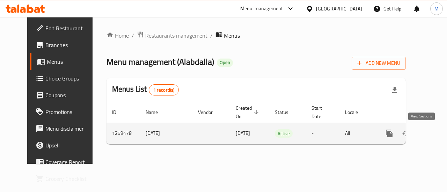
click at [436, 135] on icon "enhanced table" at bounding box center [439, 133] width 6 height 6
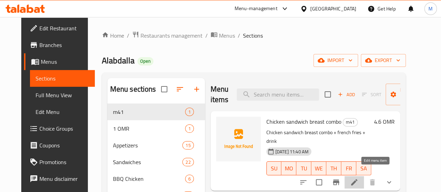
click at [358, 179] on icon at bounding box center [354, 182] width 6 height 6
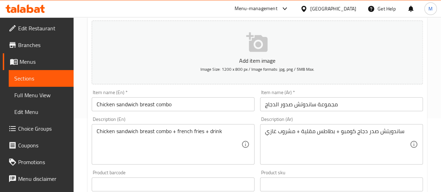
scroll to position [76, 0]
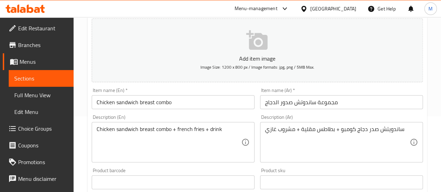
click at [175, 93] on div "Item name (En)   * Chicken sandwich breast combo Item name (En) *" at bounding box center [173, 98] width 163 height 21
click at [174, 108] on input "Chicken sandwich breast combo" at bounding box center [173, 102] width 163 height 14
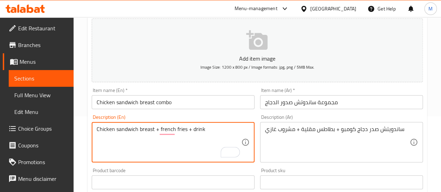
type textarea "Chicken sandwich breast + french fries + drink"
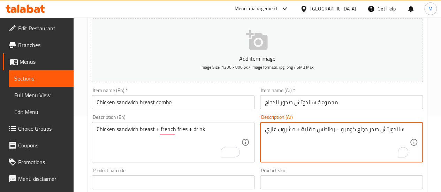
drag, startPoint x: 341, startPoint y: 131, endPoint x: 356, endPoint y: 131, distance: 15.7
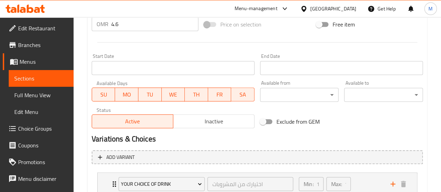
scroll to position [312, 0]
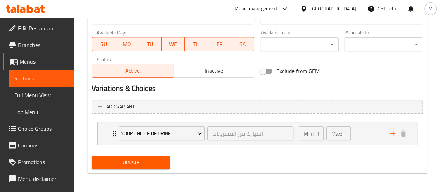
type textarea "ساندويتش صدر دجاج + بطاطس مقلية + مشروب غازي"
click at [211, 87] on h2 "Variations & Choices" at bounding box center [257, 88] width 331 height 10
click at [140, 166] on button "Update" at bounding box center [131, 162] width 79 height 13
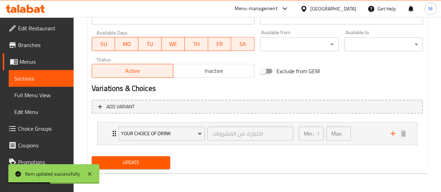
scroll to position [0, 0]
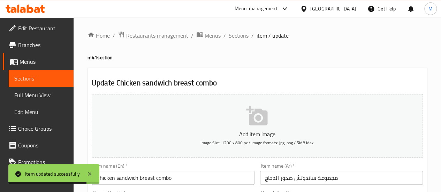
click at [165, 35] on span "Restaurants management" at bounding box center [157, 35] width 62 height 8
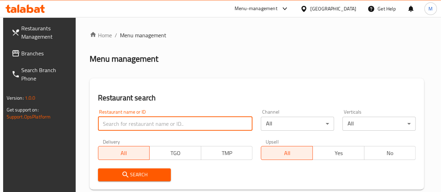
click at [131, 122] on input "search" at bounding box center [175, 124] width 155 height 14
paste input "679933"
type input "679933"
click button "Search" at bounding box center [134, 175] width 73 height 13
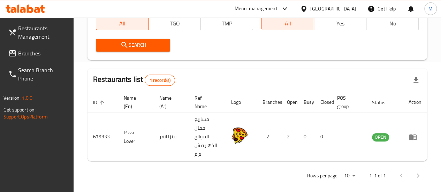
scroll to position [136, 0]
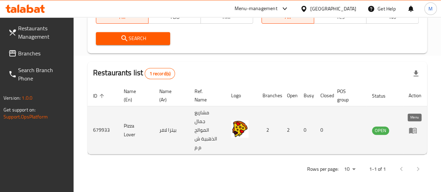
click at [410, 129] on icon "enhanced table" at bounding box center [413, 131] width 8 height 6
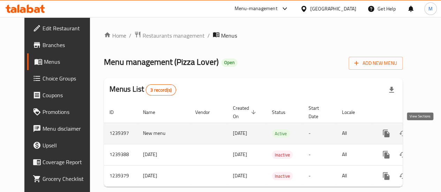
click at [433, 134] on icon "enhanced table" at bounding box center [437, 133] width 8 height 8
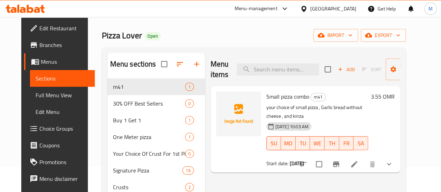
scroll to position [25, 0]
click at [359, 160] on icon at bounding box center [354, 164] width 8 height 8
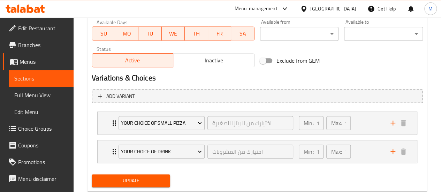
scroll to position [322, 0]
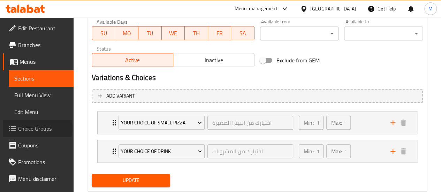
click at [37, 128] on span "Choice Groups" at bounding box center [43, 129] width 50 height 8
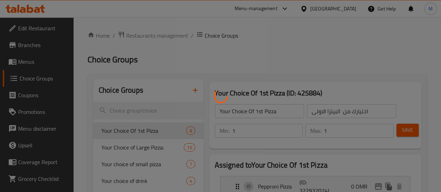
click at [171, 91] on div at bounding box center [220, 96] width 441 height 192
click at [169, 91] on div at bounding box center [220, 96] width 441 height 192
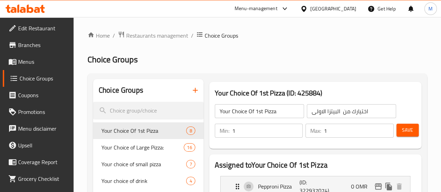
click at [191, 92] on icon "button" at bounding box center [195, 90] width 8 height 8
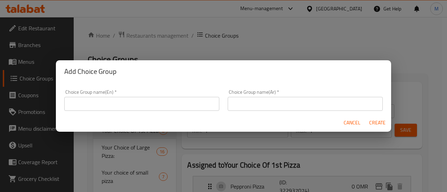
click at [127, 106] on input "text" at bounding box center [141, 104] width 155 height 14
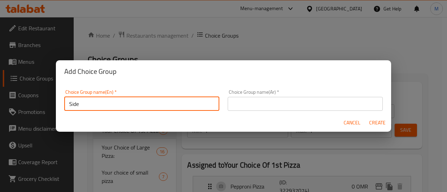
type input "Side"
click at [253, 113] on div "Choice Group name(Ar)   * Choice Group name(Ar) *" at bounding box center [304, 100] width 163 height 30
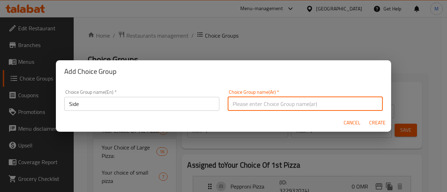
click at [252, 104] on input "text" at bounding box center [304, 104] width 155 height 14
type input "ي"
type input "س"
type input "مقبلات"
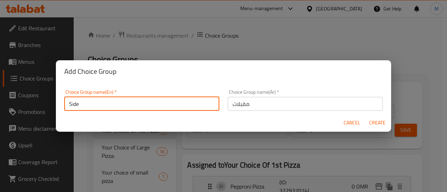
click at [69, 102] on input "Side" at bounding box center [141, 104] width 155 height 14
type input "your choice of side"
click at [278, 102] on input "مقبلات" at bounding box center [304, 104] width 155 height 14
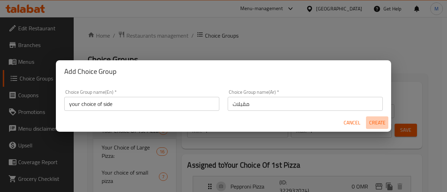
click at [375, 122] on span "Create" at bounding box center [376, 123] width 17 height 9
type input "your choice of side"
type input "مقبلات"
type input "0"
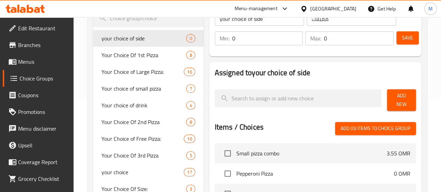
scroll to position [94, 0]
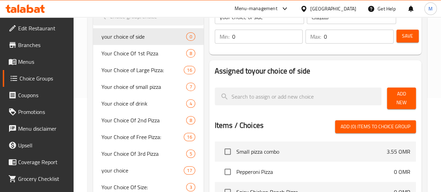
click at [252, 39] on input "0" at bounding box center [267, 37] width 71 height 14
type input "1"
click at [324, 35] on input "0" at bounding box center [359, 37] width 70 height 14
type input "1"
click at [404, 35] on span "Save" at bounding box center [407, 36] width 11 height 9
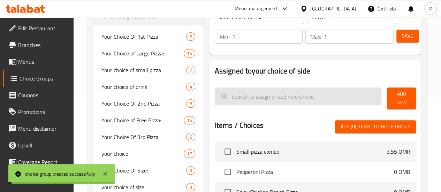
click at [245, 103] on input "search" at bounding box center [298, 97] width 167 height 18
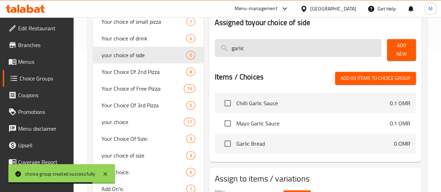
scroll to position [144, 0]
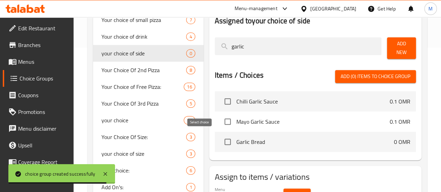
type input "garlic"
click at [221, 137] on input "checkbox" at bounding box center [228, 142] width 15 height 15
checkbox input "true"
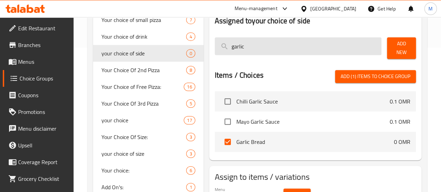
drag, startPoint x: 221, startPoint y: 47, endPoint x: 189, endPoint y: 51, distance: 32.0
click at [215, 51] on input "garlic" at bounding box center [298, 46] width 167 height 18
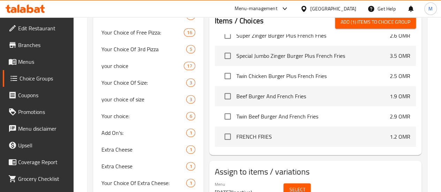
scroll to position [199, 0]
type input "french fries"
click at [221, 132] on input "checkbox" at bounding box center [228, 136] width 15 height 15
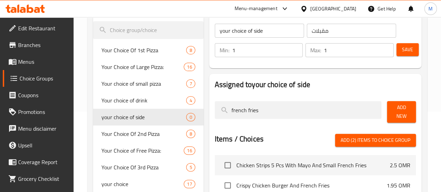
scroll to position [82, 0]
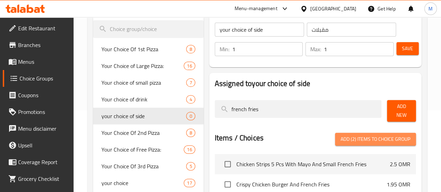
click at [372, 138] on span "Add (2) items to choice group" at bounding box center [376, 139] width 70 height 9
checkbox input "false"
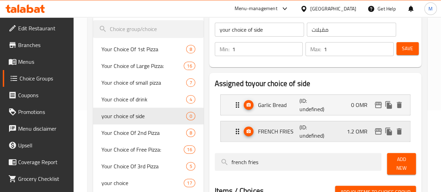
click at [333, 129] on div "FRENCH FRIES (ID: undefined) 1.2 OMR" at bounding box center [317, 131] width 169 height 20
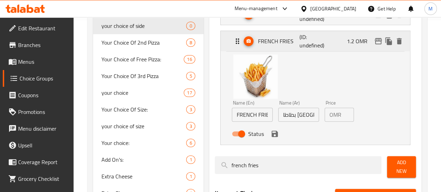
scroll to position [177, 0]
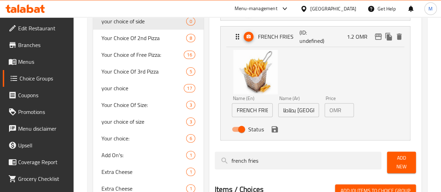
click at [330, 111] on p "OMR" at bounding box center [336, 110] width 12 height 8
click at [344, 111] on input "1.2" at bounding box center [349, 110] width 10 height 14
click at [272, 131] on icon "save" at bounding box center [275, 129] width 6 height 6
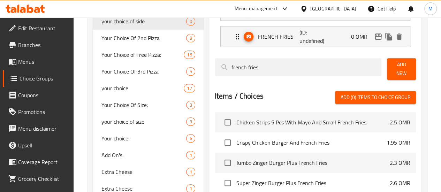
type input "0"
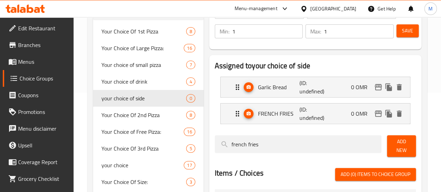
scroll to position [99, 0]
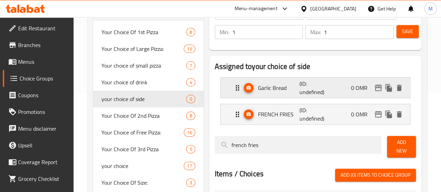
click at [333, 85] on div "Garlic Bread (ID: undefined) 0 OMR" at bounding box center [317, 88] width 169 height 20
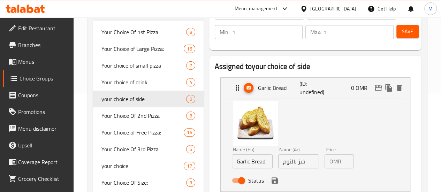
click at [271, 183] on icon "save" at bounding box center [275, 181] width 8 height 8
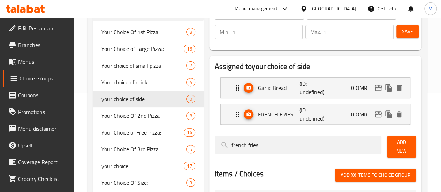
click at [408, 28] on span "Save" at bounding box center [407, 31] width 11 height 9
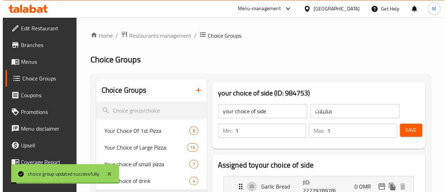
scroll to position [304, 0]
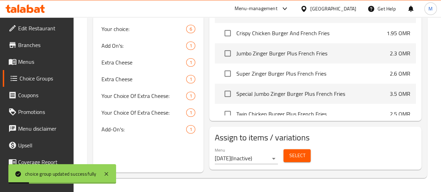
click at [253, 148] on div "Menu 23/6/2024 ( Inactive )" at bounding box center [247, 156] width 64 height 17
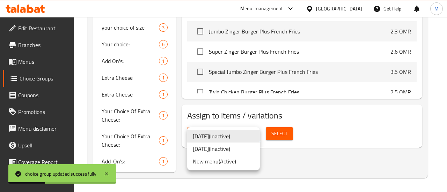
click at [231, 163] on li "New menu ( Active )" at bounding box center [223, 161] width 73 height 13
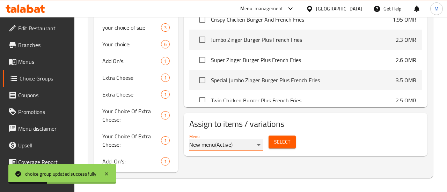
scroll to position [296, 0]
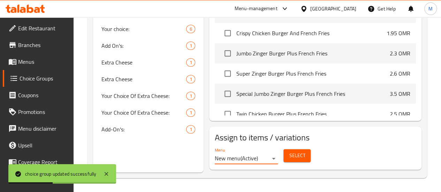
click at [289, 151] on span "Select" at bounding box center [297, 155] width 16 height 9
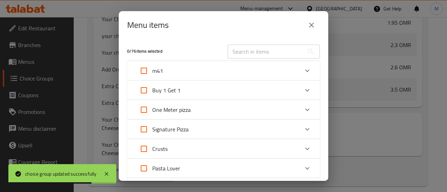
click at [145, 70] on input "Expand" at bounding box center [143, 70] width 17 height 17
checkbox input "true"
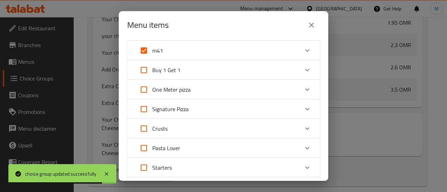
scroll to position [23, 0]
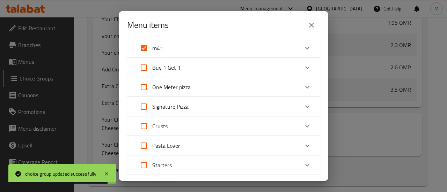
click at [305, 43] on div "Expand" at bounding box center [307, 48] width 17 height 17
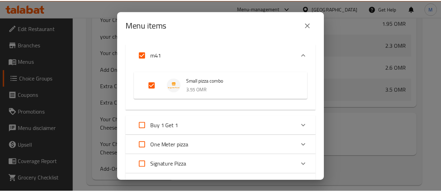
scroll to position [240, 0]
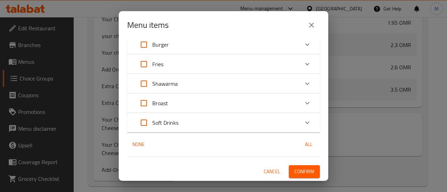
click at [297, 172] on span "Confirm" at bounding box center [304, 171] width 20 height 9
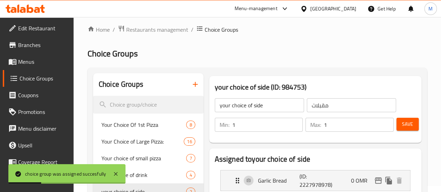
scroll to position [0, 0]
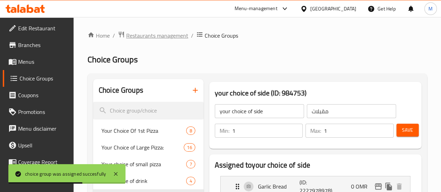
click at [159, 37] on span "Restaurants management" at bounding box center [157, 35] width 62 height 8
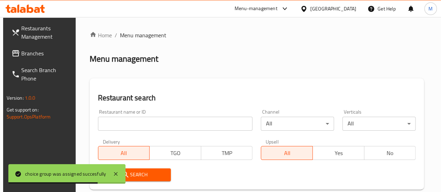
click at [120, 127] on input "search" at bounding box center [175, 124] width 155 height 14
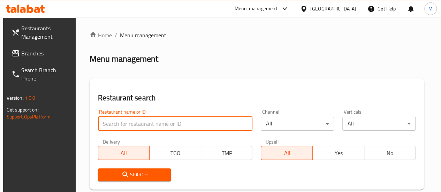
paste input "679933"
type input "679933"
click button "Search" at bounding box center [134, 175] width 73 height 13
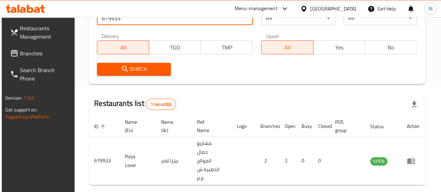
scroll to position [136, 0]
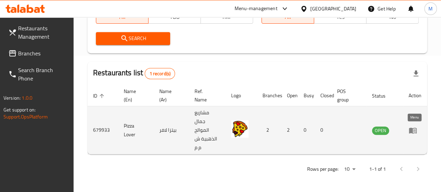
click at [417, 129] on icon "enhanced table" at bounding box center [413, 130] width 8 height 8
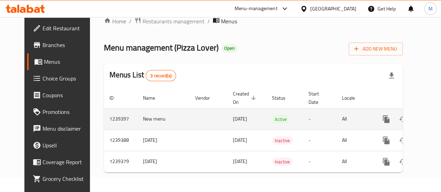
scroll to position [0, 7]
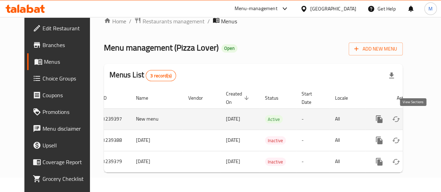
click at [421, 116] on link "enhanced table" at bounding box center [429, 119] width 17 height 17
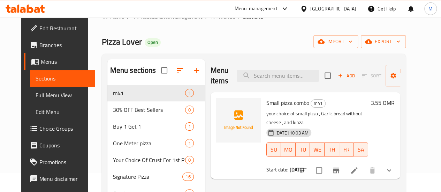
scroll to position [28, 0]
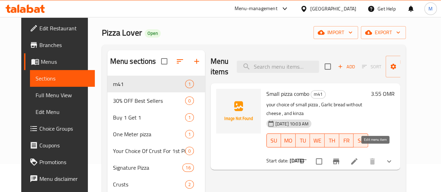
click at [359, 157] on icon at bounding box center [354, 161] width 8 height 8
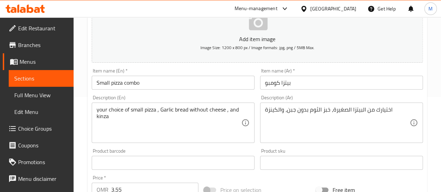
scroll to position [96, 0]
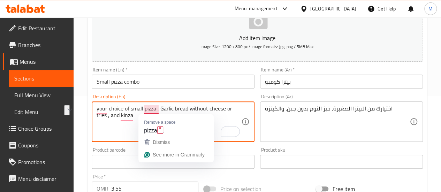
drag, startPoint x: 158, startPoint y: 107, endPoint x: 267, endPoint y: 113, distance: 109.0
click at [267, 113] on div "Add item image Image Size: 1200 x 800 px / Image formats: jpg, png / 5MB Max. I…" at bounding box center [257, 145] width 337 height 301
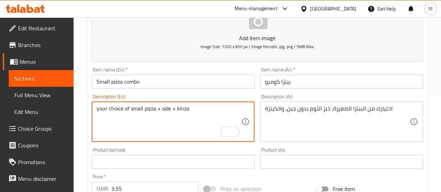
type textarea "your choice of small pizza + side + kinza"
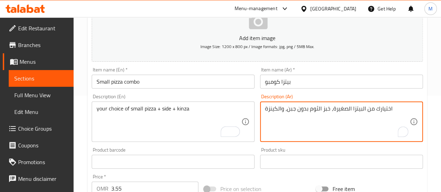
click at [288, 110] on textarea "اختيارك من البيتزا الصغيرة، خبز الثوم بدون جبن، والكينزة" at bounding box center [337, 121] width 145 height 33
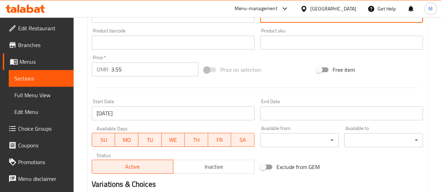
scroll to position [368, 0]
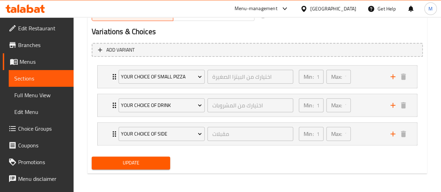
type textarea "اختيارك من البيتزا الصغيرة، خبز الثوم بدون جبن او فرايز، والكينزة"
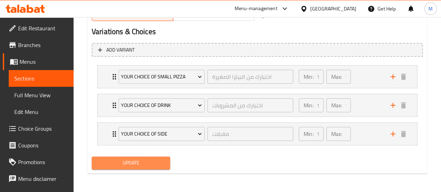
click at [157, 162] on span "Update" at bounding box center [131, 163] width 68 height 9
